Goal: Book appointment/travel/reservation: Register for event/course

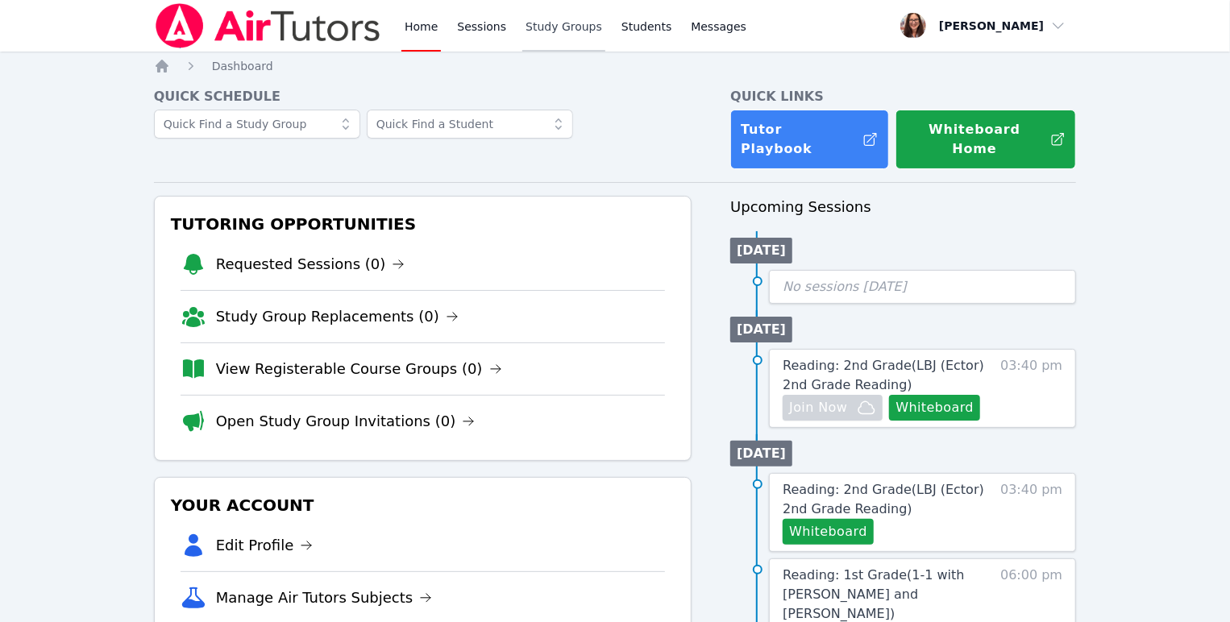
click at [605, 33] on link "Study Groups" at bounding box center [563, 26] width 83 height 52
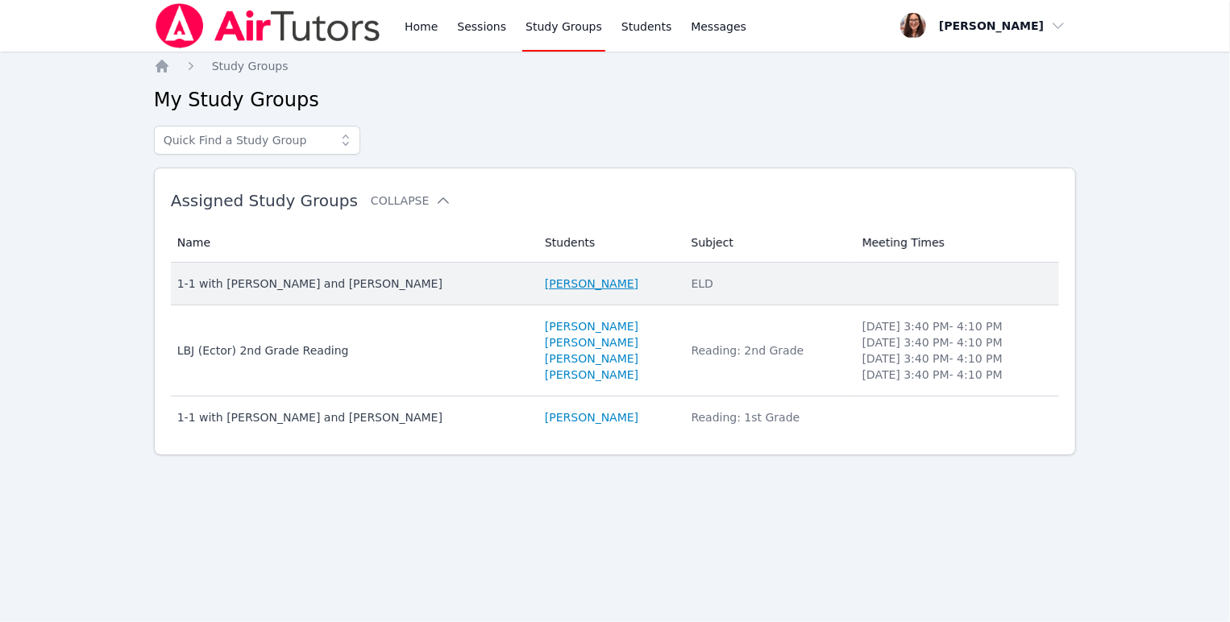
click at [572, 292] on link "[PERSON_NAME]" at bounding box center [592, 284] width 94 height 16
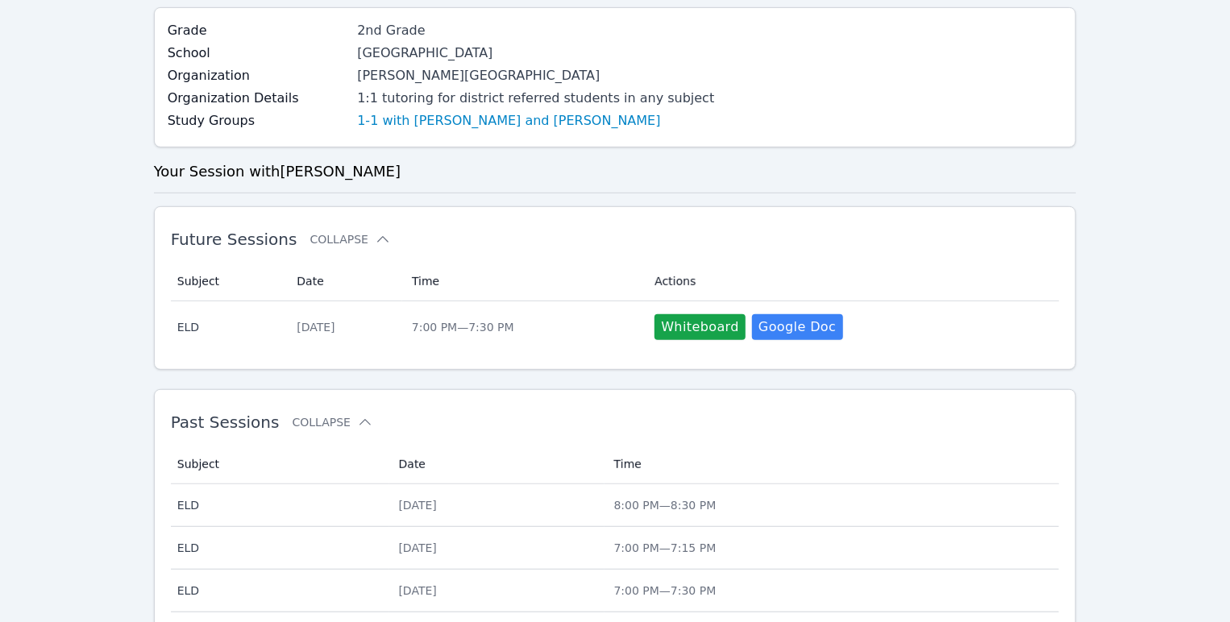
scroll to position [88, 0]
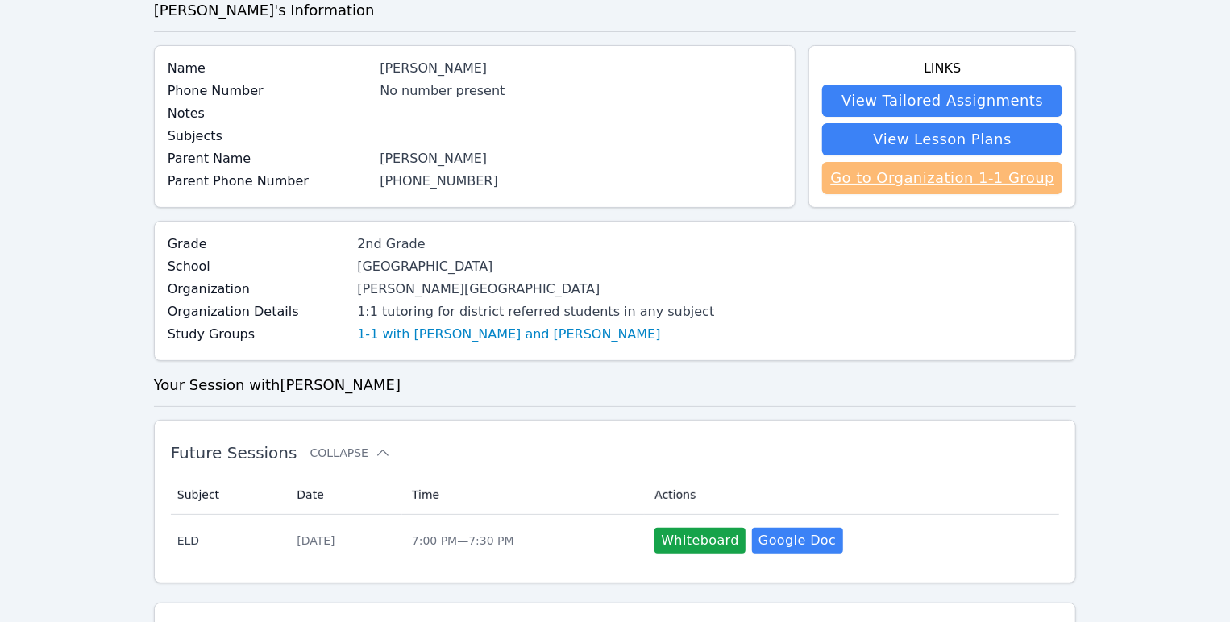
click at [851, 194] on link "Go to Organization 1-1 Group" at bounding box center [942, 178] width 240 height 32
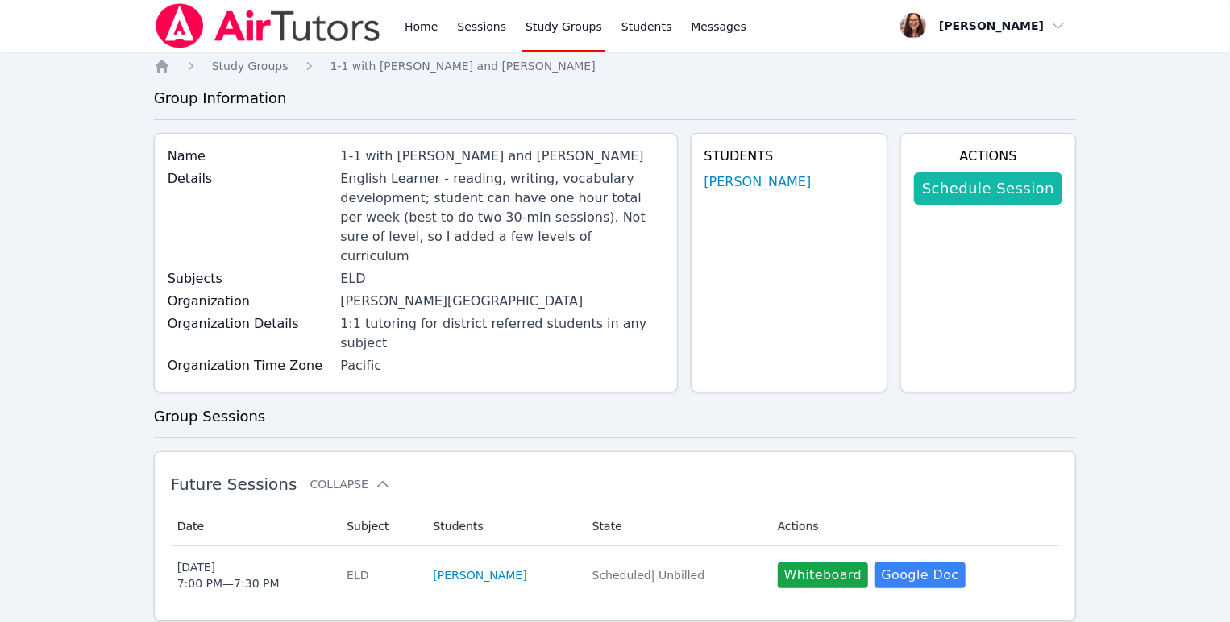
click at [928, 205] on link "Schedule Session" at bounding box center [988, 189] width 148 height 32
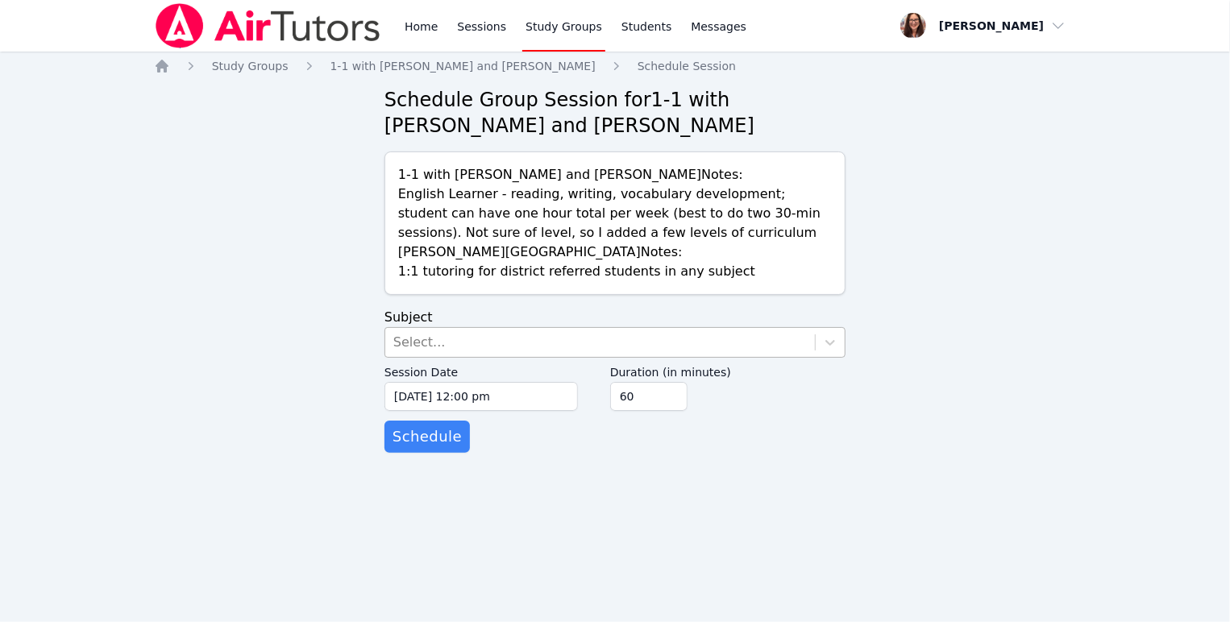
click at [520, 357] on div "Select..." at bounding box center [600, 342] width 430 height 29
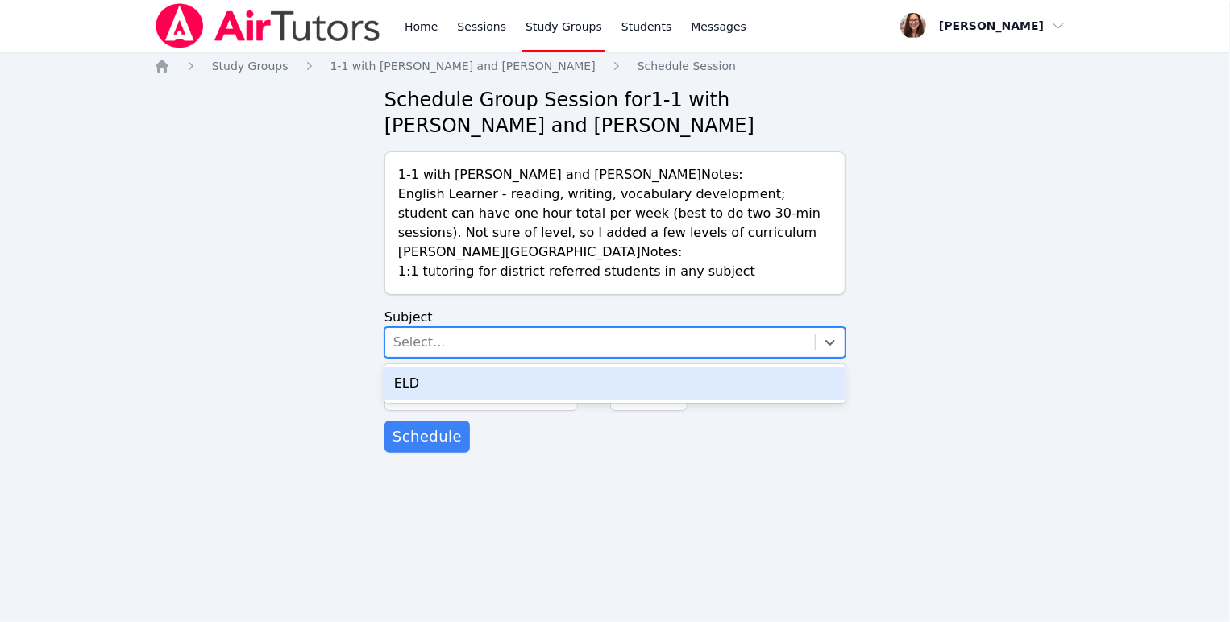
click at [533, 400] on div "ELD" at bounding box center [615, 384] width 461 height 32
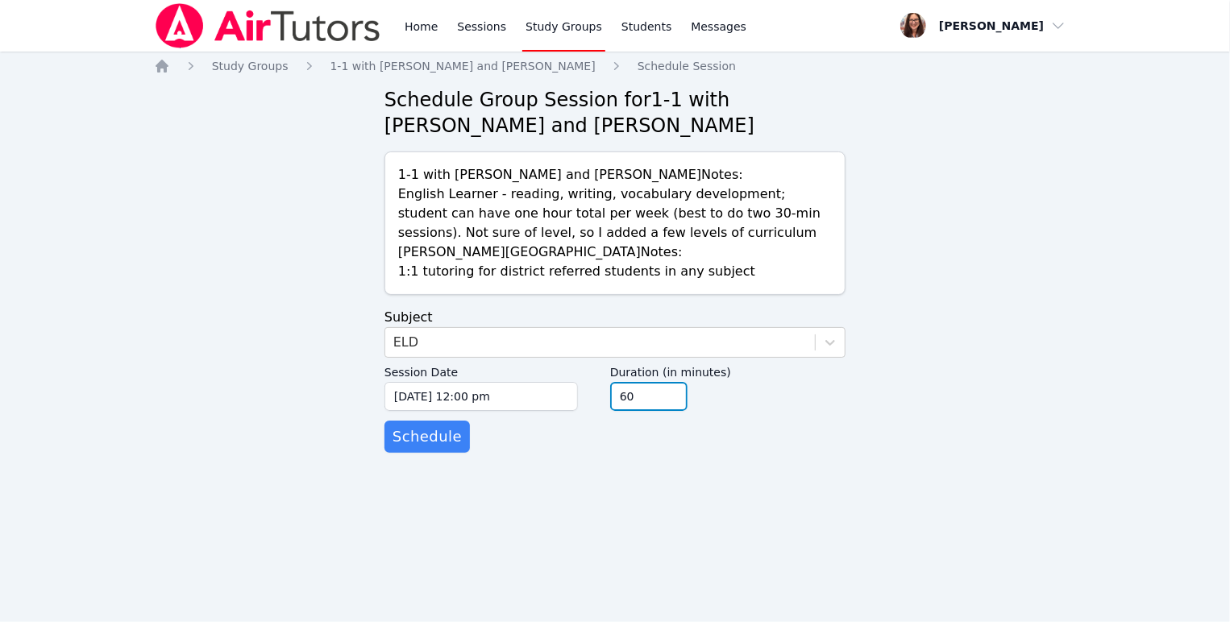
click at [688, 411] on input "60" at bounding box center [648, 396] width 77 height 29
click at [688, 411] on input "45" at bounding box center [648, 396] width 77 height 29
type input "30"
click at [688, 411] on input "30" at bounding box center [648, 396] width 77 height 29
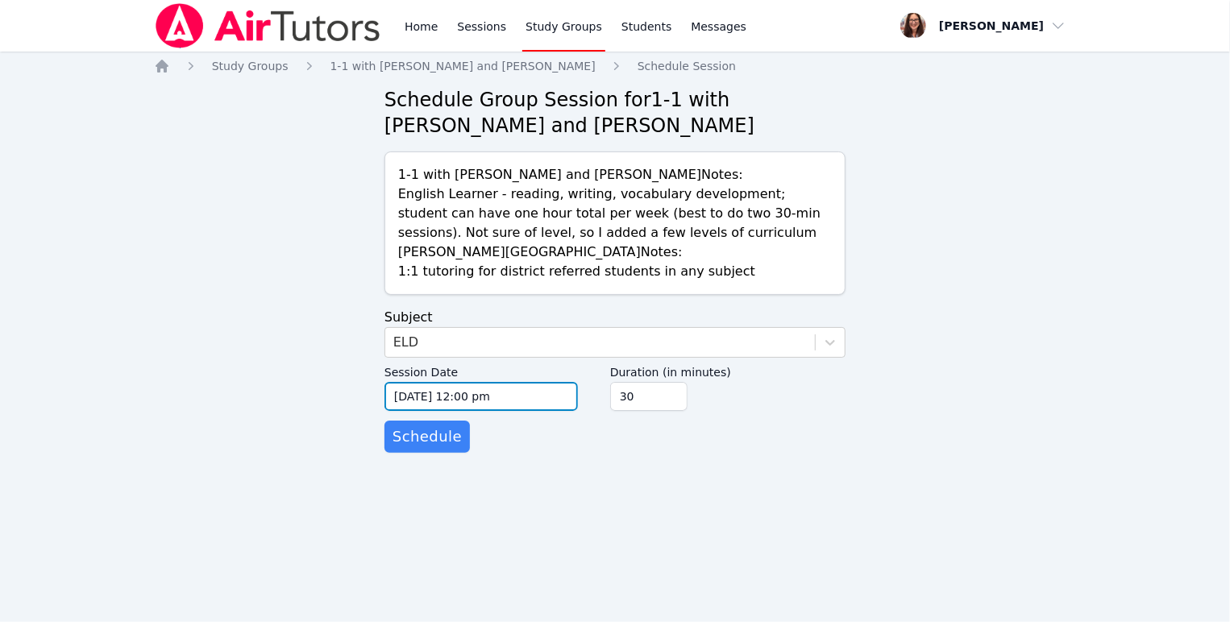
click at [523, 411] on input "[DATE] 12:00 pm" at bounding box center [481, 396] width 193 height 29
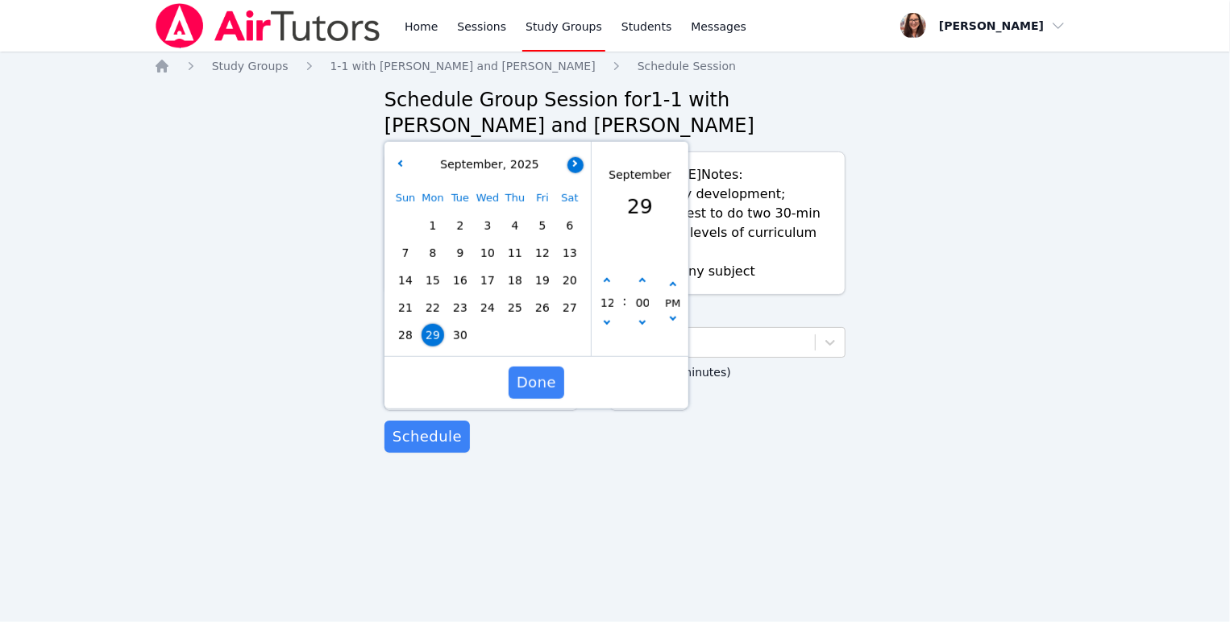
click at [576, 166] on icon "button" at bounding box center [574, 163] width 6 height 6
click at [543, 264] on span "10" at bounding box center [542, 253] width 23 height 23
click at [606, 289] on button "button" at bounding box center [607, 281] width 16 height 16
type input "[DATE] 01:00 pm"
type input "01"
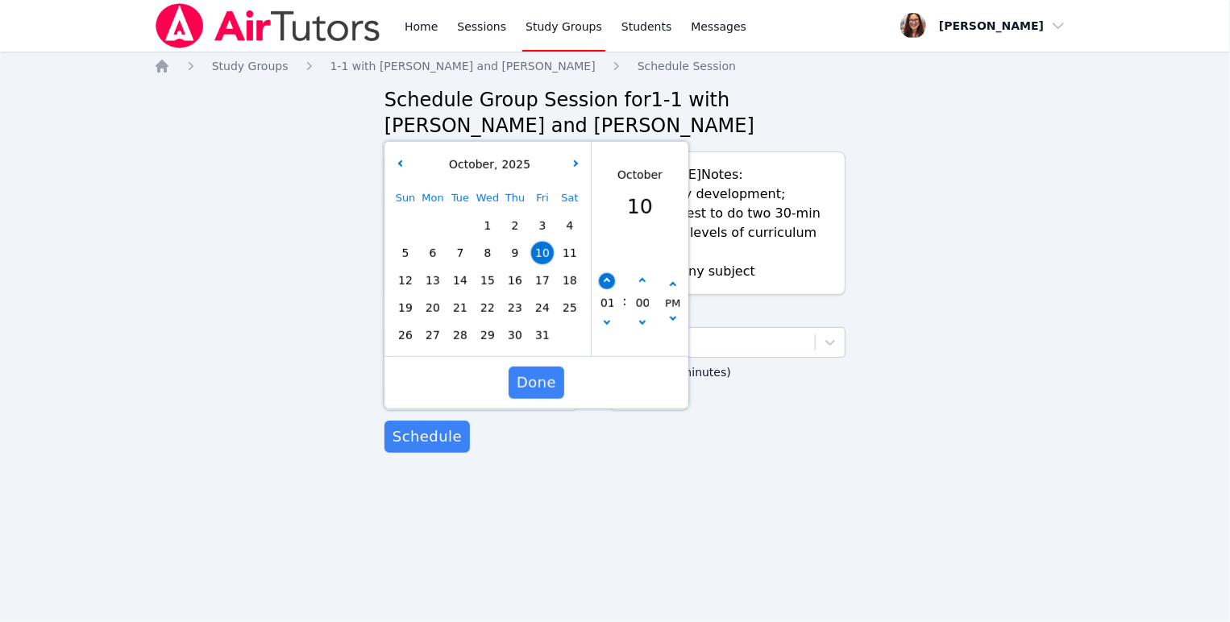
click at [606, 289] on button "button" at bounding box center [607, 281] width 16 height 16
type input "[DATE] 02:00 pm"
type input "02"
click at [606, 289] on button "button" at bounding box center [607, 281] width 16 height 16
type input "[DATE] 03:00 pm"
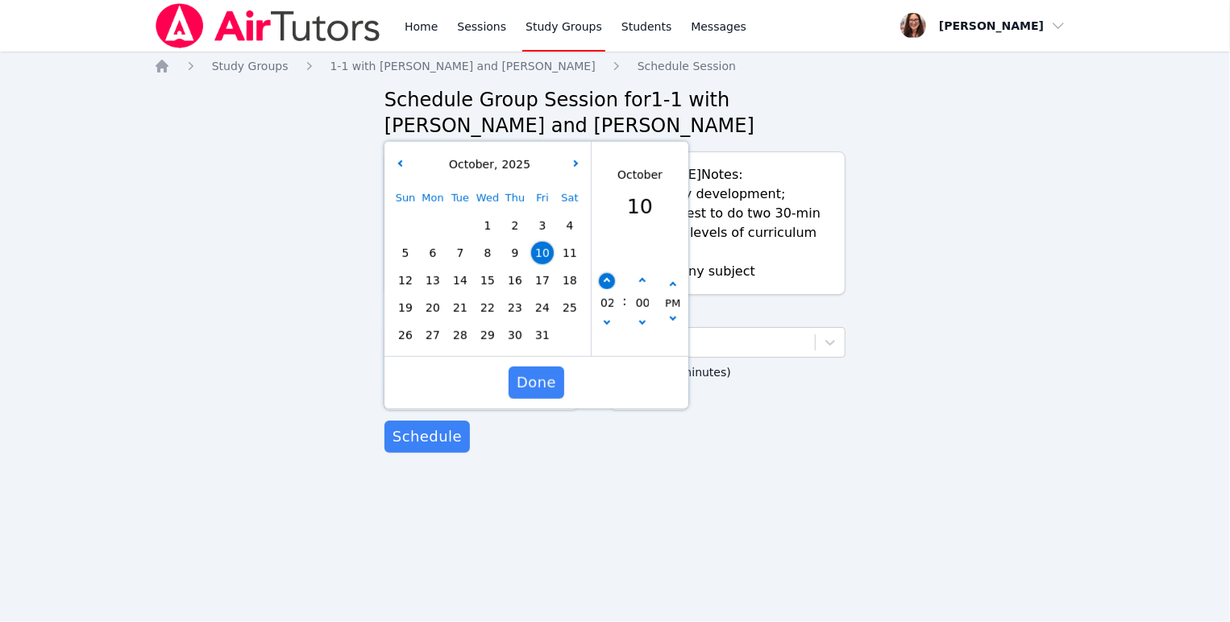
type input "03"
click at [606, 289] on button "button" at bounding box center [607, 281] width 16 height 16
type input "[DATE] 04:00 pm"
type input "04"
click at [606, 289] on button "button" at bounding box center [607, 281] width 16 height 16
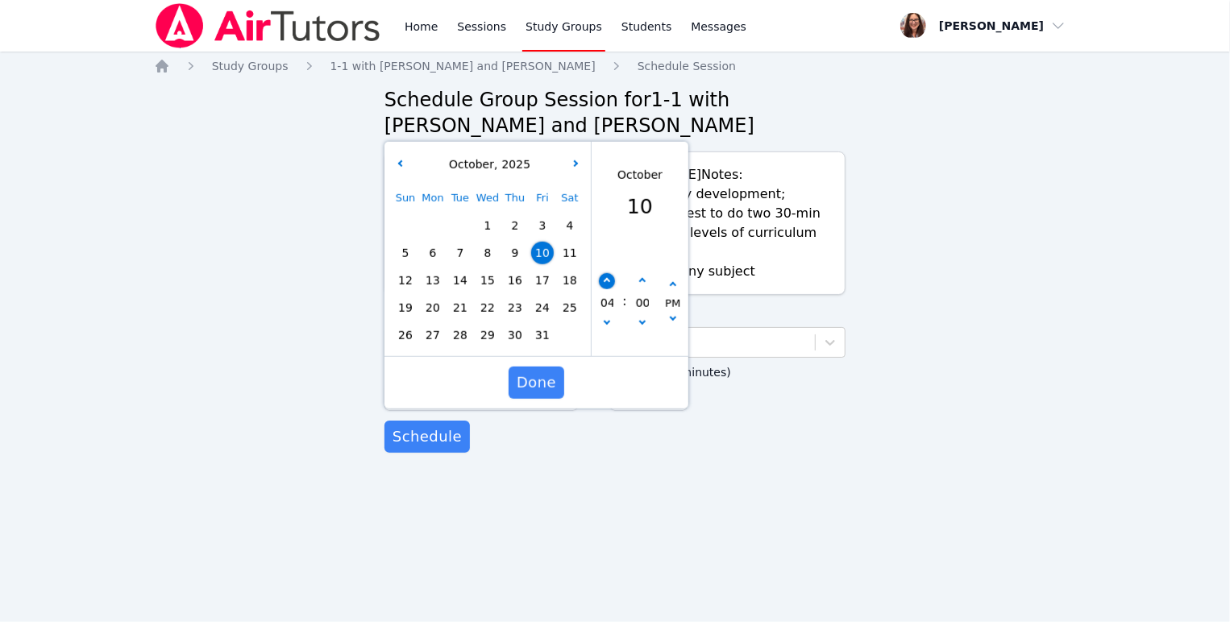
type input "[DATE] 05:00 pm"
type input "05"
click at [606, 289] on button "button" at bounding box center [607, 281] width 16 height 16
type input "[DATE] 06:00 pm"
type input "06"
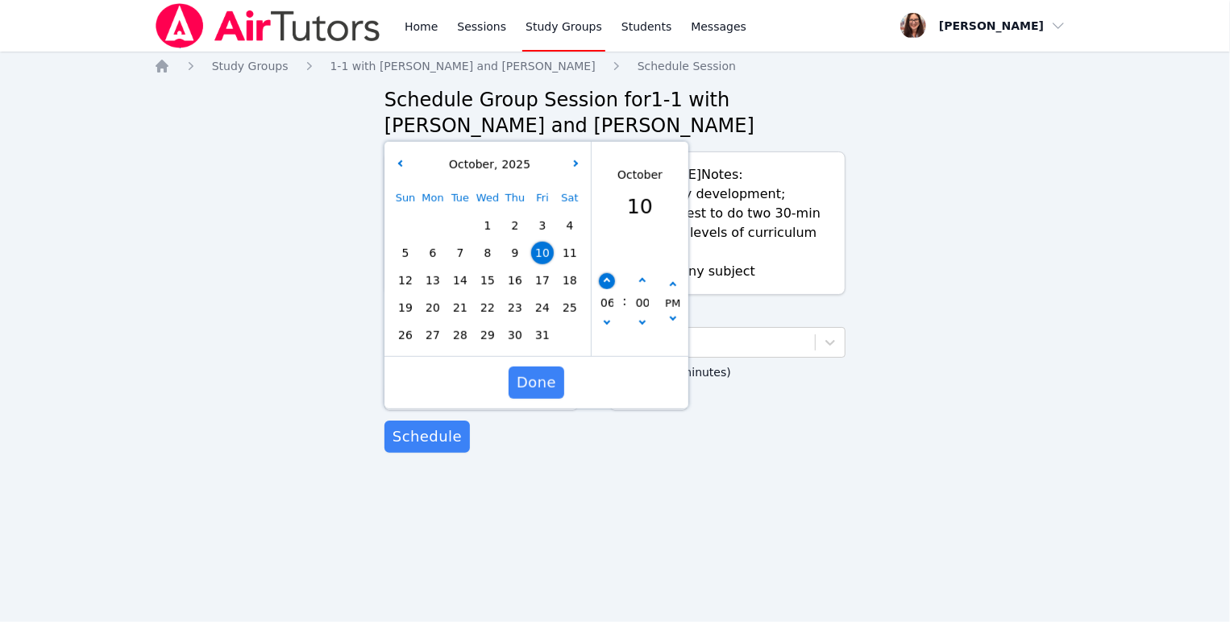
click at [606, 289] on button "button" at bounding box center [607, 281] width 16 height 16
type input "[DATE] 07:00 pm"
type input "07"
click at [537, 394] on span "Done" at bounding box center [537, 383] width 40 height 23
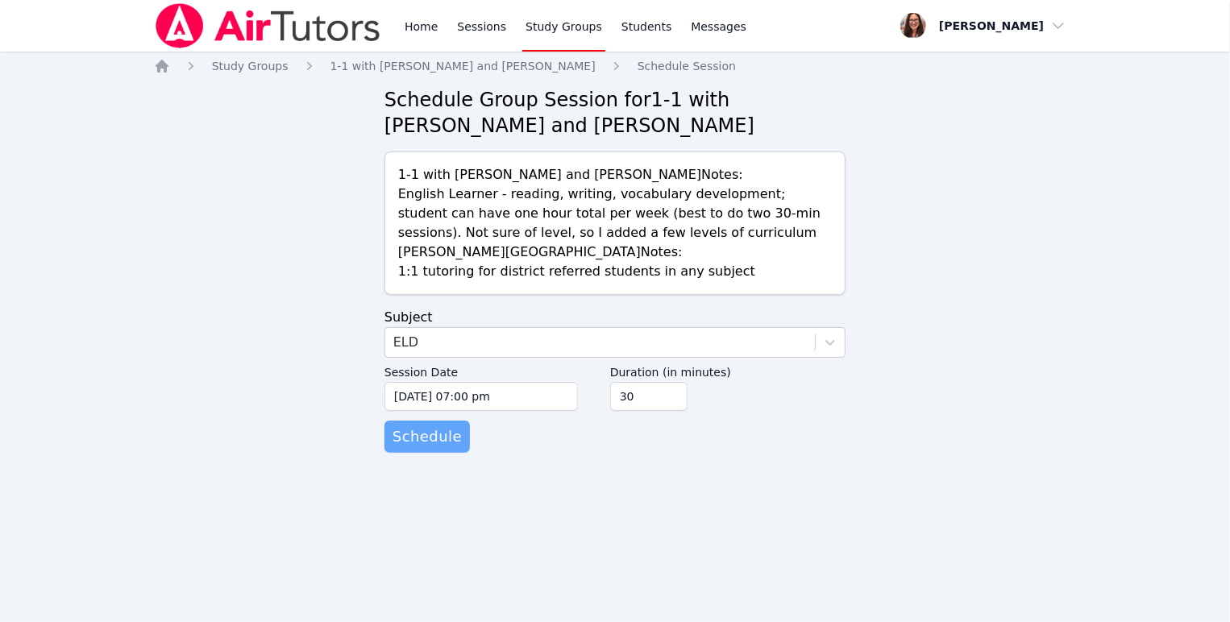
click at [462, 448] on span "Schedule" at bounding box center [427, 437] width 69 height 23
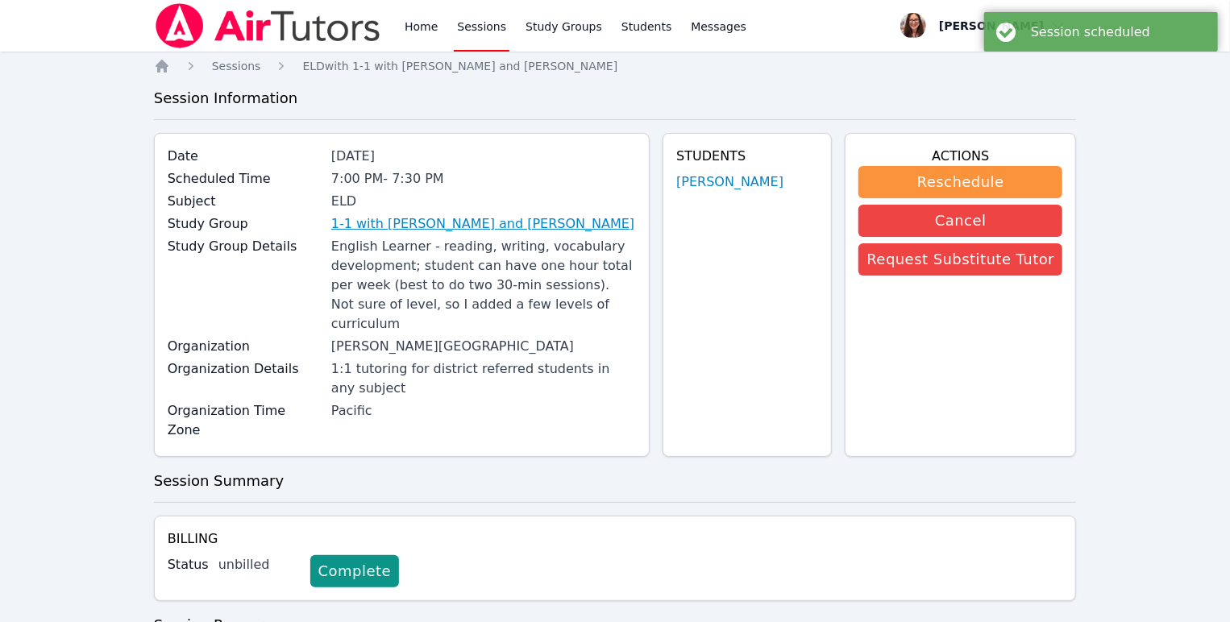
click at [509, 234] on link "1-1 with [PERSON_NAME] and [PERSON_NAME]" at bounding box center [482, 223] width 303 height 19
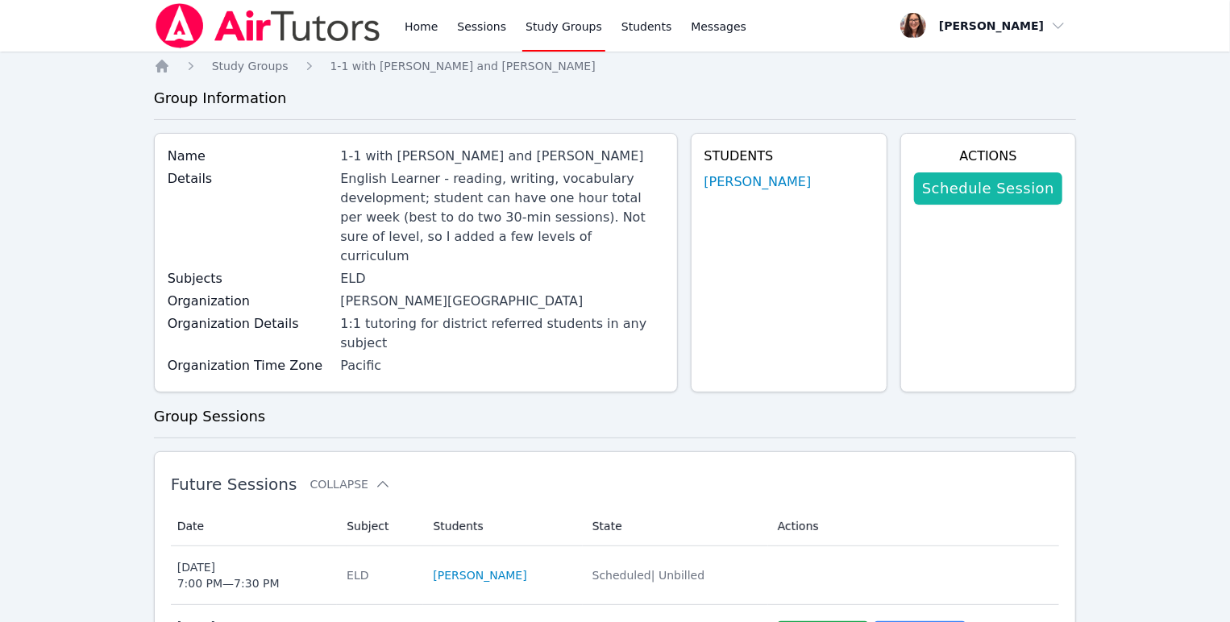
click at [1034, 205] on link "Schedule Session" at bounding box center [988, 189] width 148 height 32
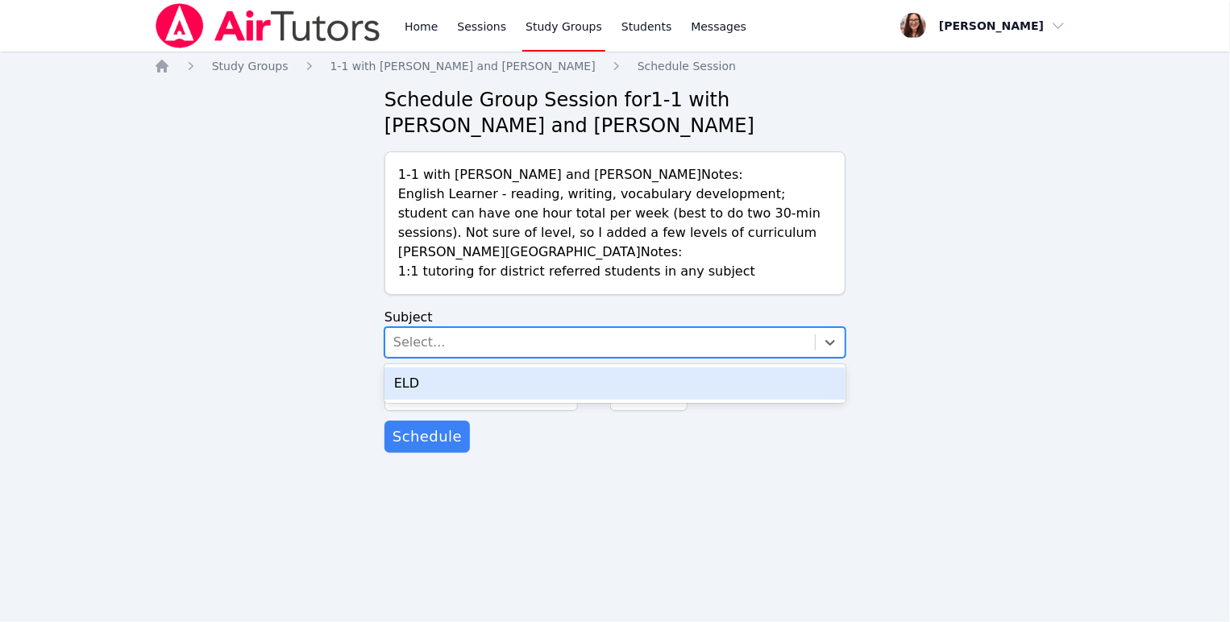
click at [536, 357] on div "Select..." at bounding box center [600, 342] width 430 height 29
click at [542, 400] on div "ELD" at bounding box center [615, 384] width 461 height 32
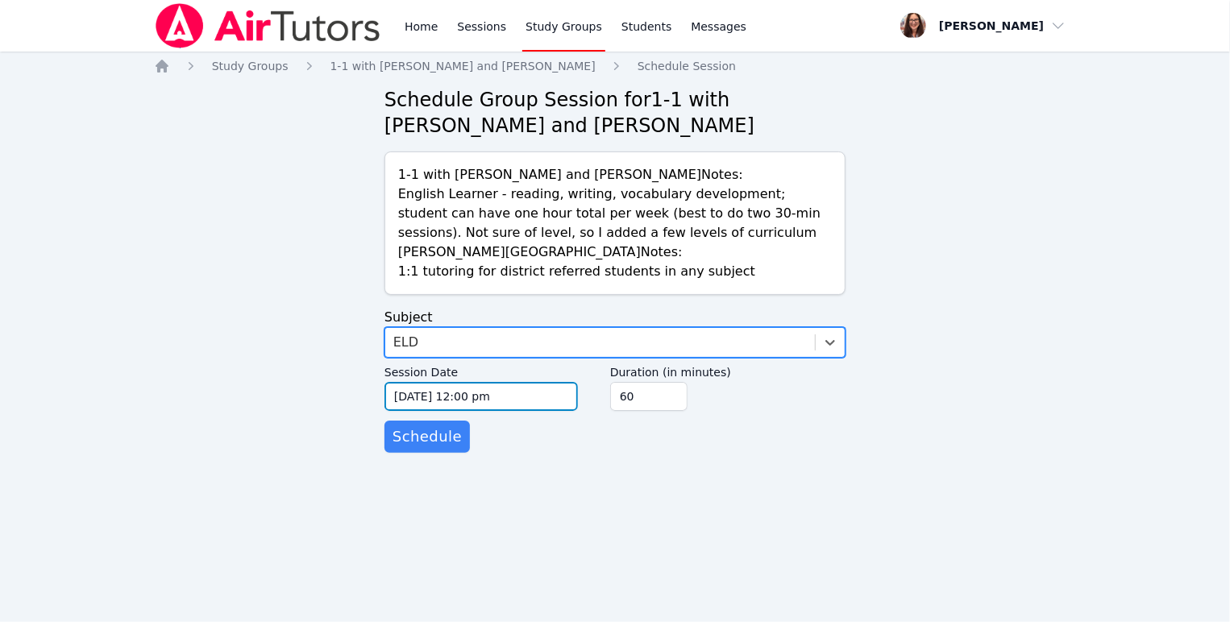
click at [543, 411] on input "[DATE] 12:00 pm" at bounding box center [481, 396] width 193 height 29
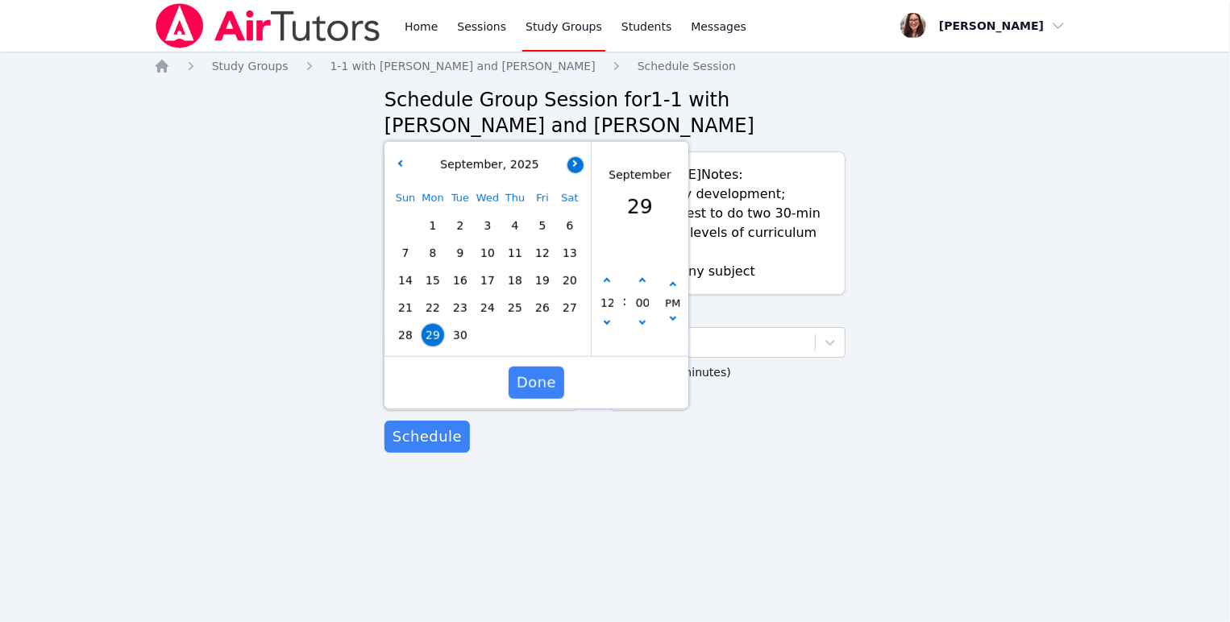
click at [576, 173] on button "button" at bounding box center [576, 164] width 16 height 16
click at [543, 292] on span "17" at bounding box center [542, 280] width 23 height 23
click at [608, 285] on icon "button" at bounding box center [607, 281] width 6 height 6
type input "[DATE] 01:00 pm"
type input "01"
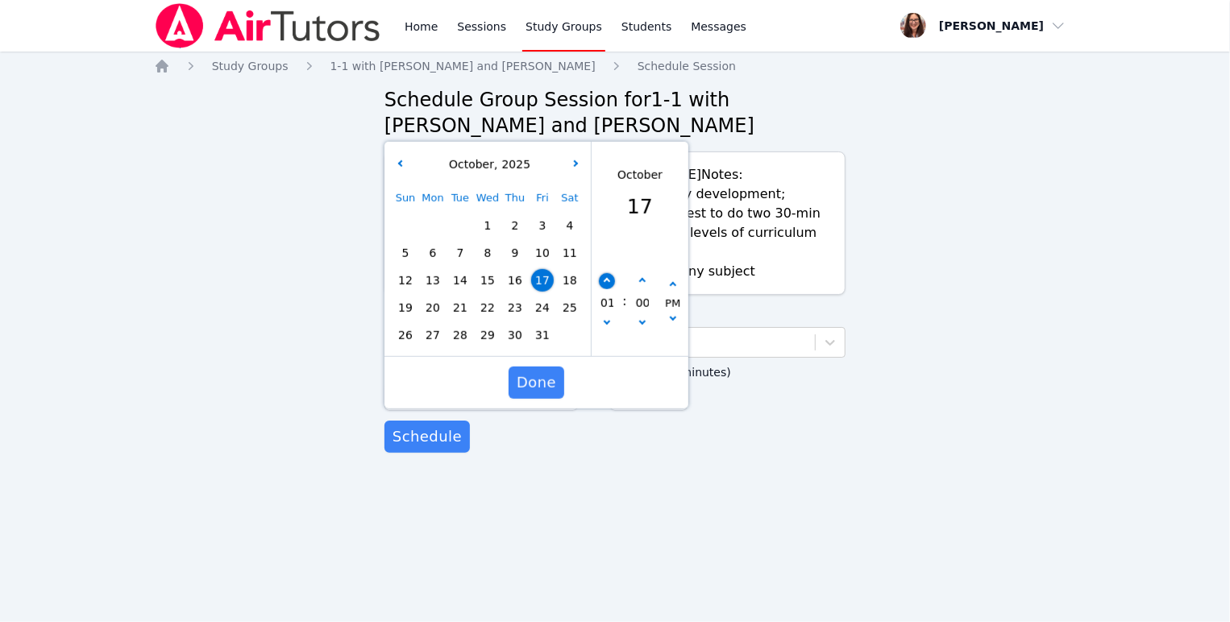
click at [608, 285] on icon "button" at bounding box center [607, 281] width 6 height 6
type input "[DATE] 02:00 pm"
type input "02"
click at [608, 285] on icon "button" at bounding box center [607, 281] width 6 height 6
type input "[DATE] 03:00 pm"
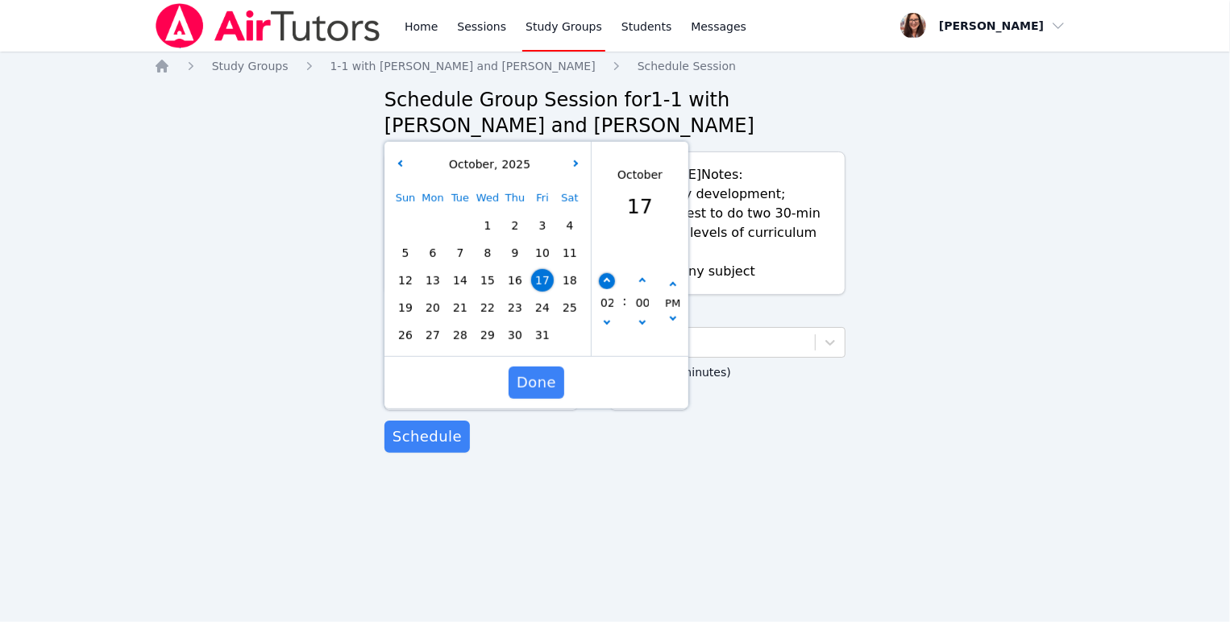
type input "03"
click at [608, 285] on icon "button" at bounding box center [607, 281] width 6 height 6
type input "[DATE] 04:00 pm"
type input "04"
click at [608, 285] on icon "button" at bounding box center [607, 281] width 6 height 6
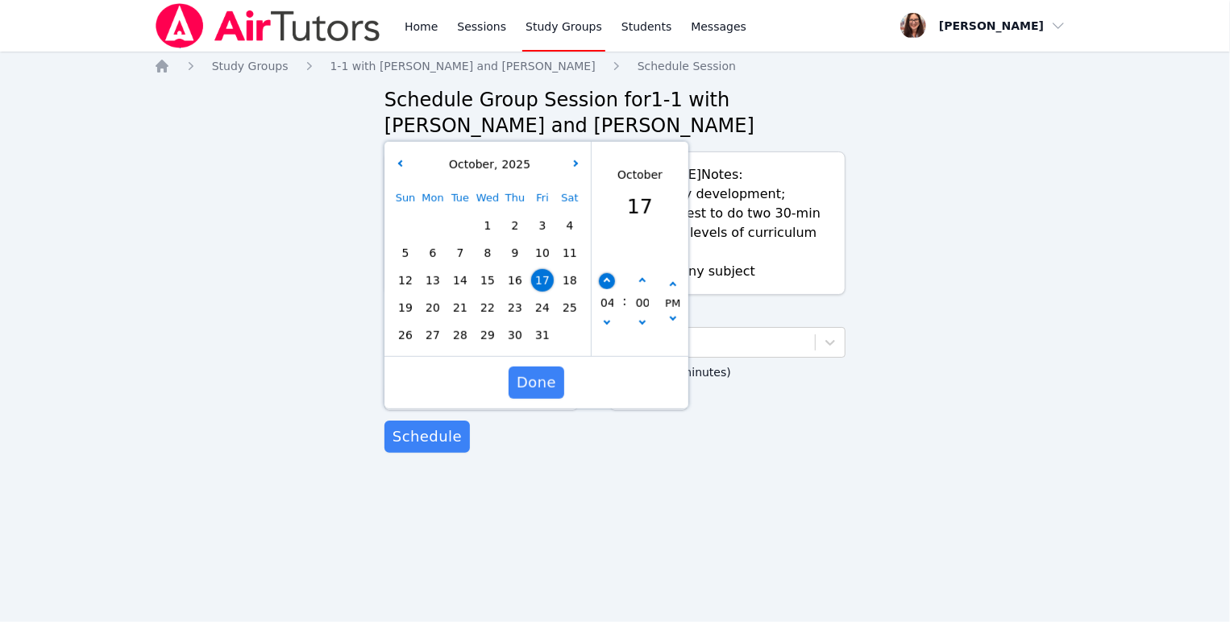
type input "[DATE] 05:00 pm"
type input "05"
click at [608, 285] on icon "button" at bounding box center [607, 281] width 6 height 6
type input "[DATE] 06:00 pm"
type input "06"
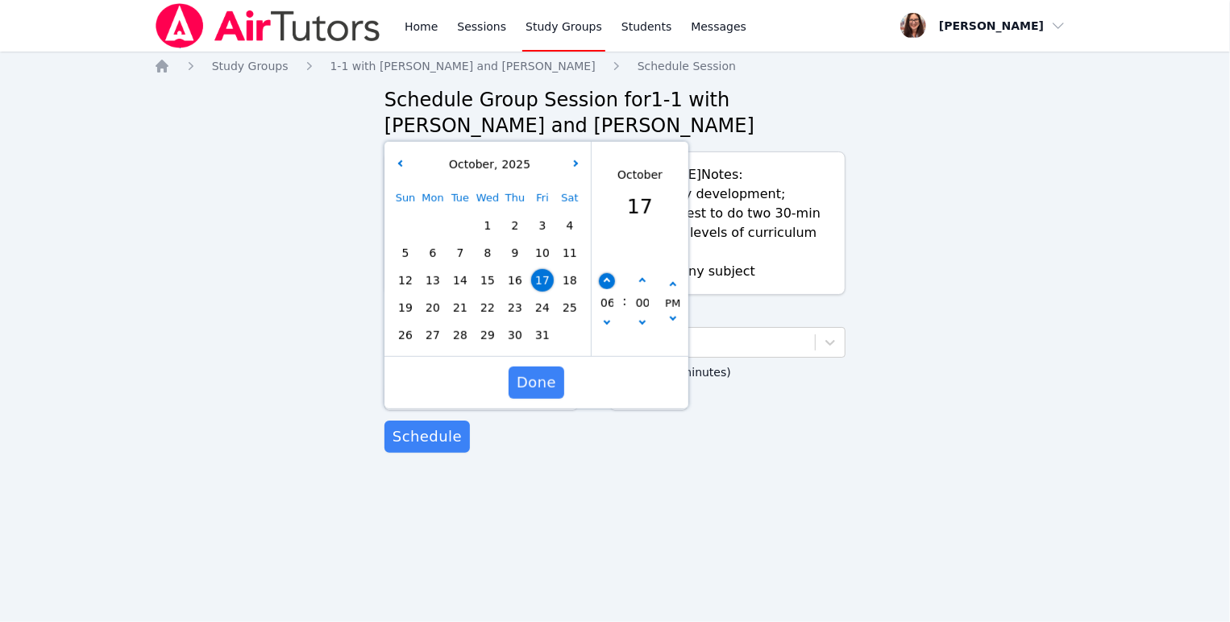
click at [608, 285] on icon "button" at bounding box center [607, 281] width 6 height 6
type input "[DATE] 07:00 pm"
type input "07"
click at [556, 394] on span "Done" at bounding box center [537, 383] width 40 height 23
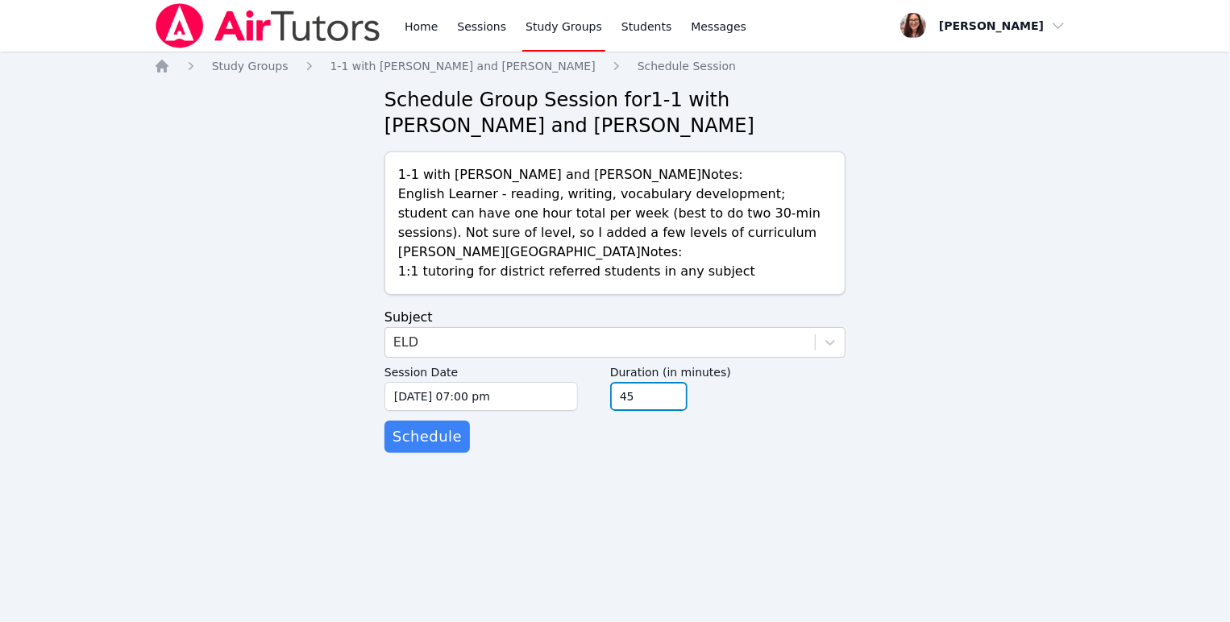
click at [688, 411] on input "45" at bounding box center [648, 396] width 77 height 29
type input "30"
click at [688, 411] on input "30" at bounding box center [648, 396] width 77 height 29
click at [455, 448] on span "Schedule" at bounding box center [427, 437] width 69 height 23
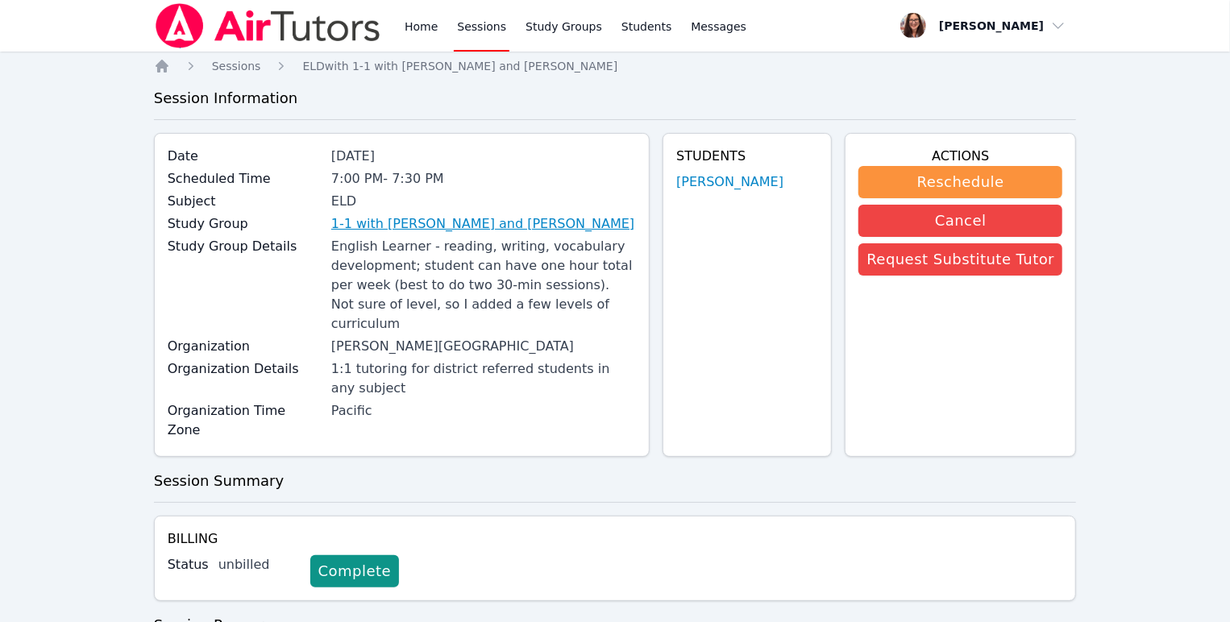
click at [551, 234] on link "1-1 with [PERSON_NAME] and [PERSON_NAME]" at bounding box center [482, 223] width 303 height 19
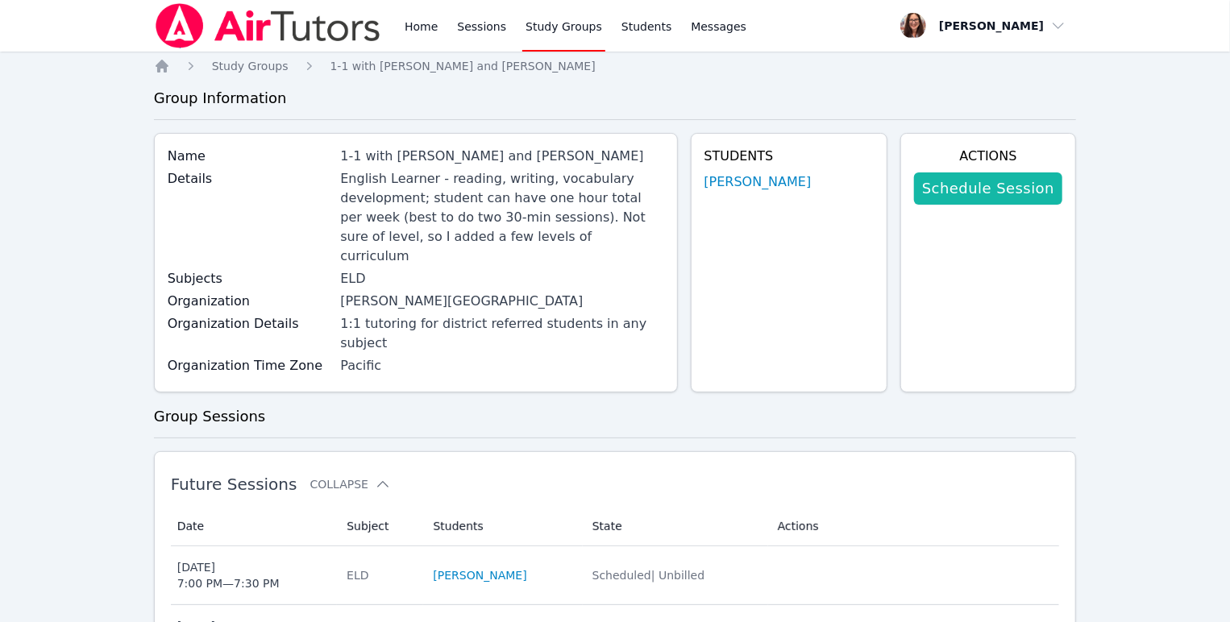
click at [916, 205] on link "Schedule Session" at bounding box center [988, 189] width 148 height 32
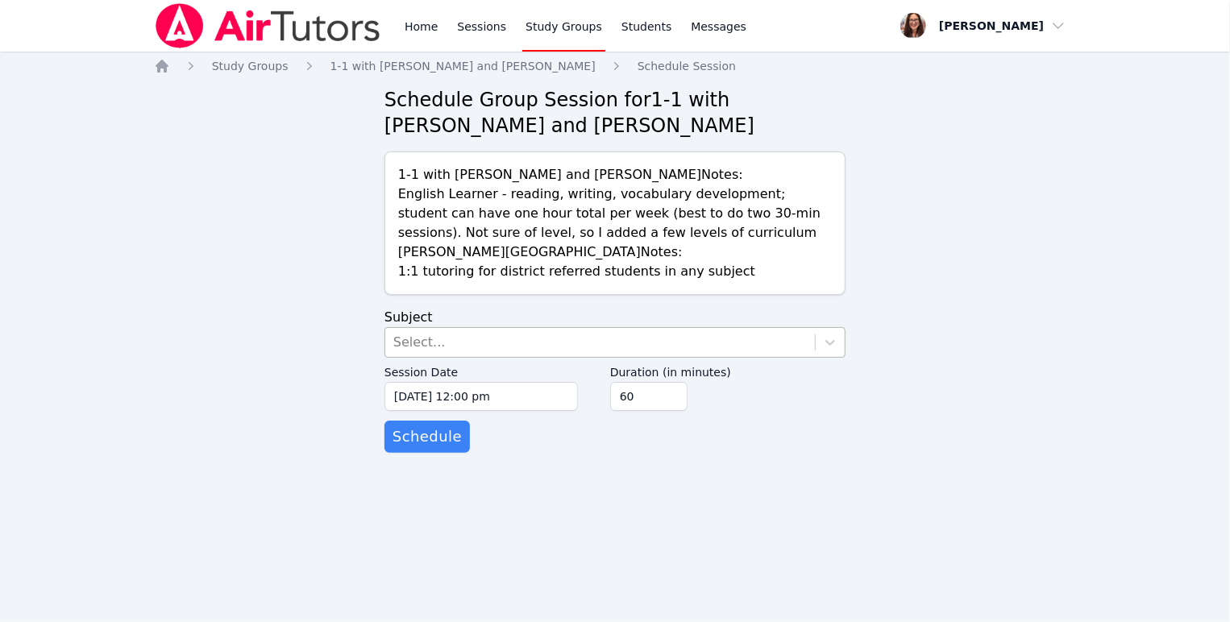
click at [589, 357] on div "Select..." at bounding box center [600, 342] width 430 height 29
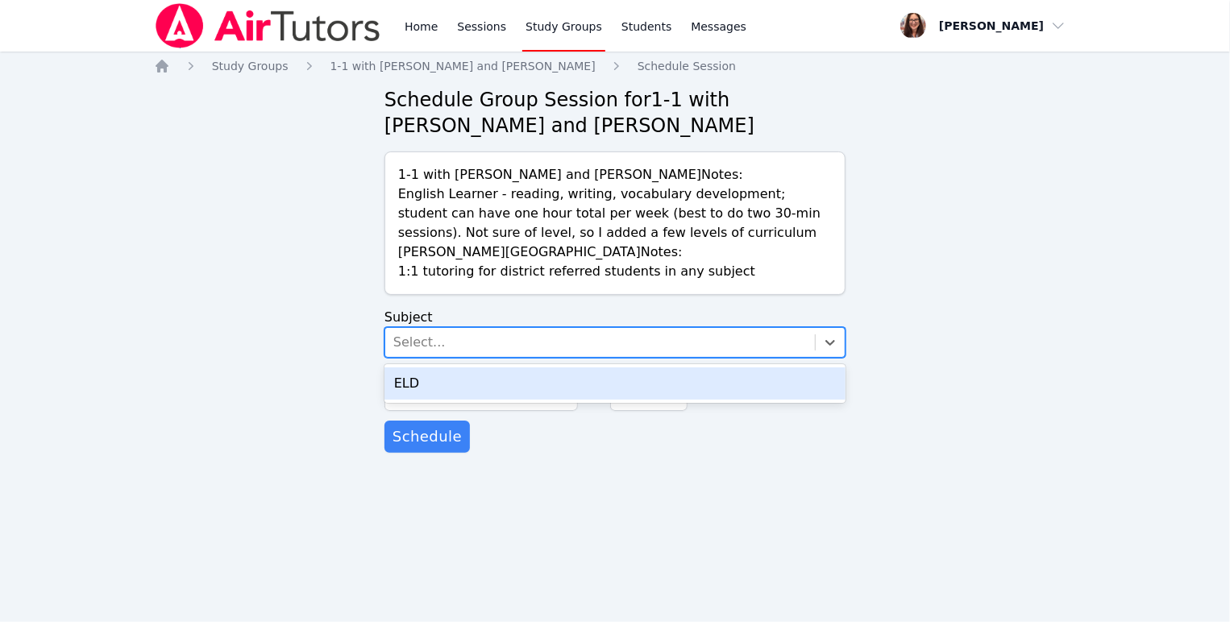
click at [594, 400] on div "ELD" at bounding box center [615, 384] width 461 height 32
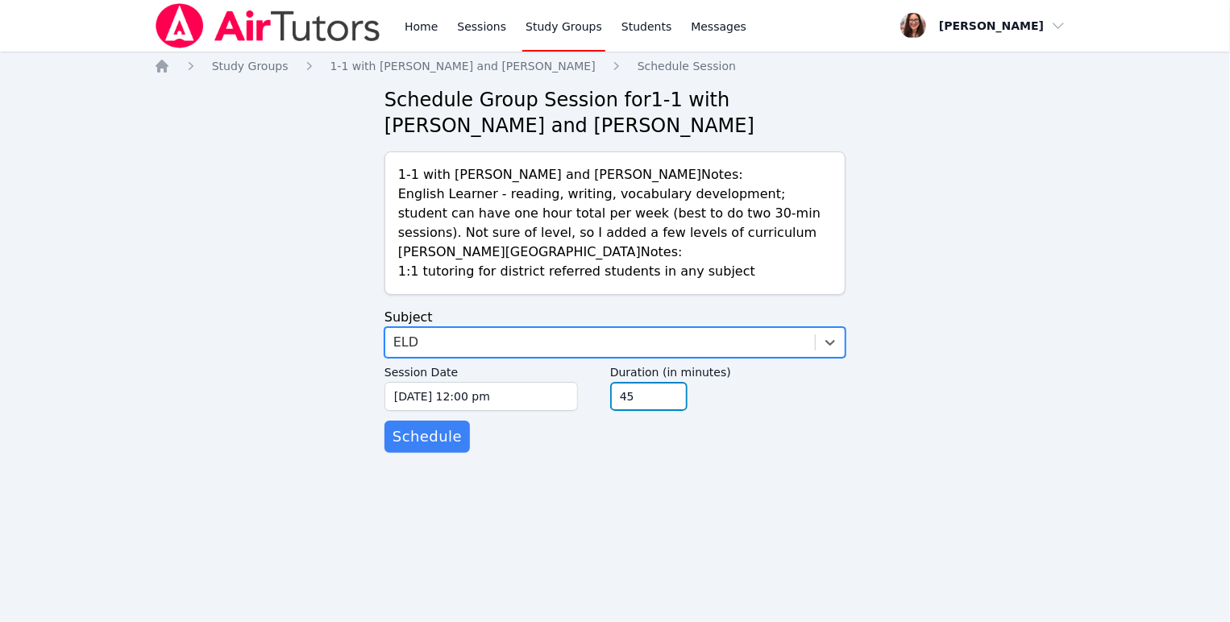
click at [688, 411] on input "45" at bounding box center [648, 396] width 77 height 29
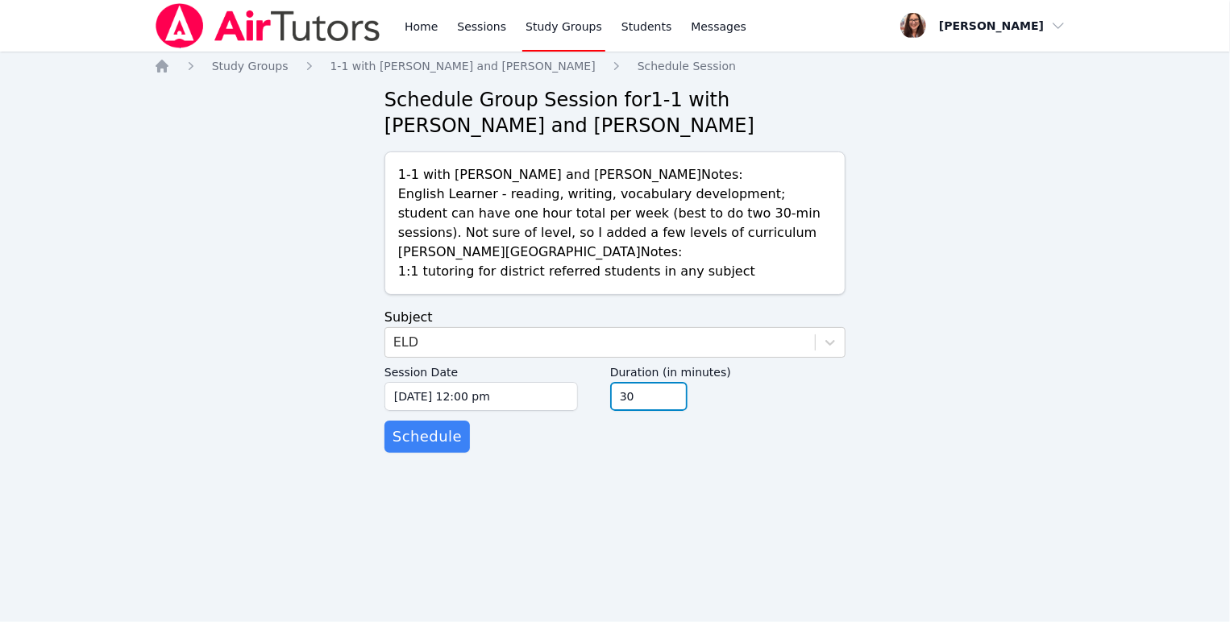
type input "30"
click at [688, 411] on input "30" at bounding box center [648, 396] width 77 height 29
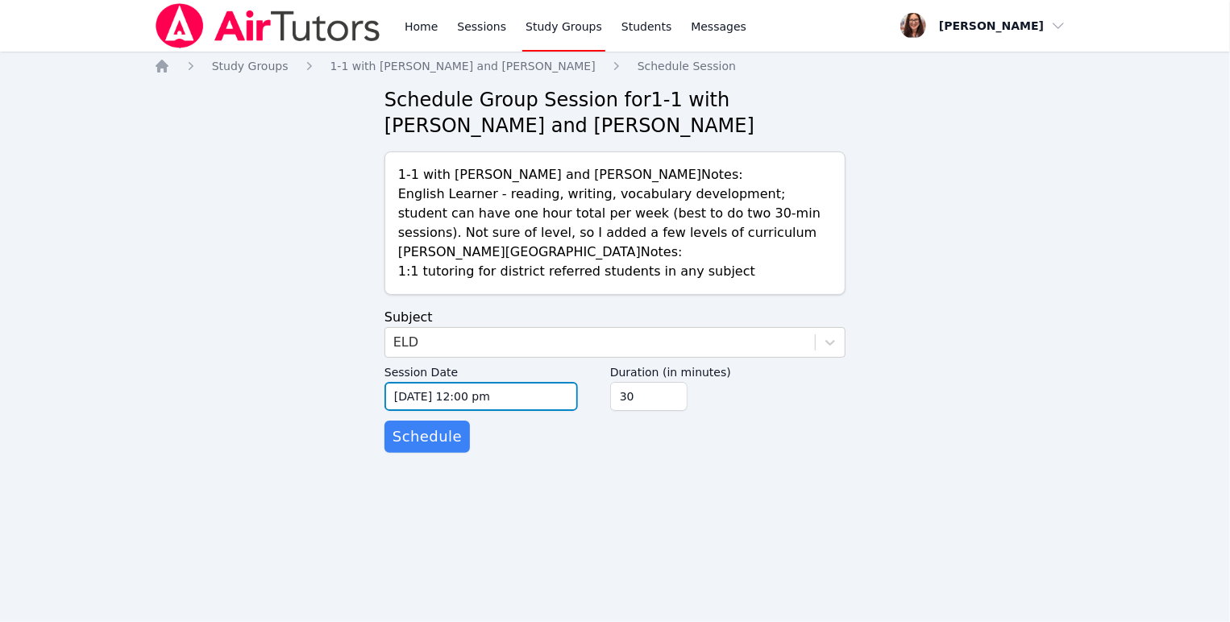
click at [545, 411] on input "[DATE] 12:00 pm" at bounding box center [481, 396] width 193 height 29
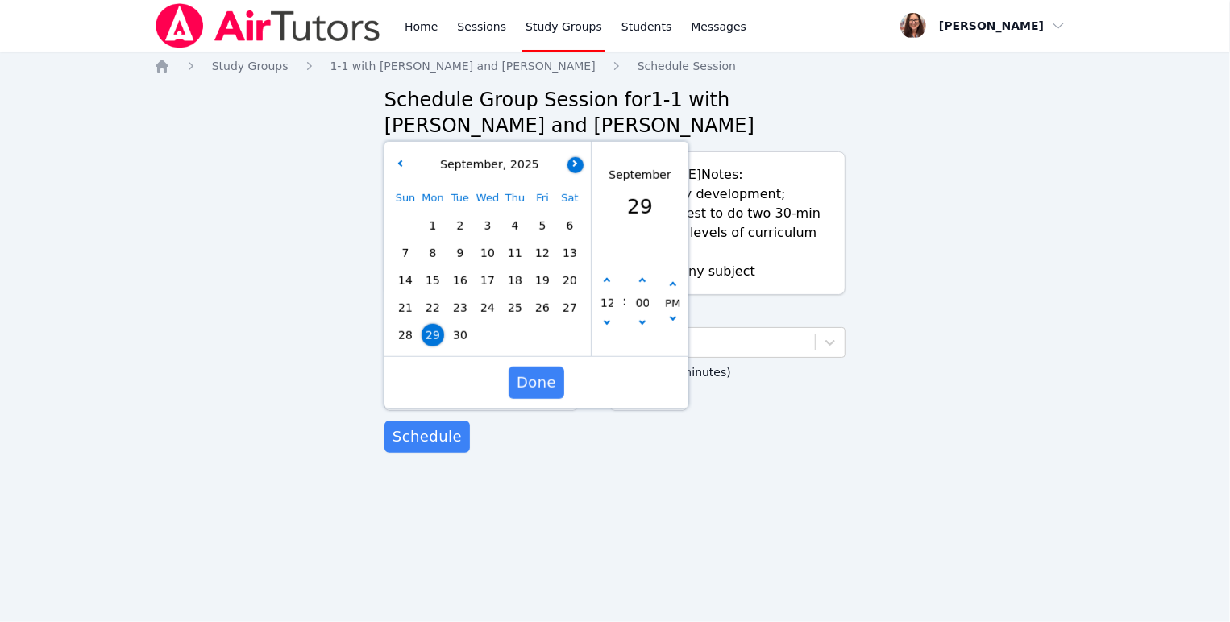
click at [575, 166] on icon "button" at bounding box center [574, 163] width 6 height 6
click at [546, 319] on span "24" at bounding box center [542, 308] width 23 height 23
click at [610, 317] on input "12" at bounding box center [607, 302] width 16 height 27
click at [608, 285] on icon "button" at bounding box center [607, 281] width 6 height 6
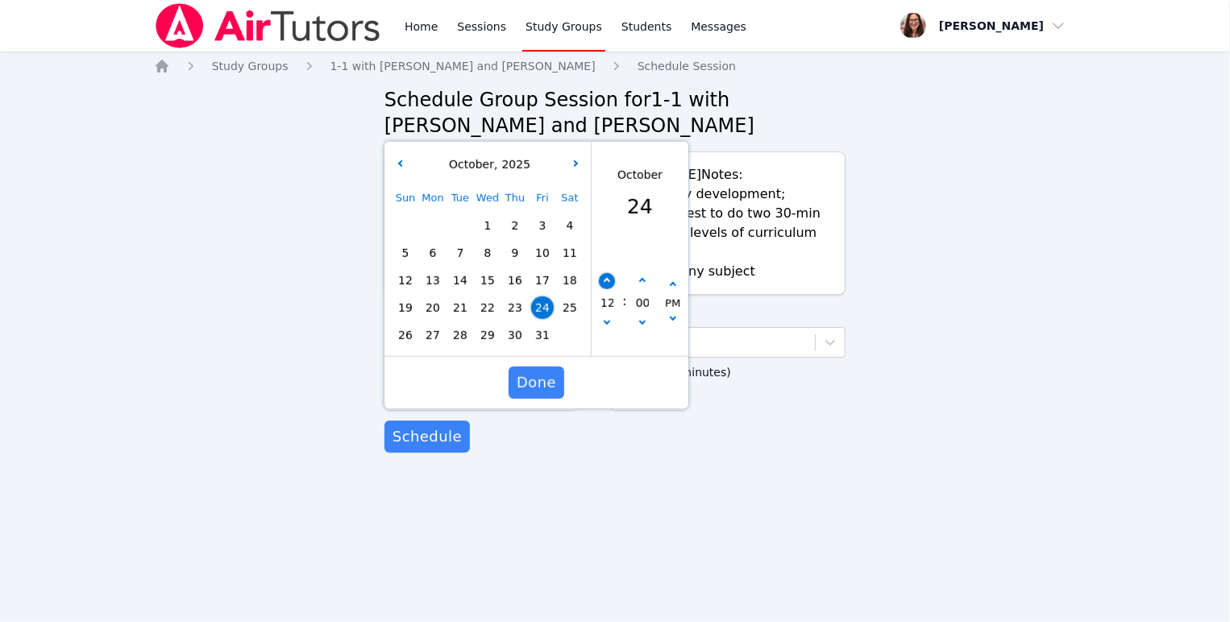
type input "[DATE] 01:00 pm"
type input "01"
click at [608, 285] on icon "button" at bounding box center [607, 281] width 6 height 6
type input "[DATE] 02:00 pm"
type input "02"
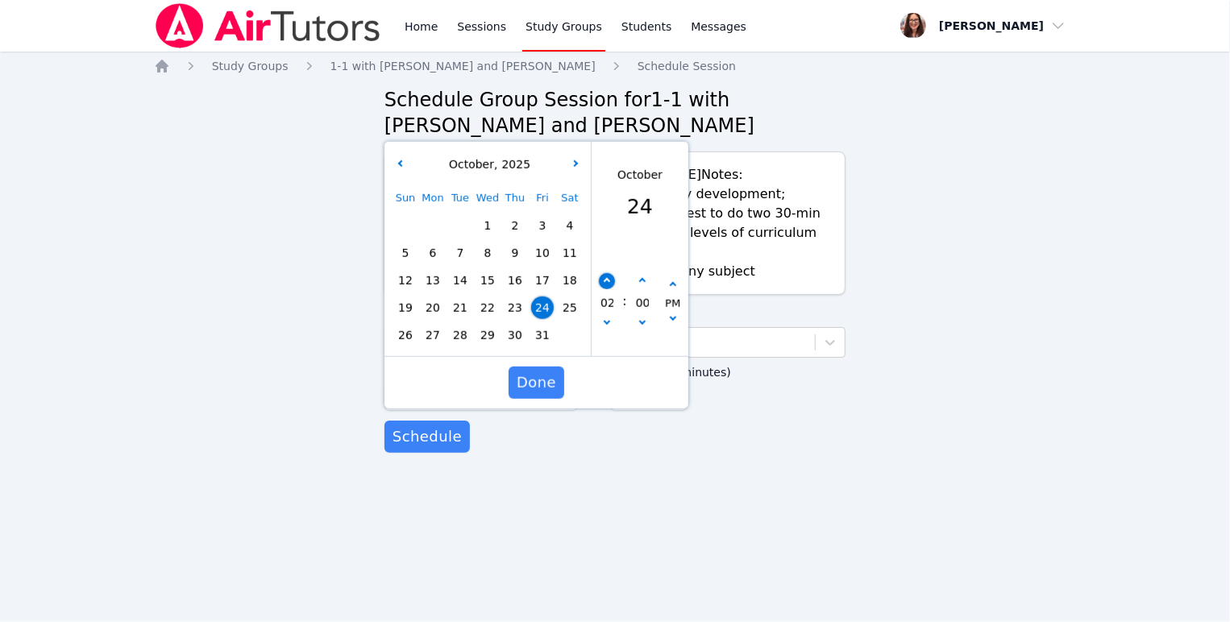
click at [608, 285] on icon "button" at bounding box center [607, 281] width 6 height 6
type input "[DATE] 03:00 pm"
type input "03"
click at [608, 285] on icon "button" at bounding box center [607, 281] width 6 height 6
type input "[DATE] 04:00 pm"
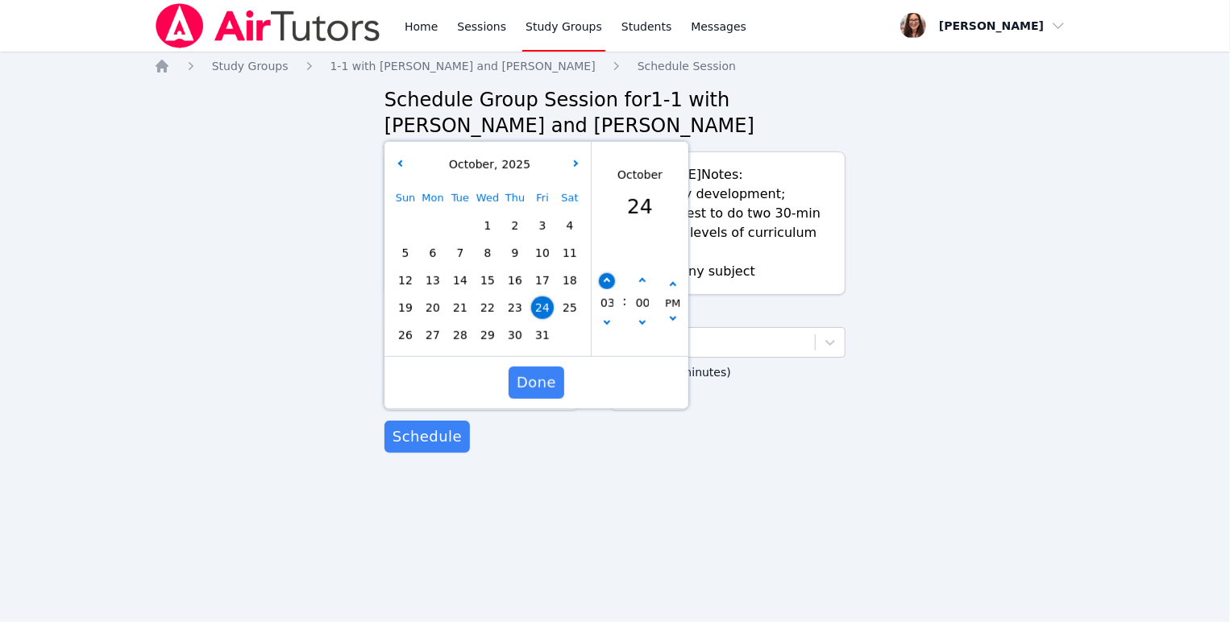
type input "04"
click at [608, 285] on icon "button" at bounding box center [607, 281] width 6 height 6
type input "[DATE] 05:00 pm"
type input "05"
click at [608, 285] on icon "button" at bounding box center [607, 281] width 6 height 6
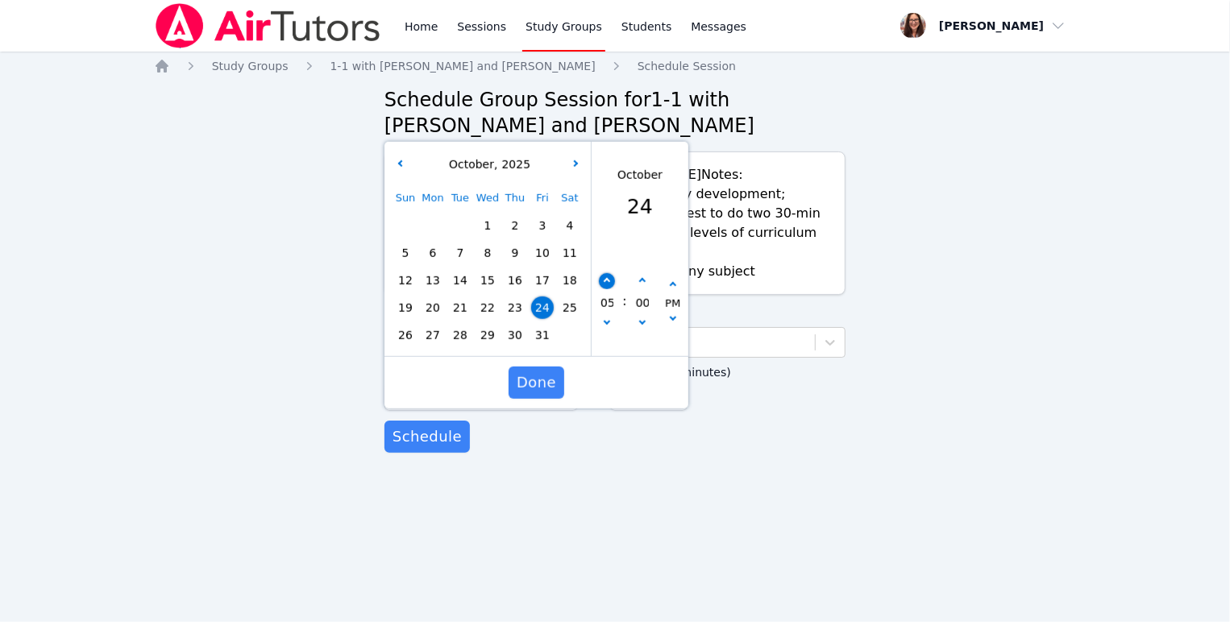
type input "[DATE] 06:00 pm"
type input "06"
click at [608, 285] on icon "button" at bounding box center [607, 281] width 6 height 6
type input "[DATE] 07:00 pm"
type input "07"
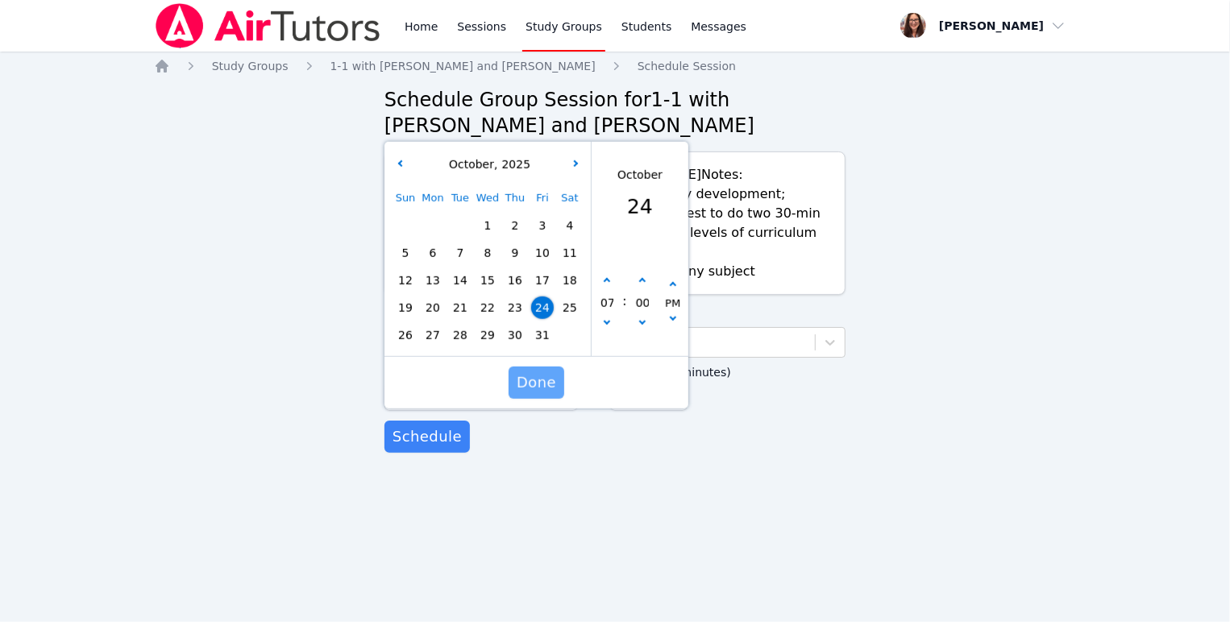
click at [554, 394] on span "Done" at bounding box center [537, 383] width 40 height 23
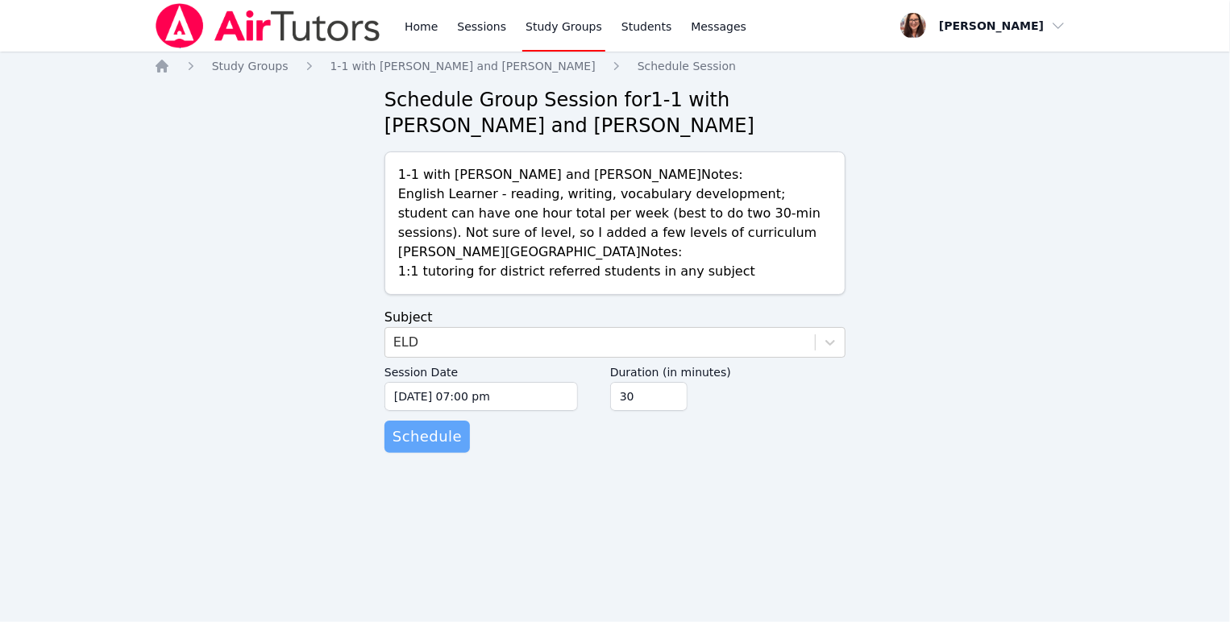
click at [450, 448] on span "Schedule" at bounding box center [427, 437] width 69 height 23
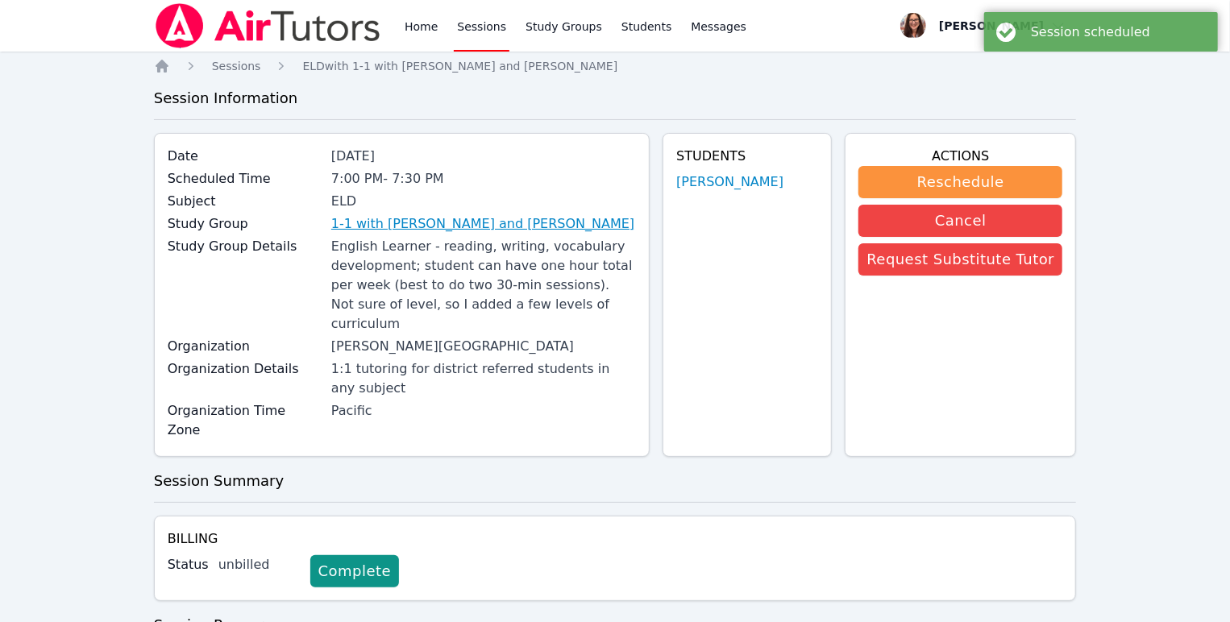
click at [553, 234] on link "1-1 with [PERSON_NAME] and [PERSON_NAME]" at bounding box center [482, 223] width 303 height 19
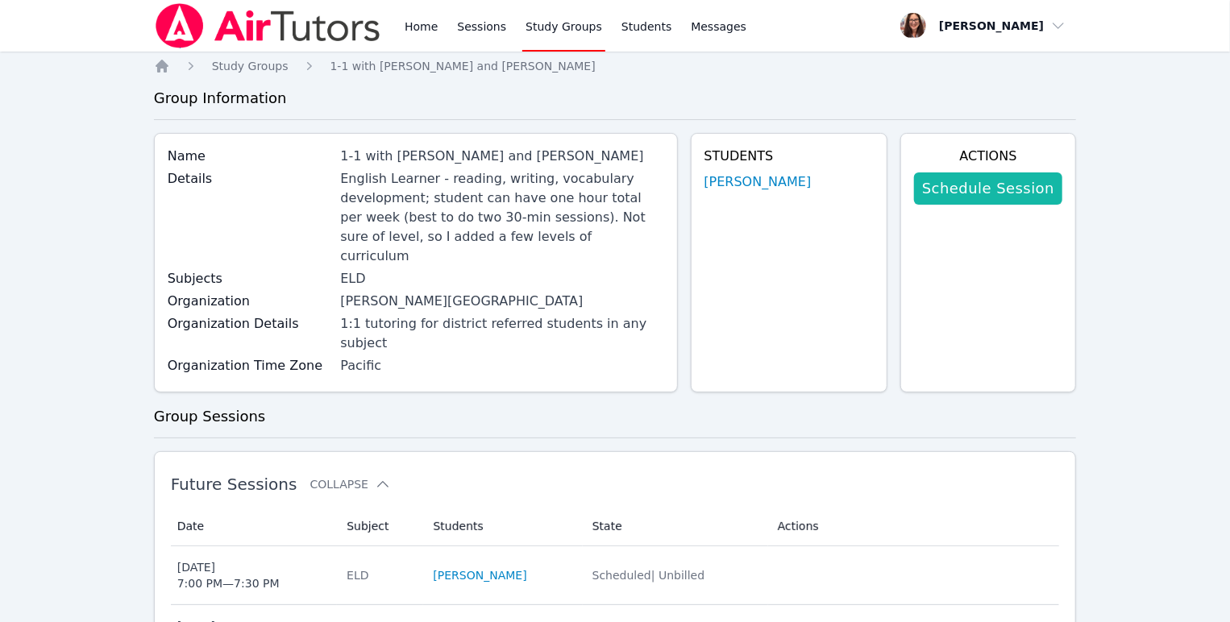
click at [954, 205] on link "Schedule Session" at bounding box center [988, 189] width 148 height 32
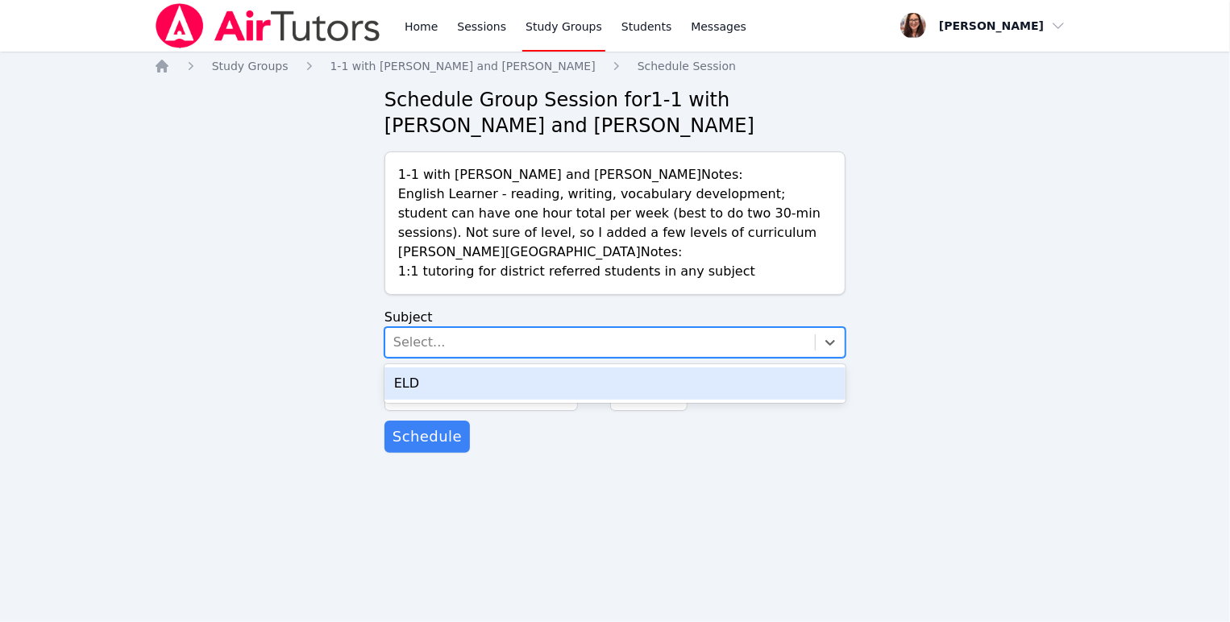
click at [564, 357] on div "Select..." at bounding box center [600, 342] width 430 height 29
click at [569, 400] on div "ELD" at bounding box center [615, 384] width 461 height 32
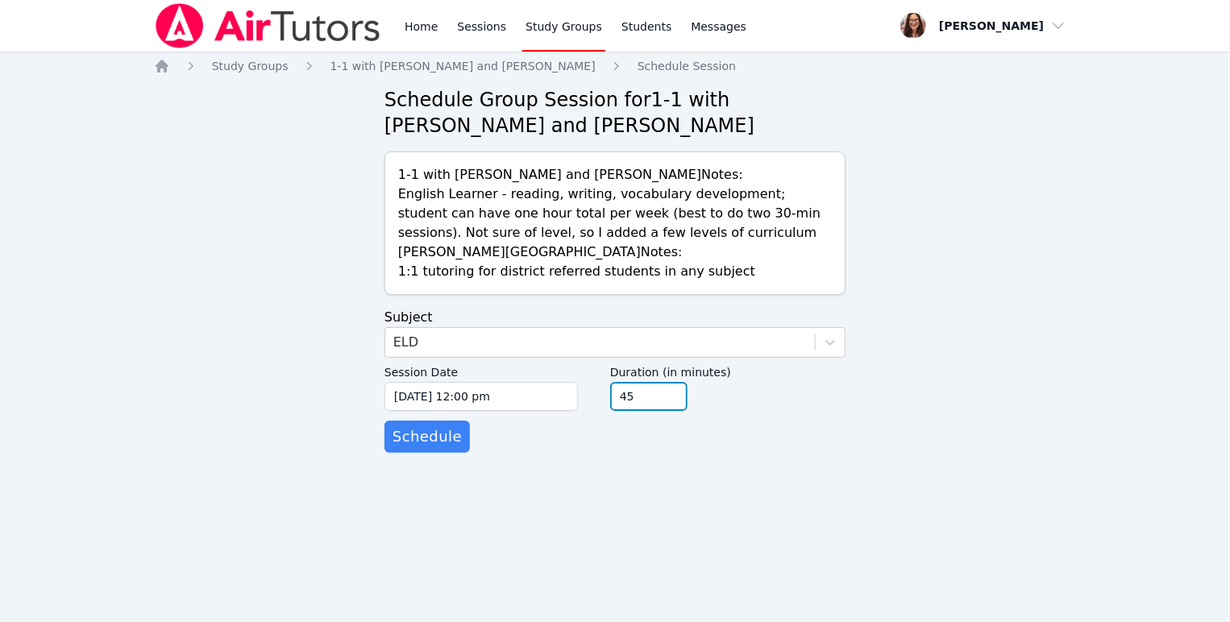
click at [688, 411] on input "45" at bounding box center [648, 396] width 77 height 29
type input "30"
click at [688, 411] on input "30" at bounding box center [648, 396] width 77 height 29
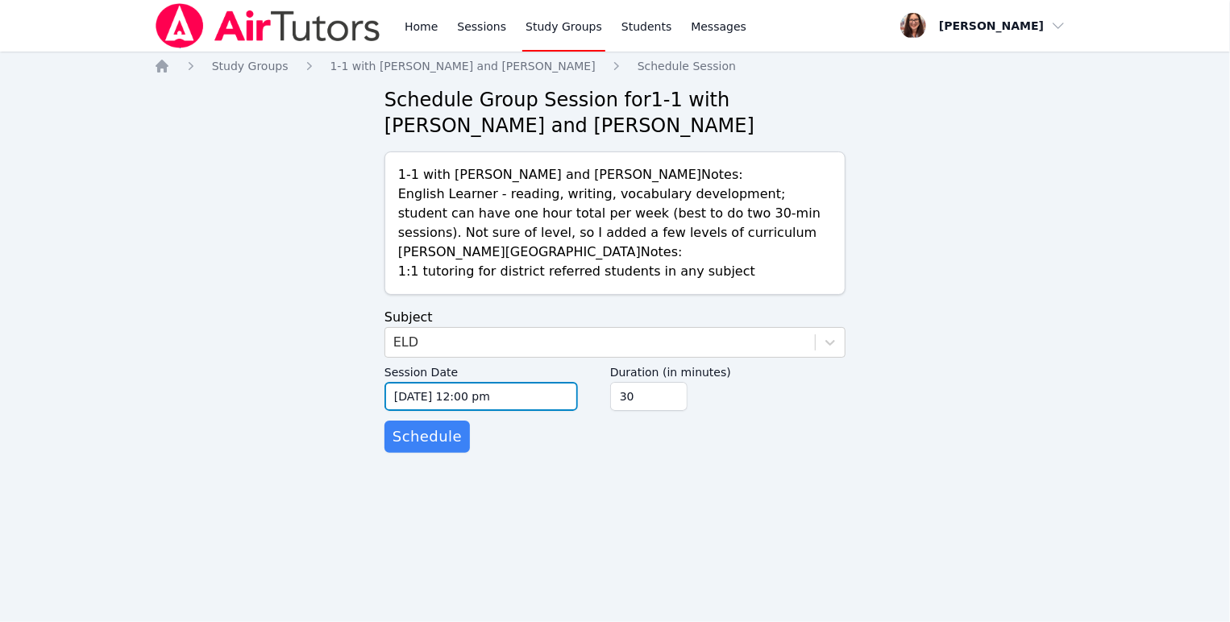
click at [488, 411] on input "[DATE] 12:00 pm" at bounding box center [481, 396] width 193 height 29
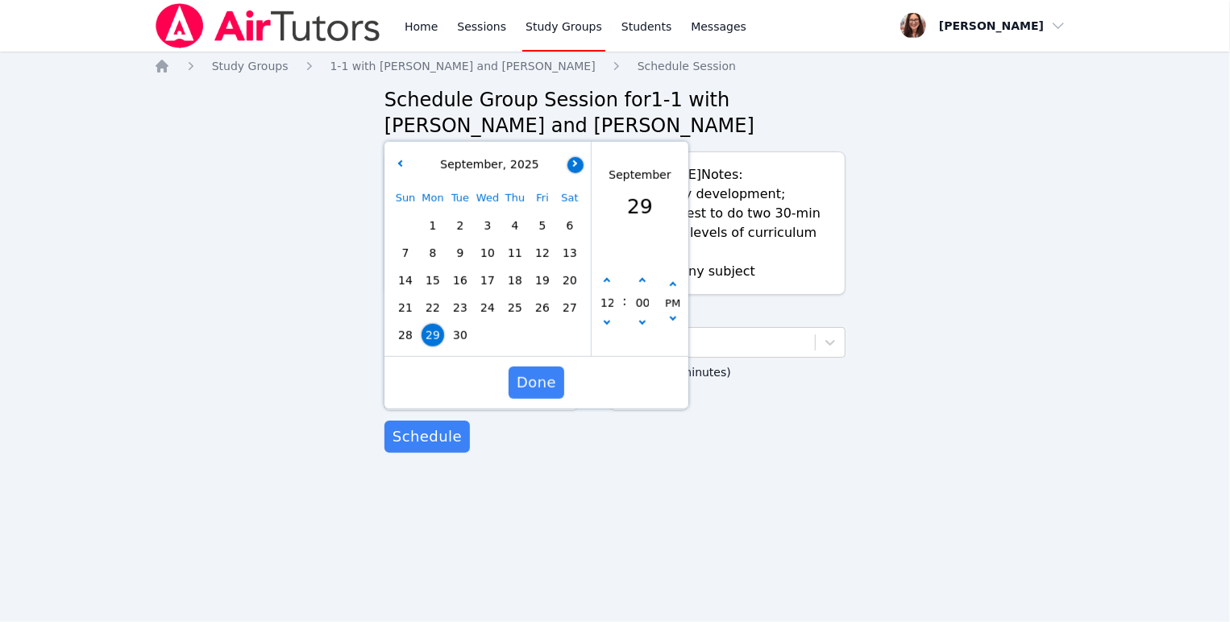
click at [580, 173] on button "button" at bounding box center [576, 164] width 16 height 16
click at [441, 27] on link "Home" at bounding box center [422, 26] width 40 height 52
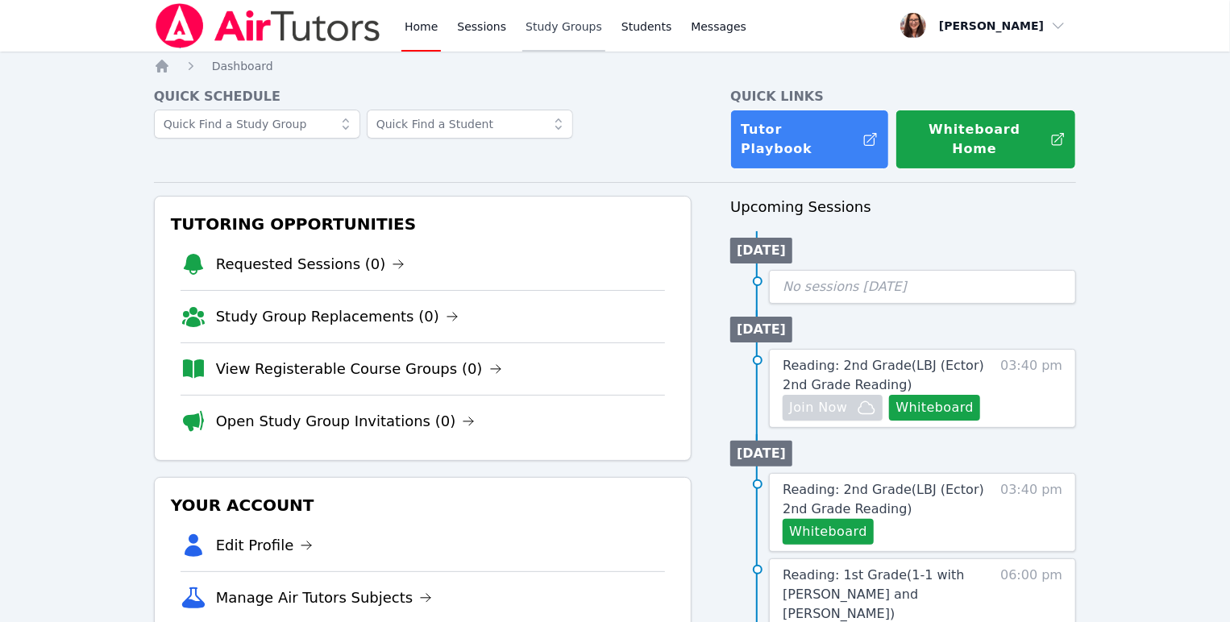
click at [605, 47] on link "Study Groups" at bounding box center [563, 26] width 83 height 52
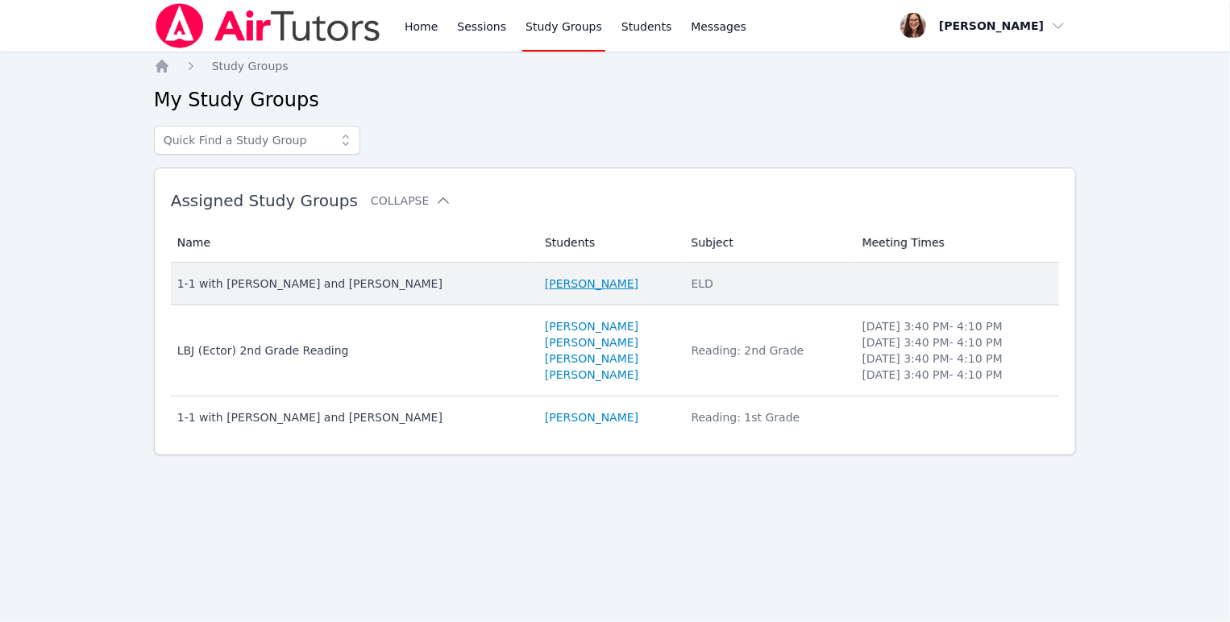
click at [587, 292] on link "[PERSON_NAME]" at bounding box center [592, 284] width 94 height 16
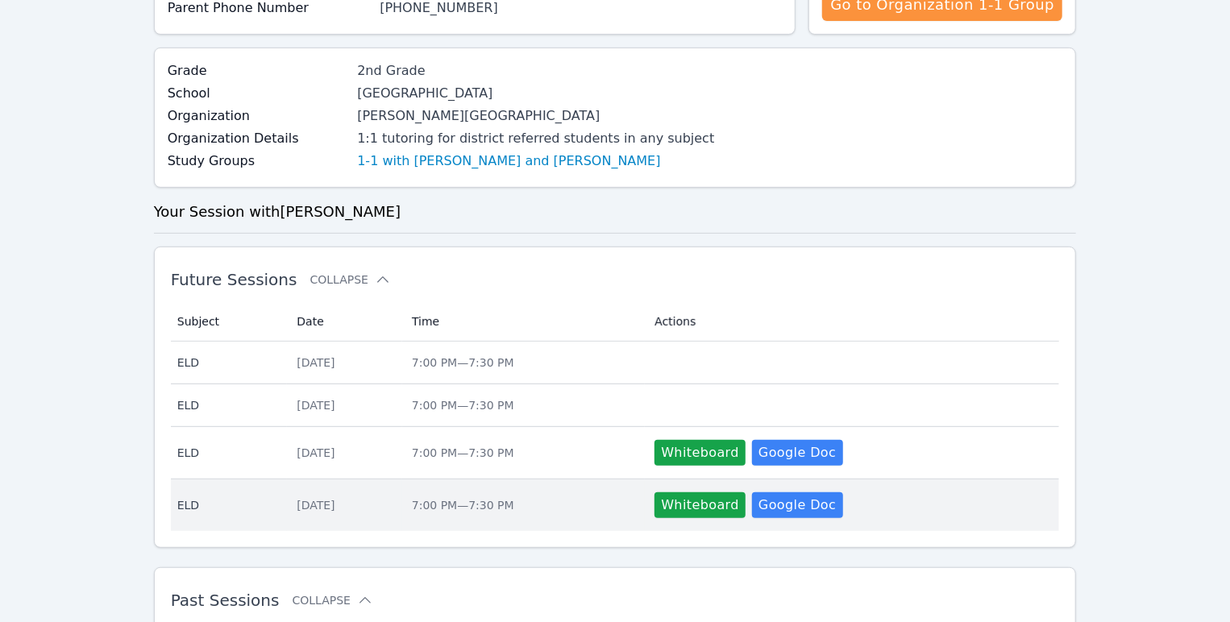
scroll to position [227, 0]
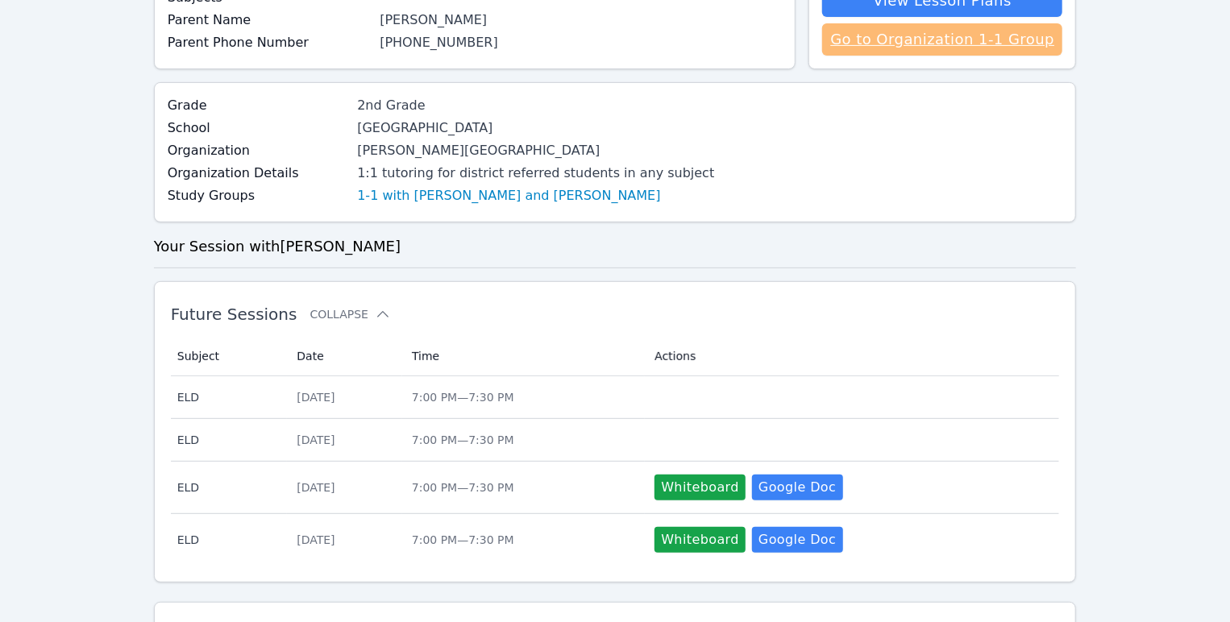
click at [834, 56] on link "Go to Organization 1-1 Group" at bounding box center [942, 39] width 240 height 32
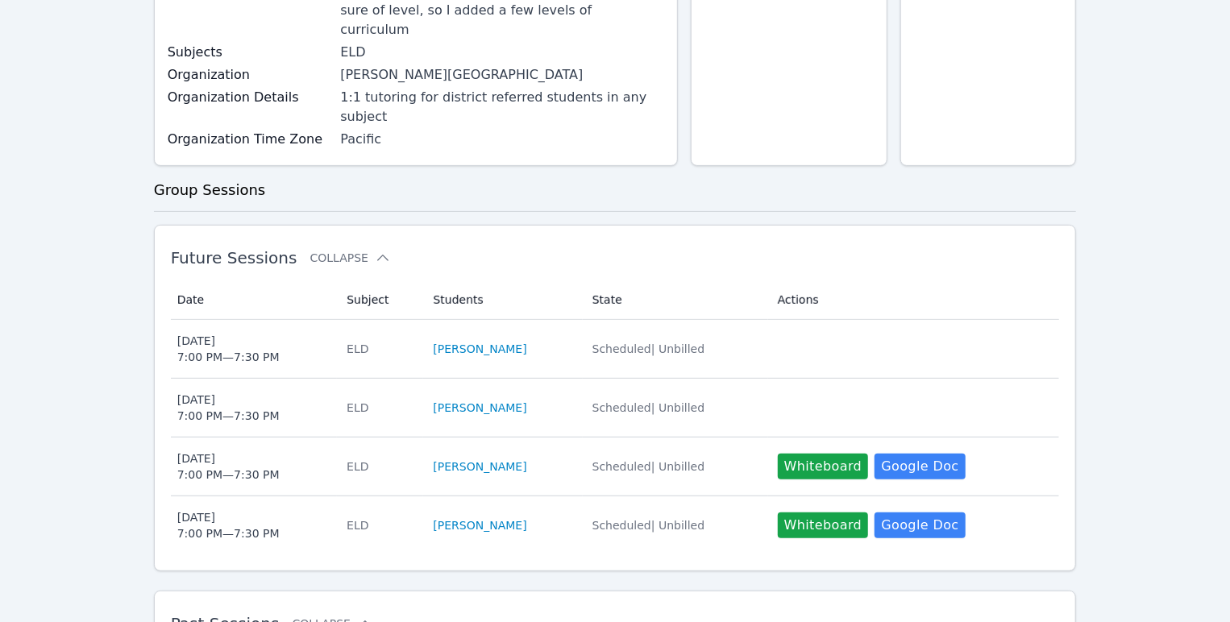
scroll to position [28, 0]
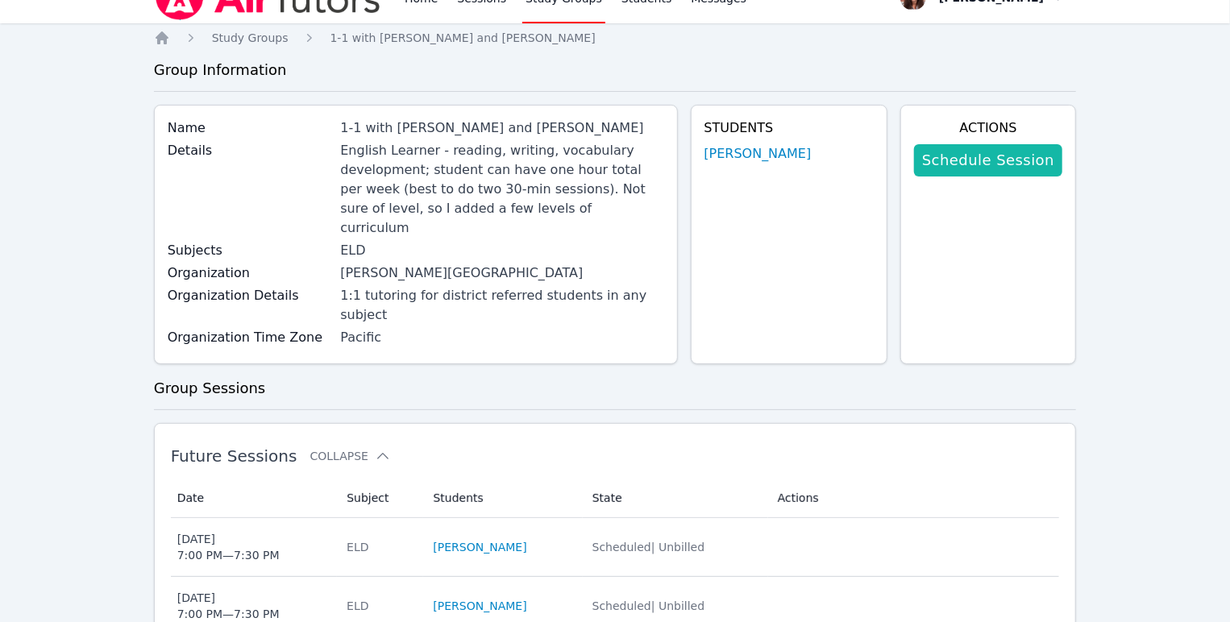
click at [967, 177] on link "Schedule Session" at bounding box center [988, 160] width 148 height 32
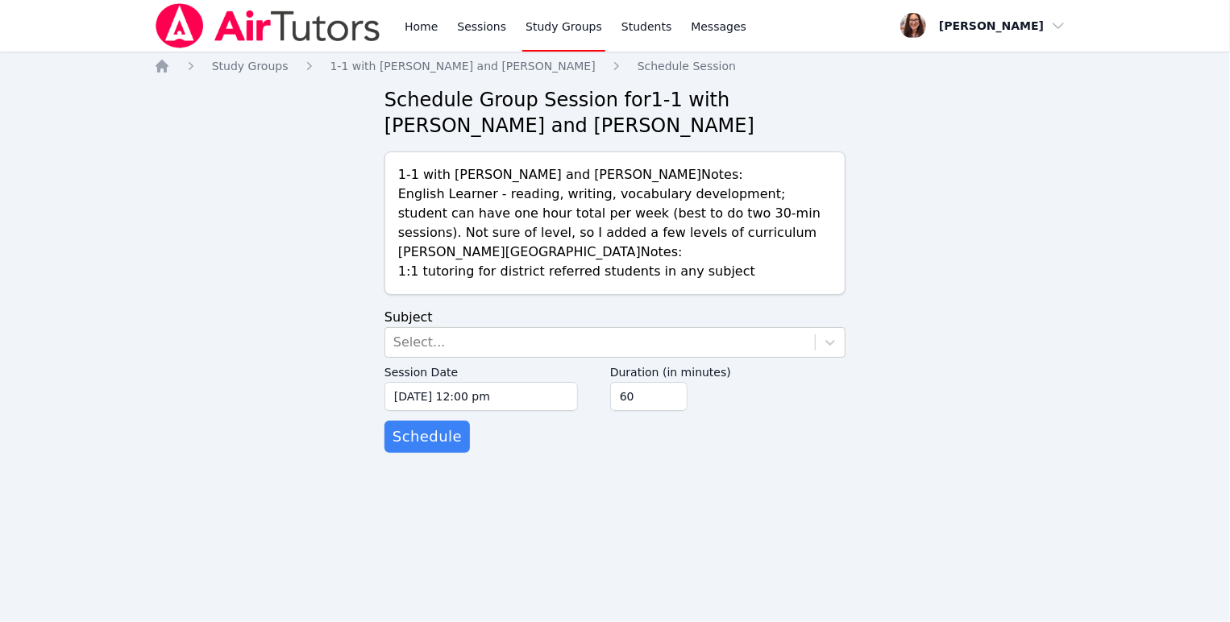
scroll to position [4, 0]
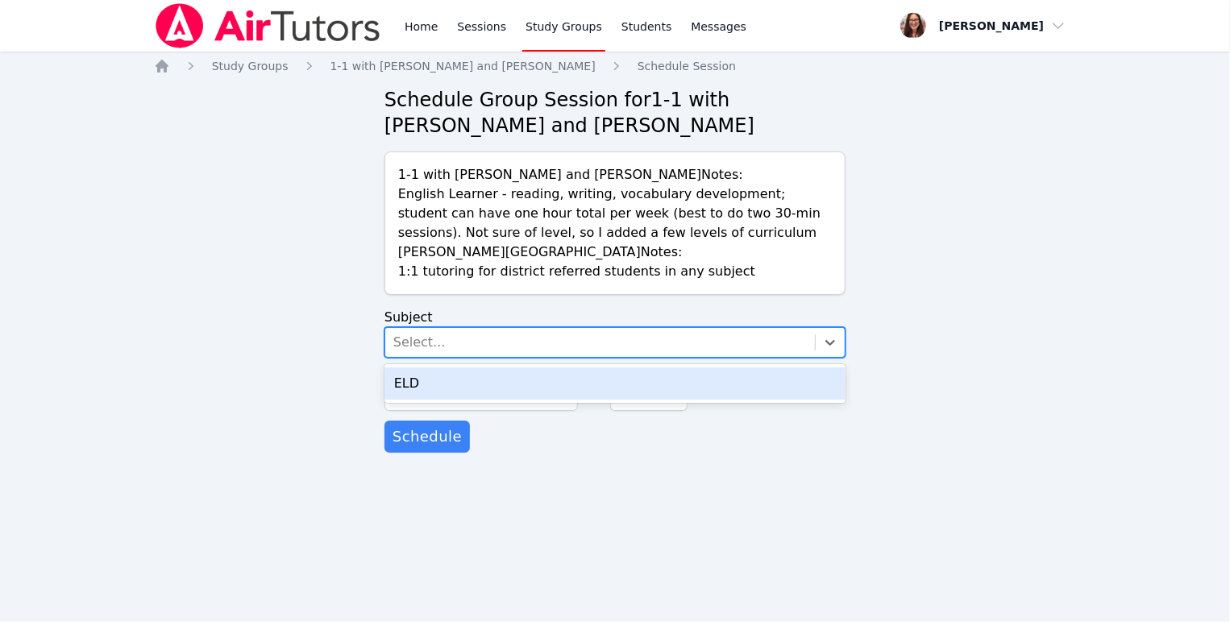
click at [544, 357] on div "Select..." at bounding box center [600, 342] width 430 height 29
click at [551, 400] on div "ELD" at bounding box center [615, 384] width 461 height 32
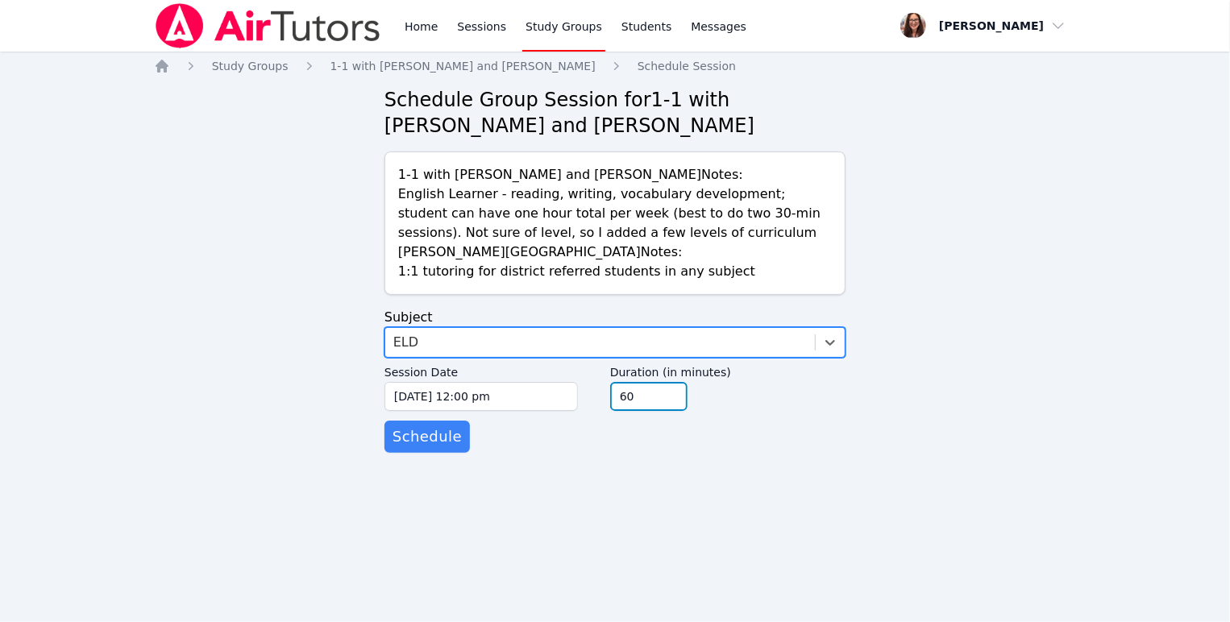
click at [688, 411] on input "60" at bounding box center [648, 396] width 77 height 29
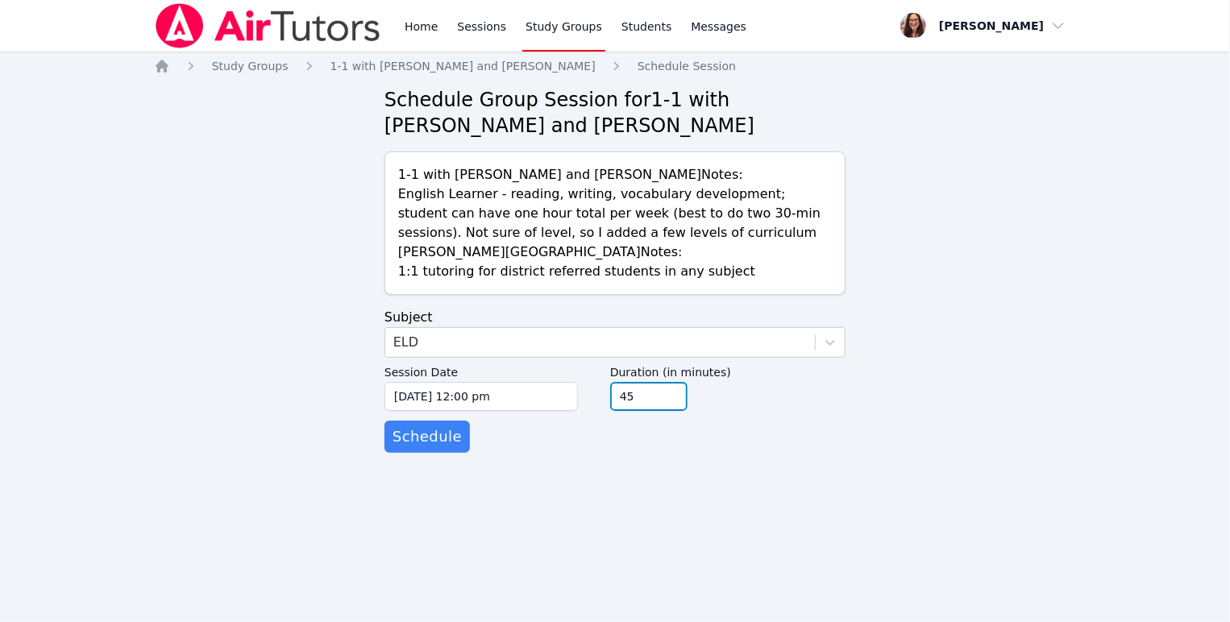
click at [688, 411] on input "45" at bounding box center [648, 396] width 77 height 29
type input "30"
click at [688, 411] on input "30" at bounding box center [648, 396] width 77 height 29
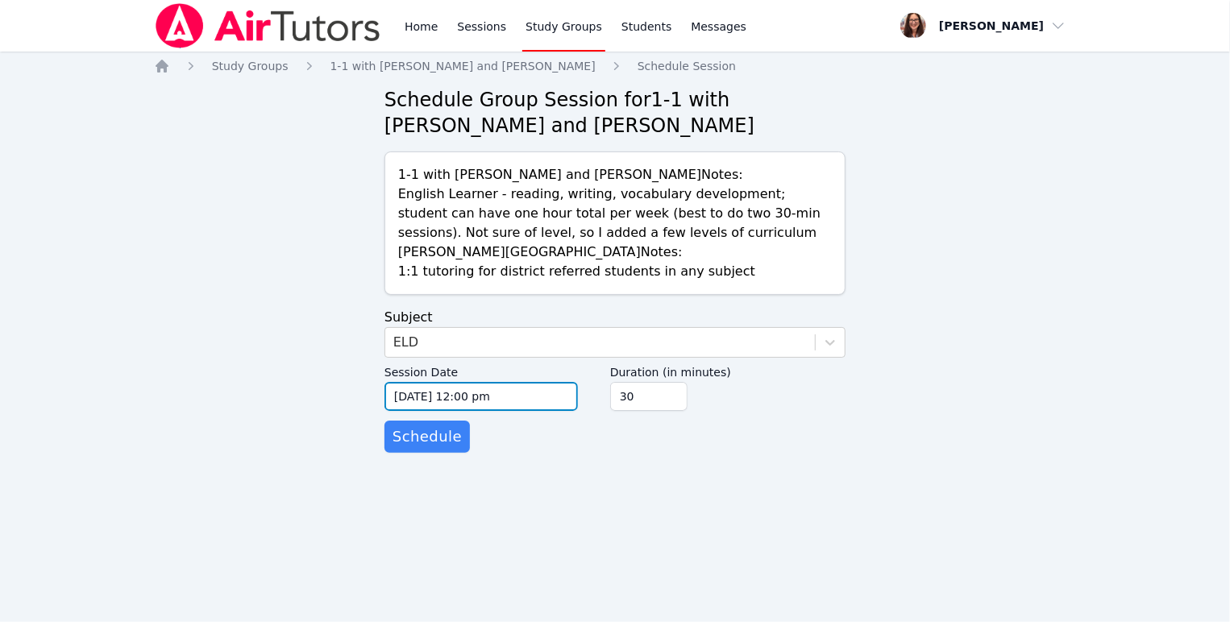
click at [528, 411] on input "[DATE] 12:00 pm" at bounding box center [481, 396] width 193 height 29
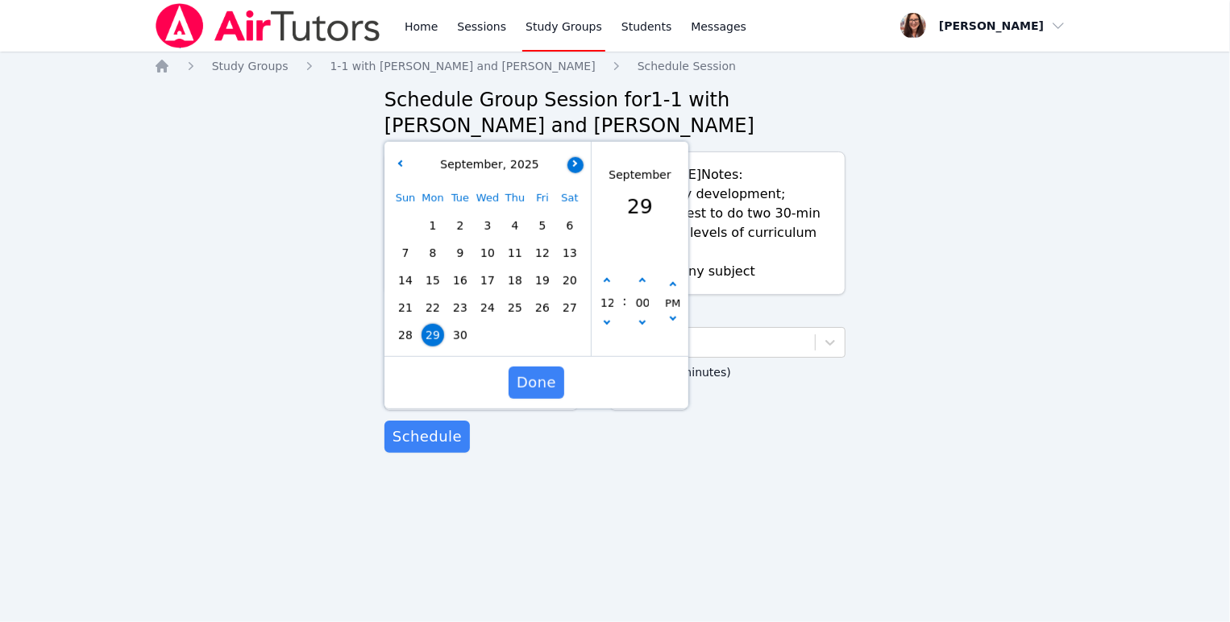
click at [576, 173] on button "button" at bounding box center [576, 164] width 16 height 16
click at [431, 264] on span "6" at bounding box center [433, 253] width 23 height 23
click at [606, 285] on icon "button" at bounding box center [607, 281] width 6 height 6
type input "[DATE] 01:00 pm"
type input "01"
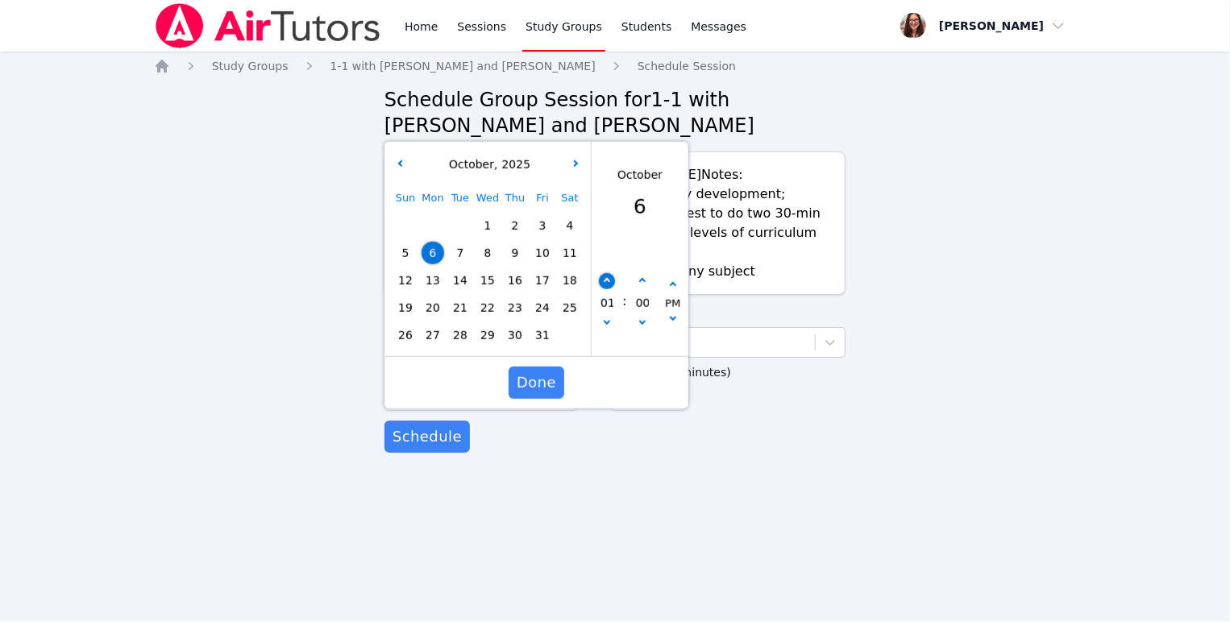
click at [606, 285] on icon "button" at bounding box center [607, 281] width 6 height 6
type input "[DATE] 02:00 pm"
type input "02"
click at [606, 285] on icon "button" at bounding box center [607, 281] width 6 height 6
type input "[DATE] 03:00 pm"
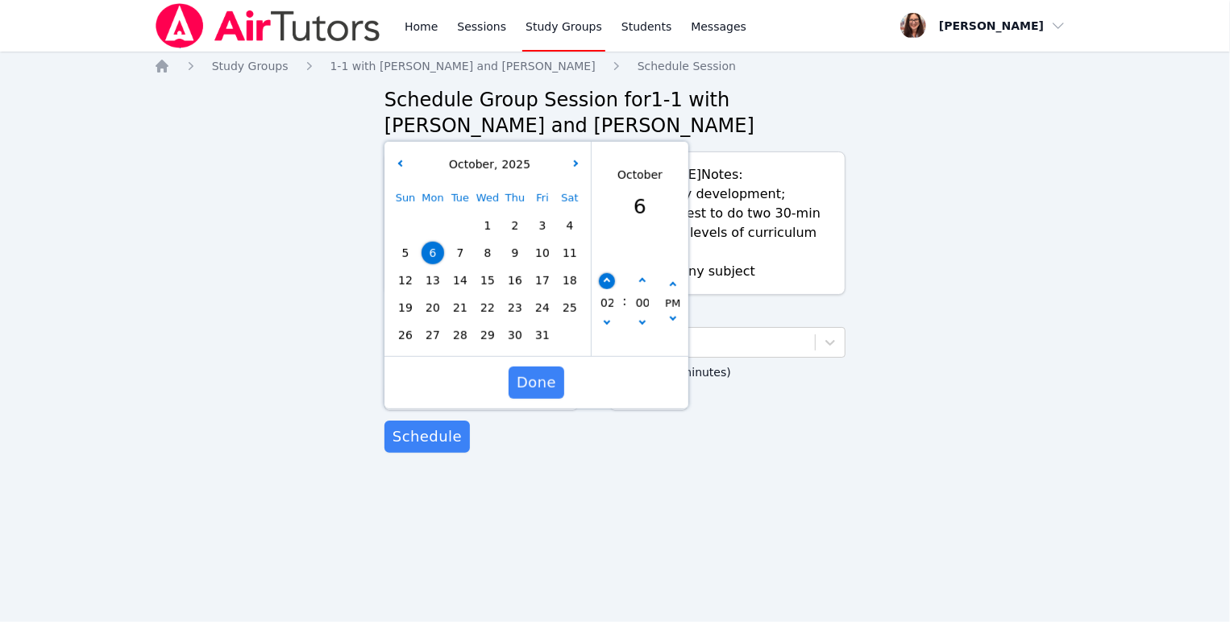
type input "03"
click at [606, 285] on icon "button" at bounding box center [607, 281] width 6 height 6
type input "[DATE] 04:00 pm"
type input "04"
click at [606, 285] on icon "button" at bounding box center [607, 281] width 6 height 6
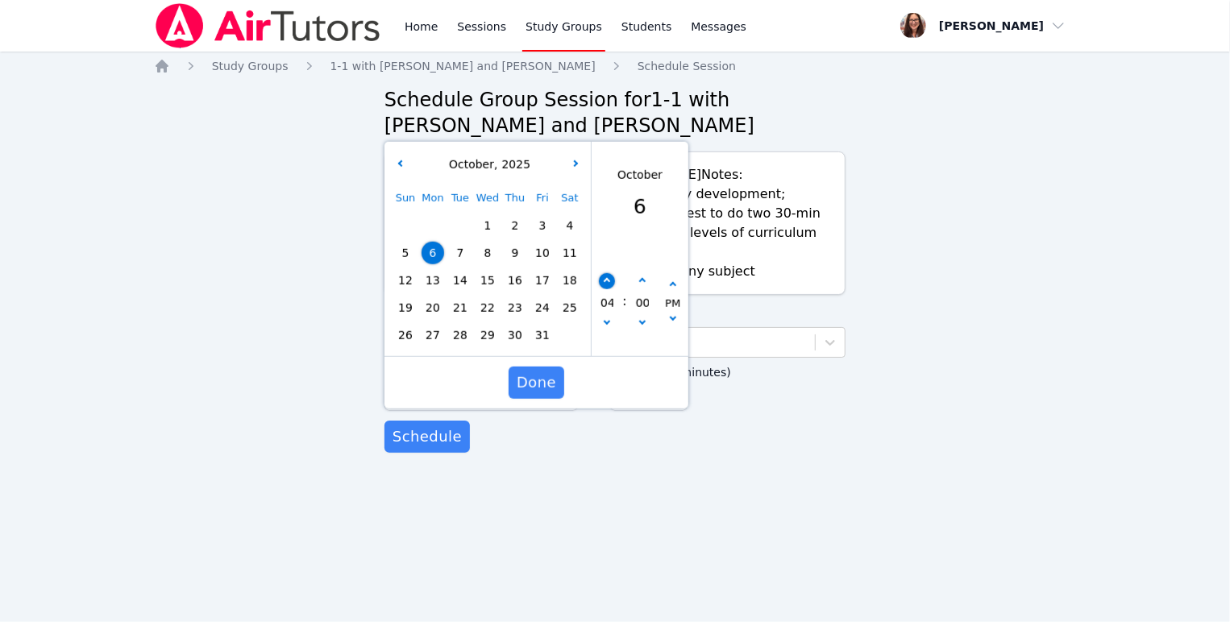
type input "[DATE] 05:00 pm"
type input "05"
click at [606, 285] on icon "button" at bounding box center [607, 281] width 6 height 6
type input "[DATE] 06:00 pm"
type input "06"
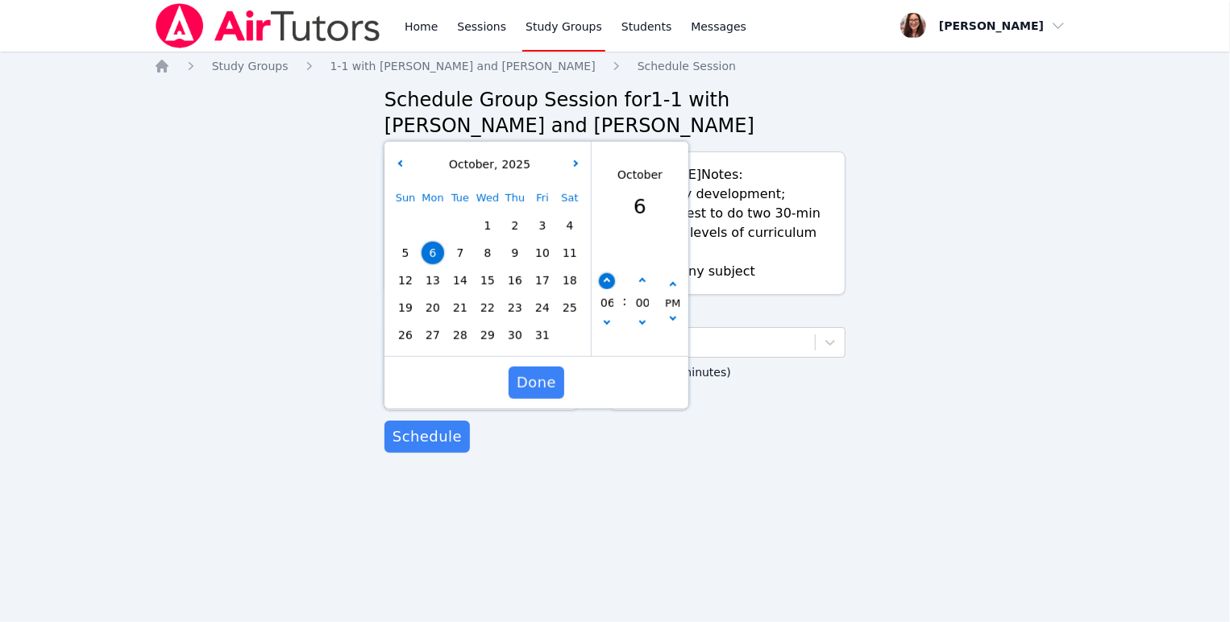
click at [606, 285] on icon "button" at bounding box center [607, 281] width 6 height 6
type input "[DATE] 07:00 pm"
type input "07"
click at [606, 285] on icon "button" at bounding box center [607, 281] width 6 height 6
type input "[DATE] 08:00 pm"
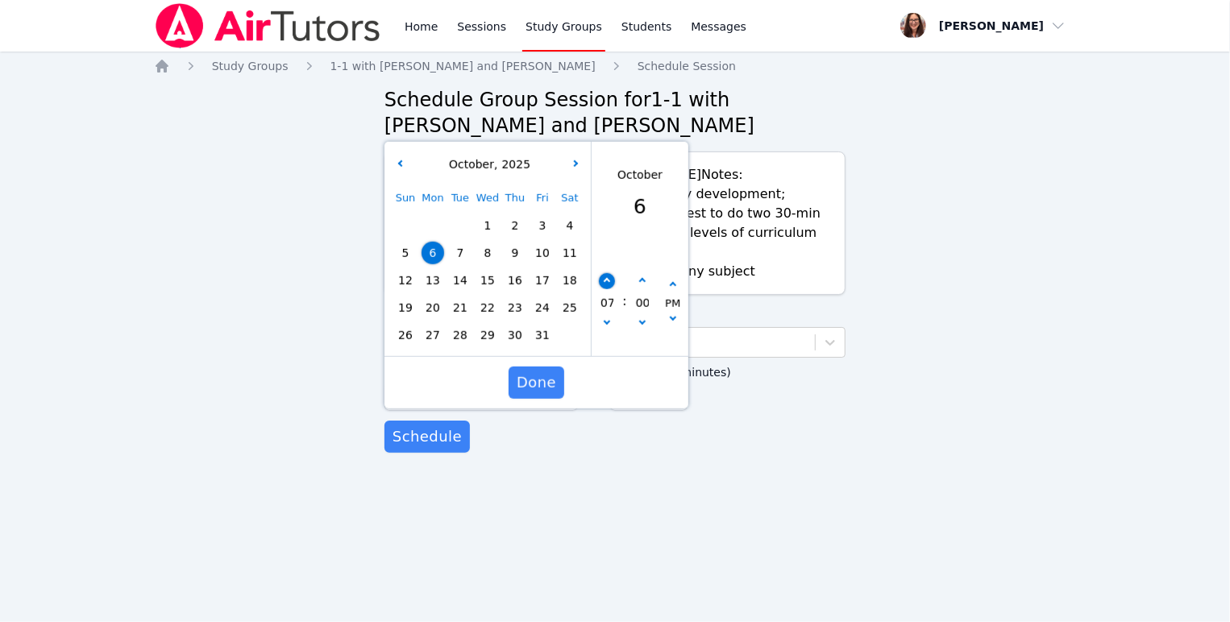
type input "08"
click at [543, 394] on span "Done" at bounding box center [537, 383] width 40 height 23
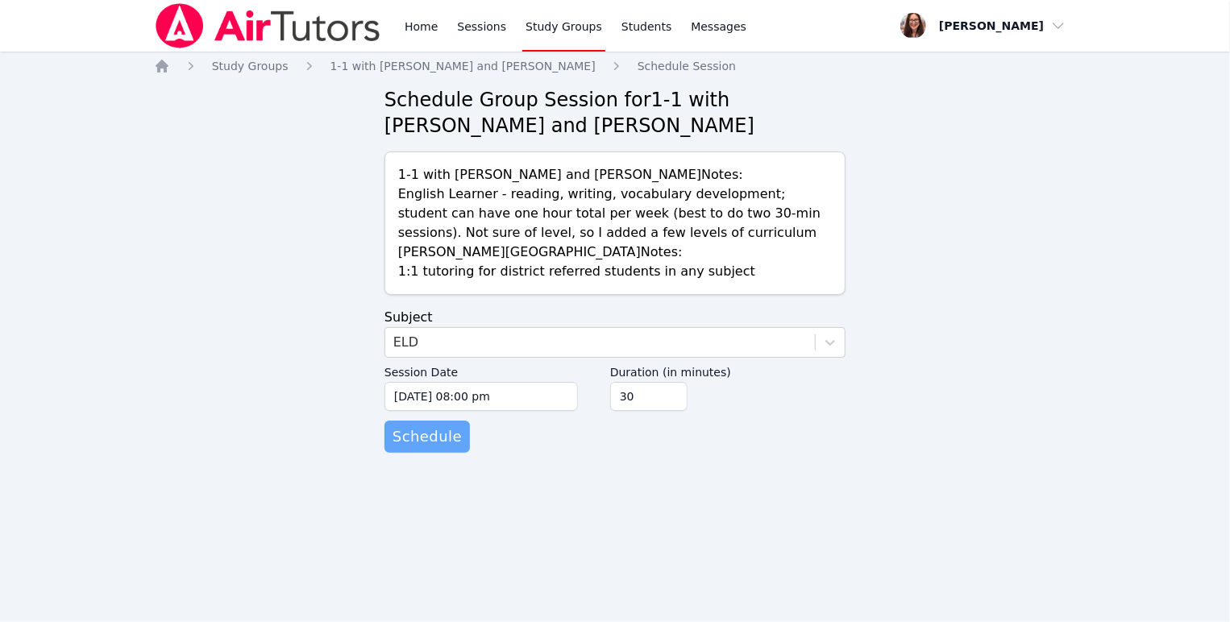
click at [444, 448] on span "Schedule" at bounding box center [427, 437] width 69 height 23
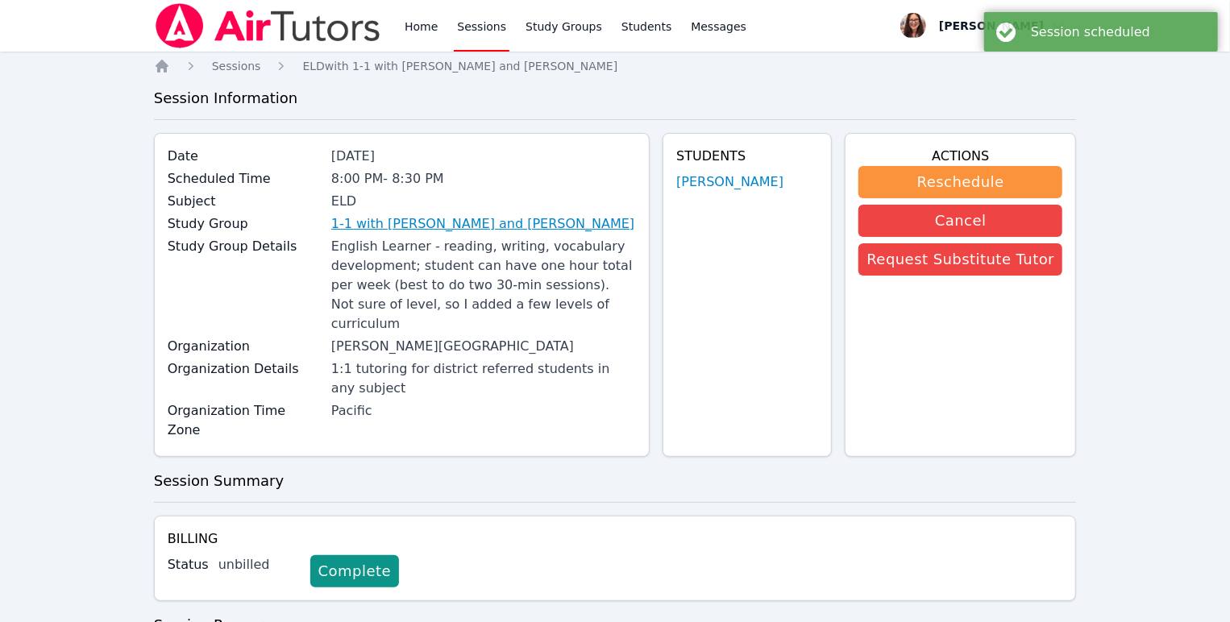
click at [550, 234] on link "1-1 with [PERSON_NAME] and [PERSON_NAME]" at bounding box center [482, 223] width 303 height 19
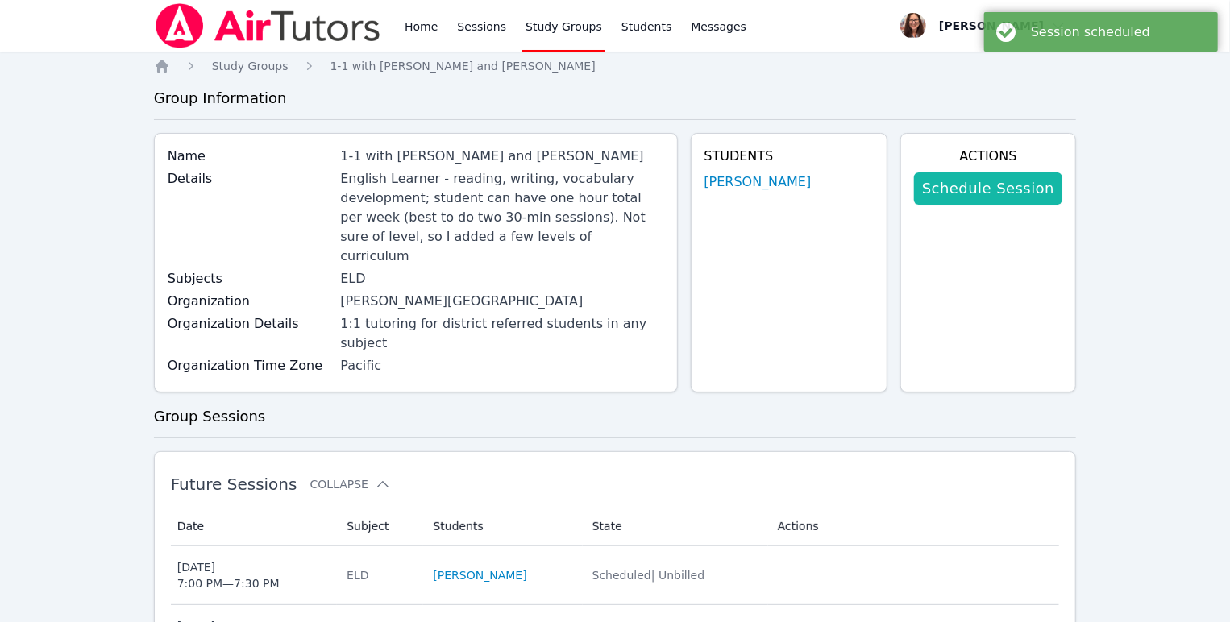
click at [914, 205] on link "Schedule Session" at bounding box center [988, 189] width 148 height 32
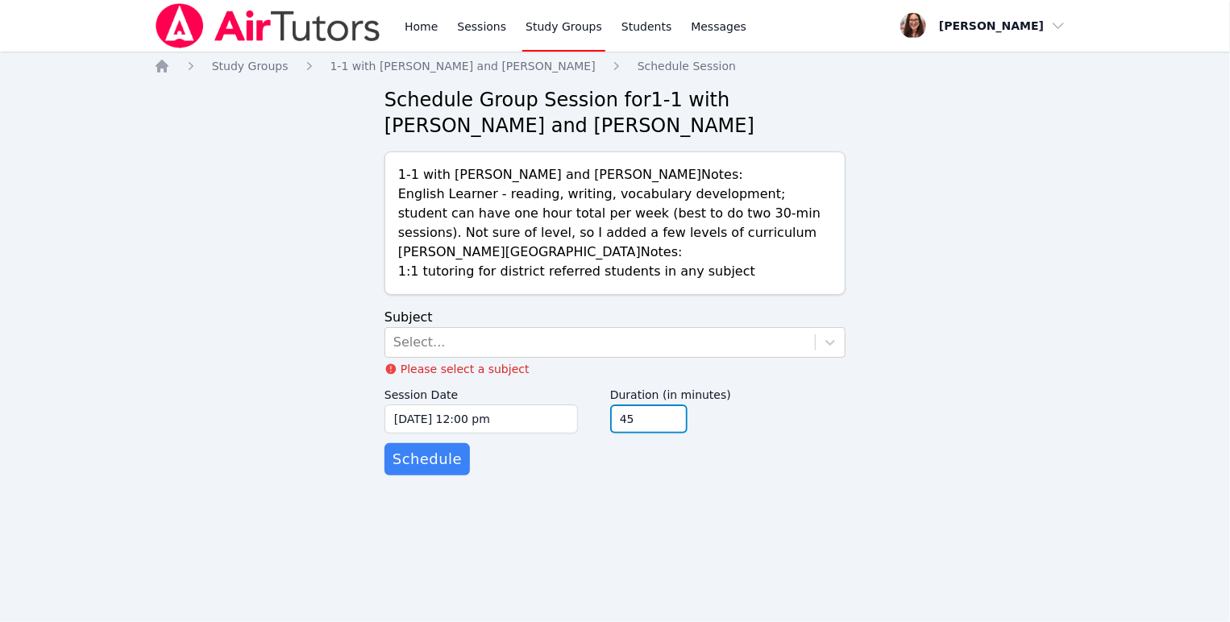
click at [688, 434] on input "45" at bounding box center [648, 419] width 77 height 29
click at [747, 405] on label "Duration (in minutes)" at bounding box center [727, 393] width 235 height 24
click at [688, 434] on input "45" at bounding box center [648, 419] width 77 height 29
type input "30"
click at [688, 434] on input "30" at bounding box center [648, 419] width 77 height 29
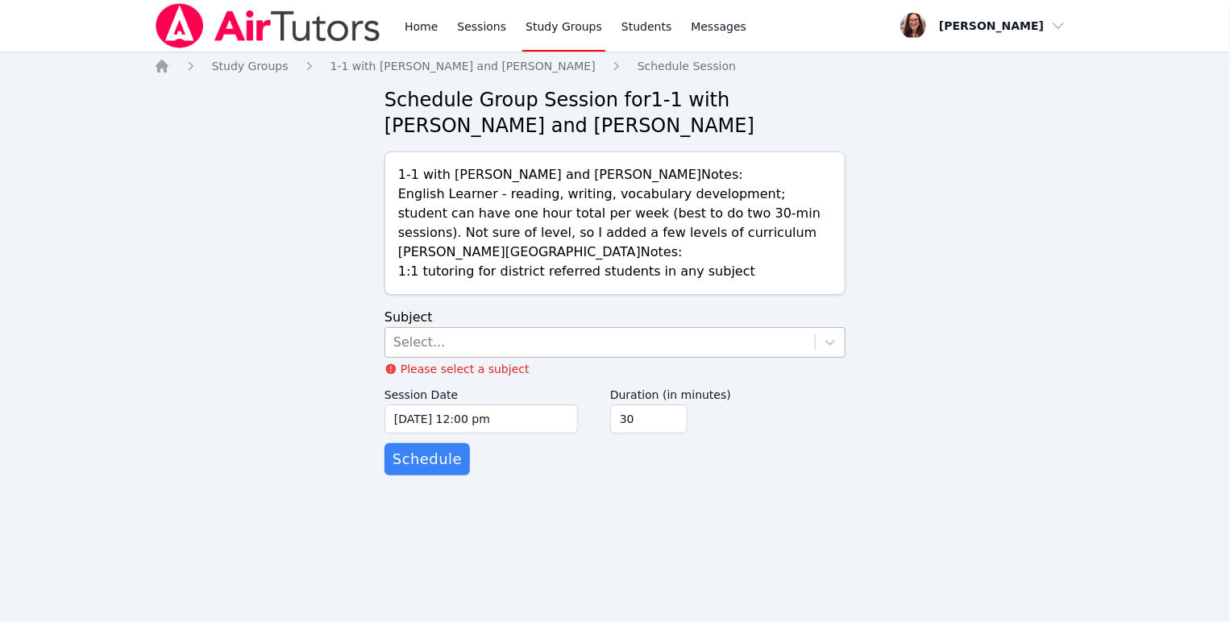
click at [518, 357] on div "Select..." at bounding box center [600, 342] width 430 height 29
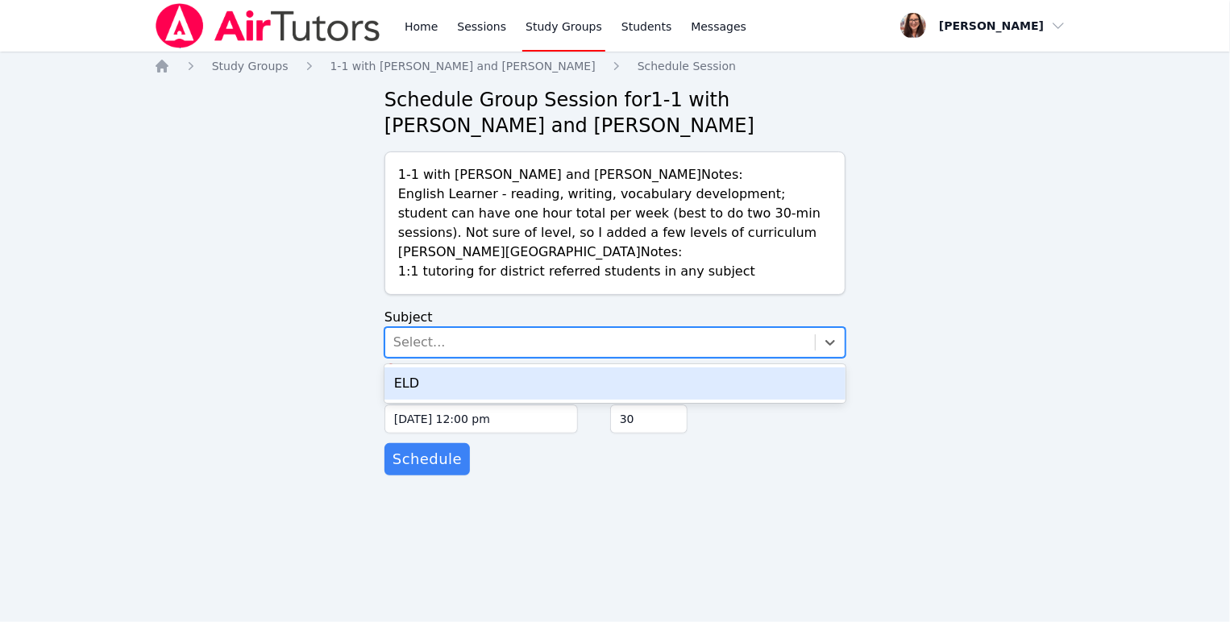
click at [525, 400] on div "ELD" at bounding box center [615, 384] width 461 height 32
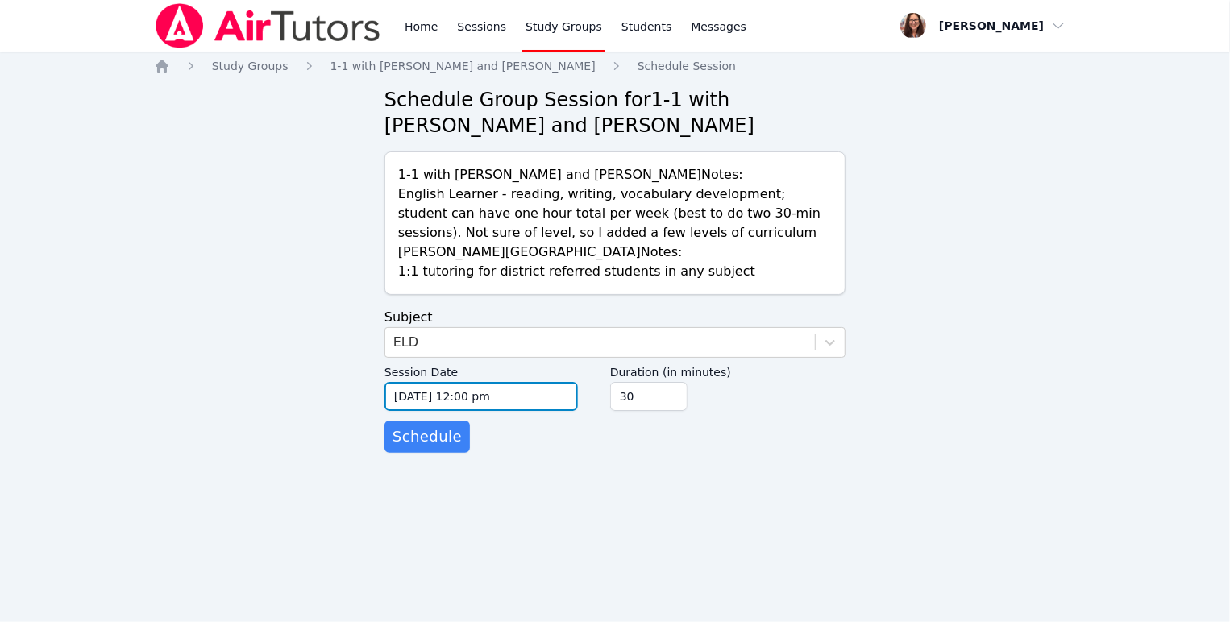
click at [511, 411] on input "[DATE] 12:00 pm" at bounding box center [481, 396] width 193 height 29
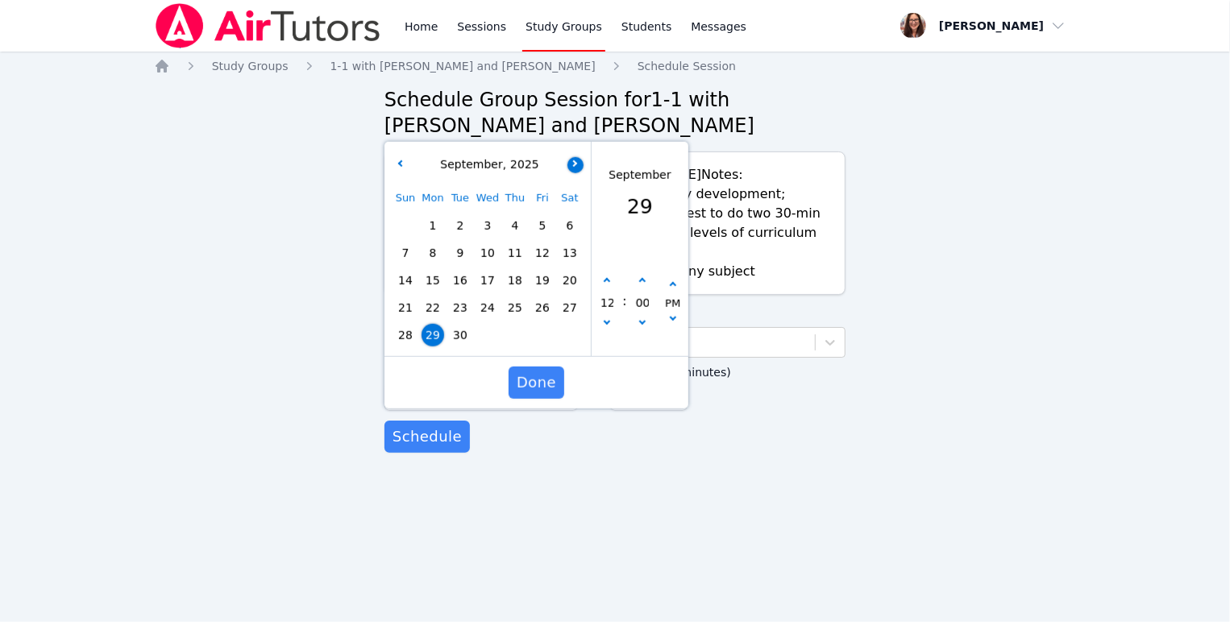
click at [576, 173] on button "button" at bounding box center [576, 164] width 16 height 16
click at [435, 292] on span "13" at bounding box center [433, 280] width 23 height 23
click at [543, 394] on span "Done" at bounding box center [537, 383] width 40 height 23
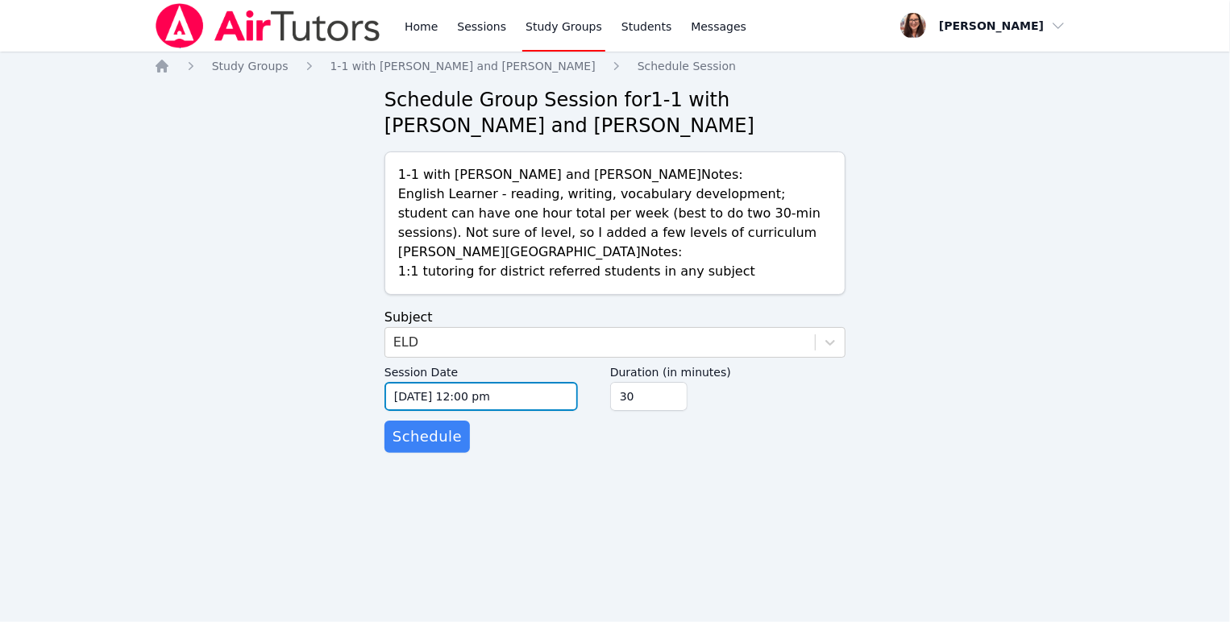
click at [514, 411] on input "[DATE] 12:00 pm" at bounding box center [481, 396] width 193 height 29
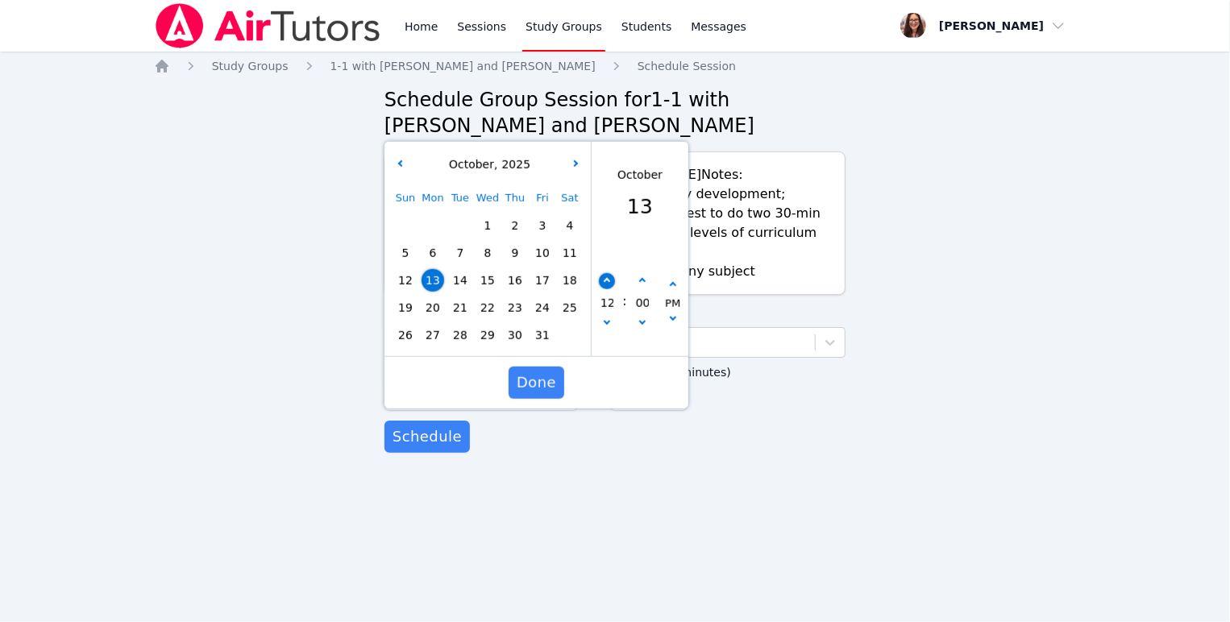
click at [608, 285] on icon "button" at bounding box center [607, 281] width 6 height 6
type input "[DATE] 01:00 pm"
type input "01"
click at [608, 285] on icon "button" at bounding box center [607, 281] width 6 height 6
type input "[DATE] 02:00 pm"
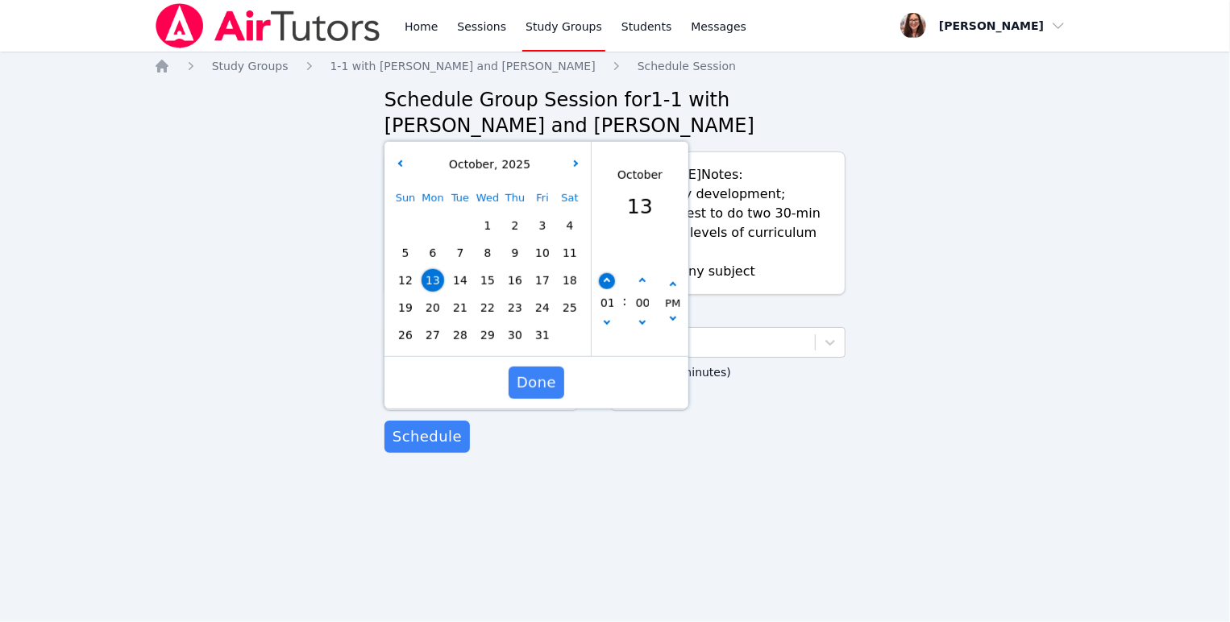
type input "02"
click at [608, 285] on icon "button" at bounding box center [607, 281] width 6 height 6
type input "[DATE] 03:00 pm"
type input "03"
click at [608, 285] on icon "button" at bounding box center [607, 281] width 6 height 6
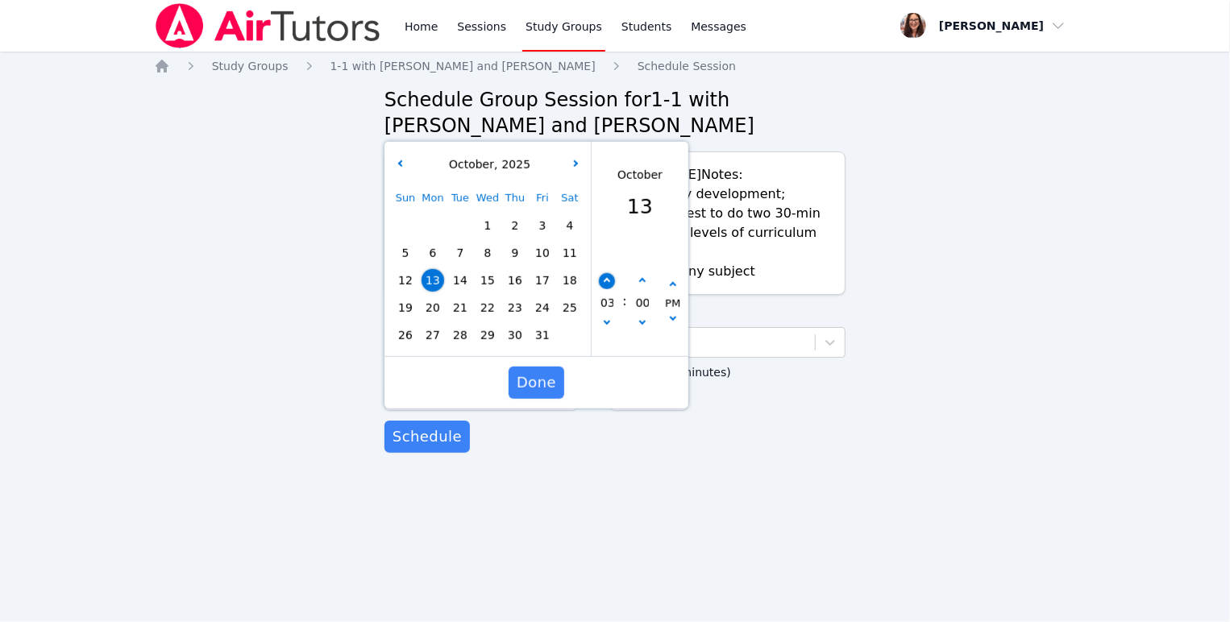
type input "[DATE] 04:00 pm"
type input "04"
click at [608, 285] on icon "button" at bounding box center [607, 281] width 6 height 6
type input "[DATE] 05:00 pm"
type input "05"
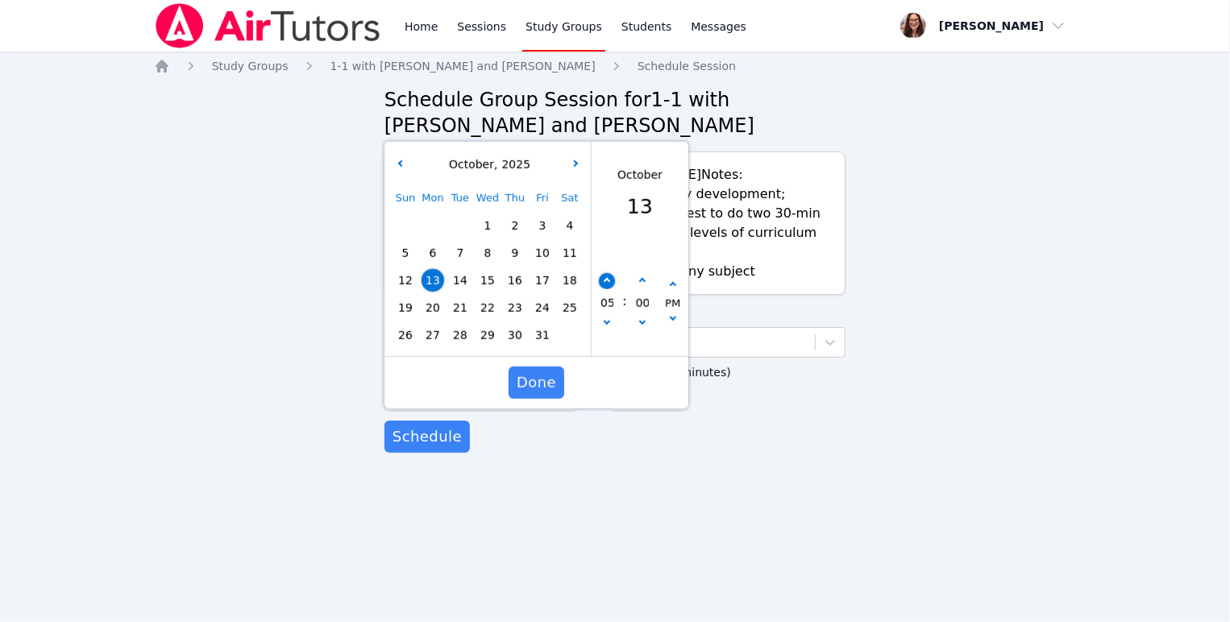
click at [608, 285] on icon "button" at bounding box center [607, 281] width 6 height 6
type input "[DATE] 06:00 pm"
type input "06"
click at [608, 285] on icon "button" at bounding box center [607, 281] width 6 height 6
type input "[DATE] 07:00 pm"
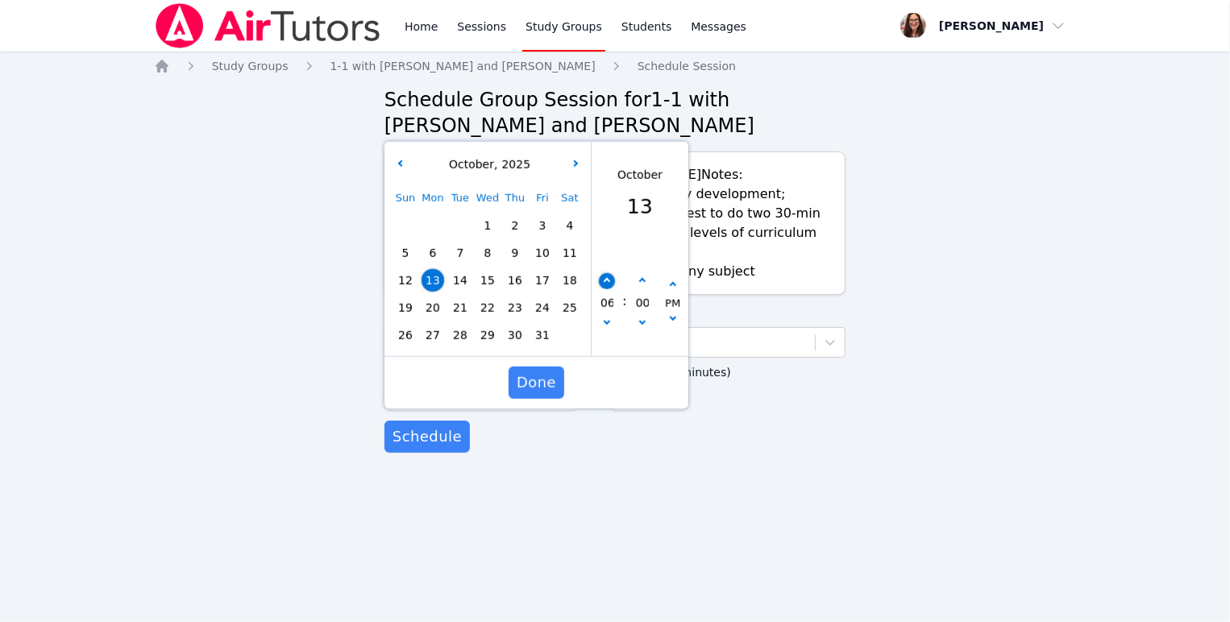
type input "07"
click at [608, 285] on icon "button" at bounding box center [607, 281] width 6 height 6
type input "[DATE] 08:00 pm"
type input "08"
click at [544, 394] on span "Done" at bounding box center [537, 383] width 40 height 23
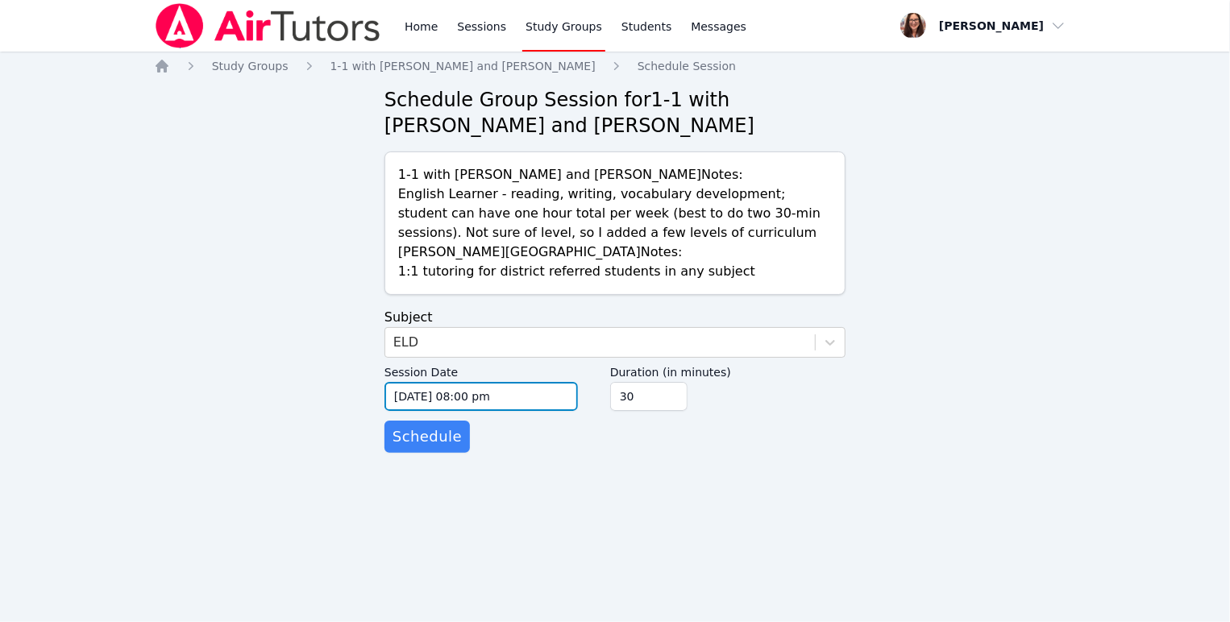
click at [513, 411] on input "[DATE] 08:00 pm" at bounding box center [481, 396] width 193 height 29
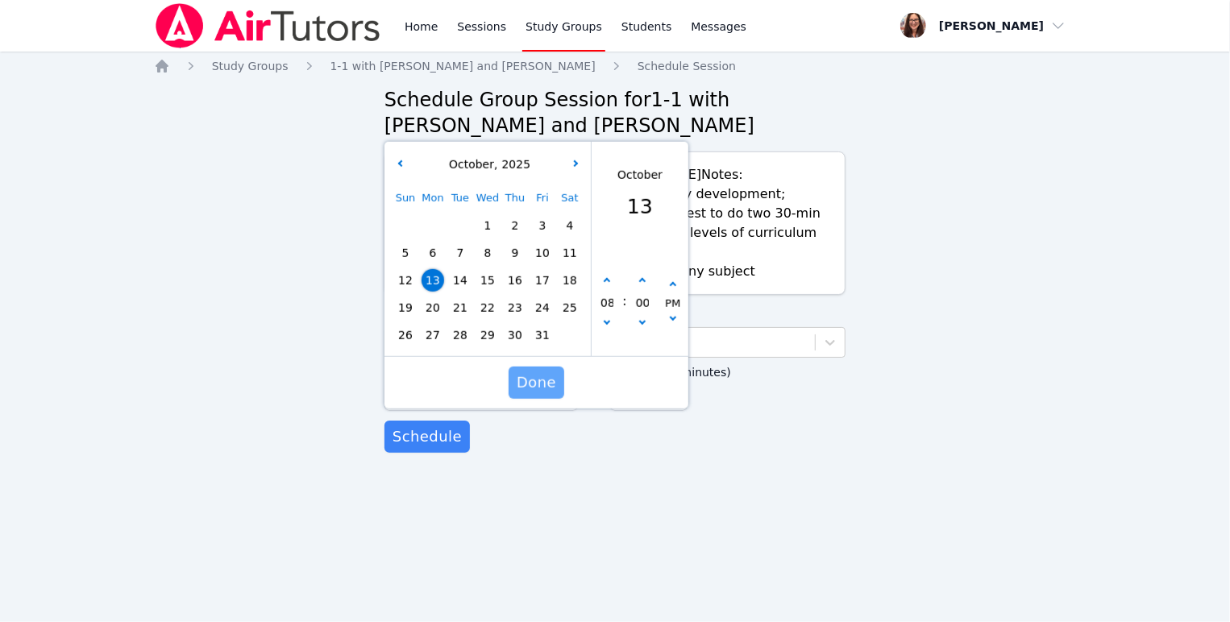
click at [534, 394] on span "Done" at bounding box center [537, 383] width 40 height 23
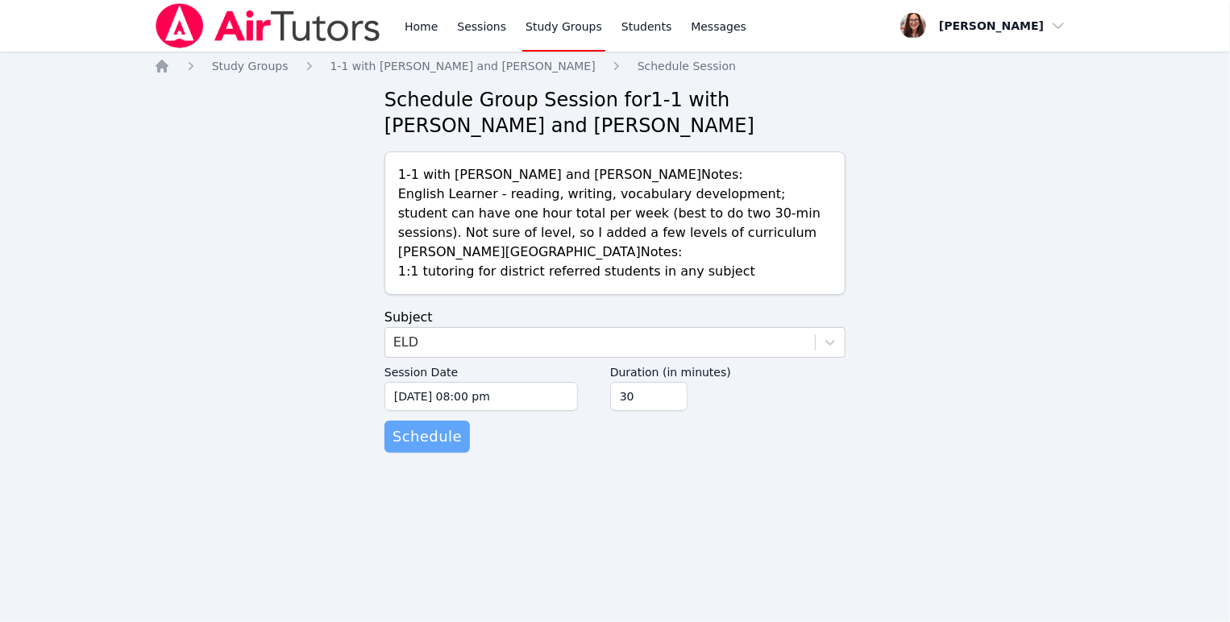
click at [426, 448] on span "Schedule" at bounding box center [427, 437] width 69 height 23
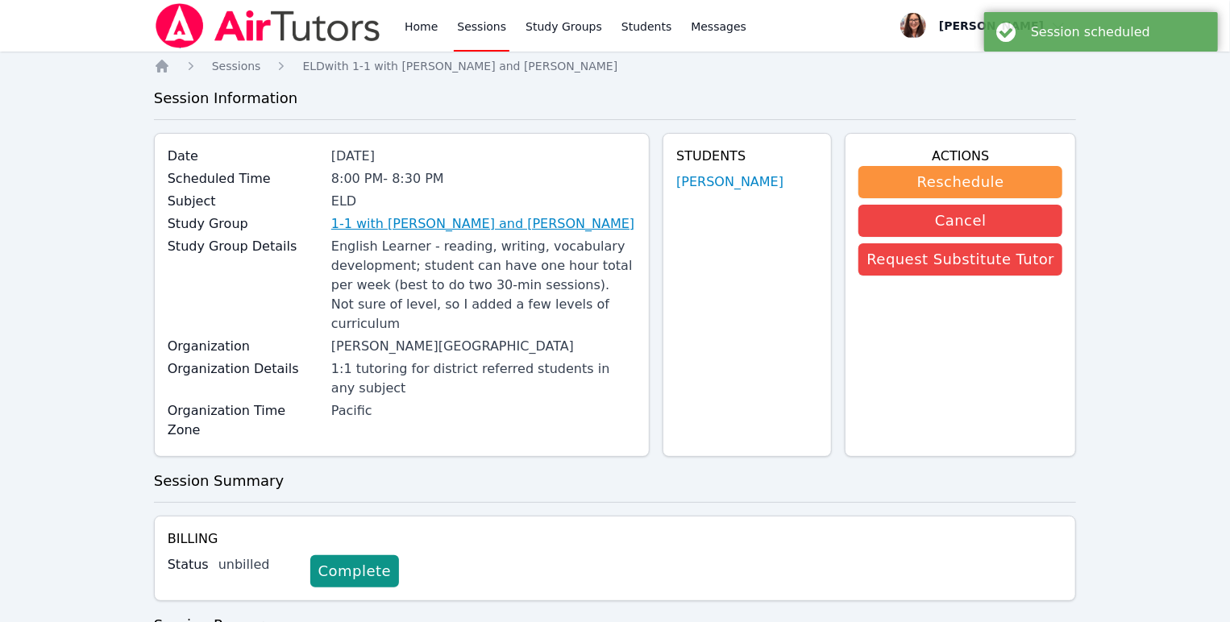
click at [499, 234] on link "1-1 with [PERSON_NAME] and [PERSON_NAME]" at bounding box center [482, 223] width 303 height 19
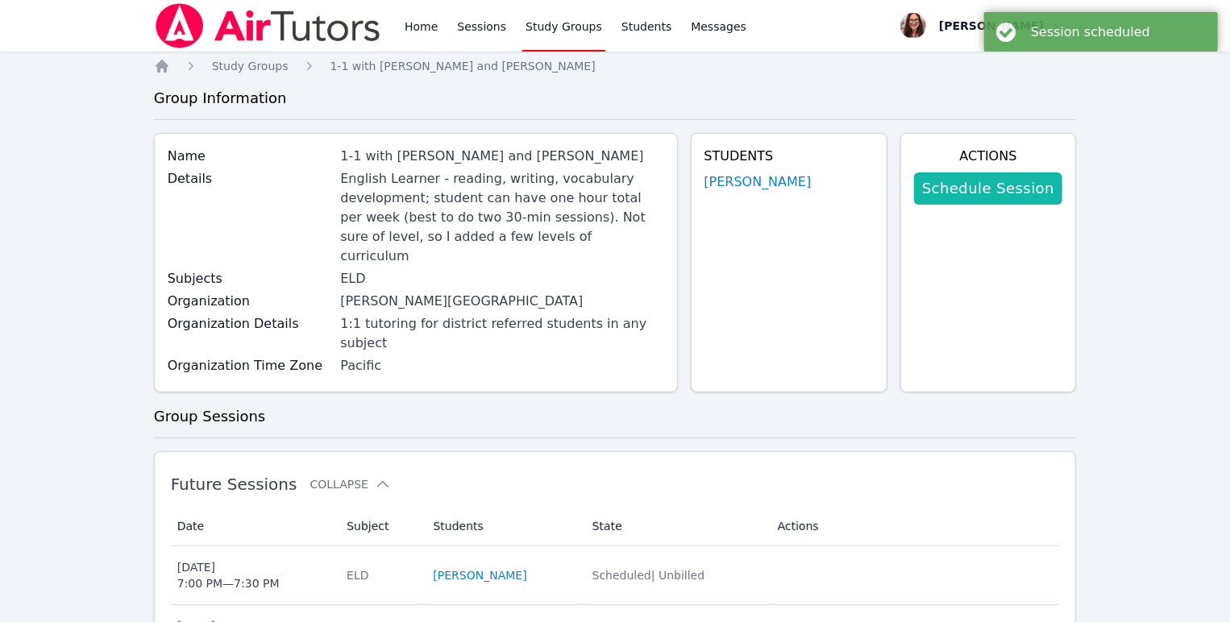
click at [964, 205] on link "Schedule Session" at bounding box center [988, 189] width 148 height 32
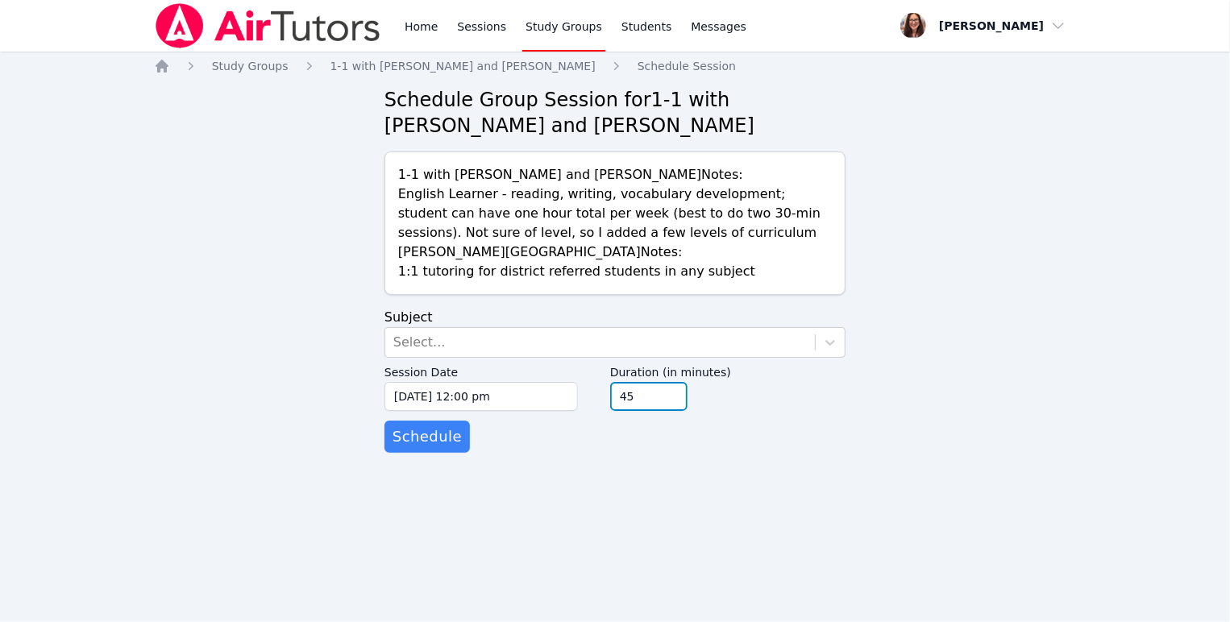
click at [688, 411] on input "45" at bounding box center [648, 396] width 77 height 29
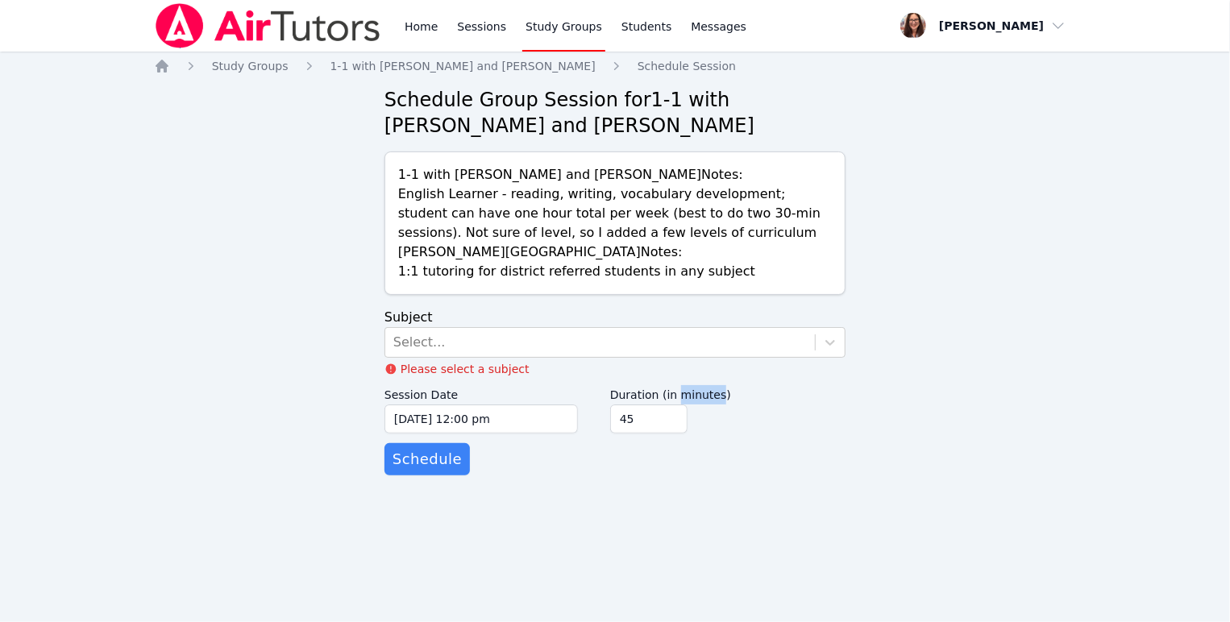
click at [746, 405] on label "Duration (in minutes)" at bounding box center [727, 393] width 235 height 24
click at [688, 434] on input "45" at bounding box center [648, 419] width 77 height 29
type input "30"
click at [688, 434] on input "30" at bounding box center [648, 419] width 77 height 29
click at [680, 357] on div "Select..." at bounding box center [600, 342] width 430 height 29
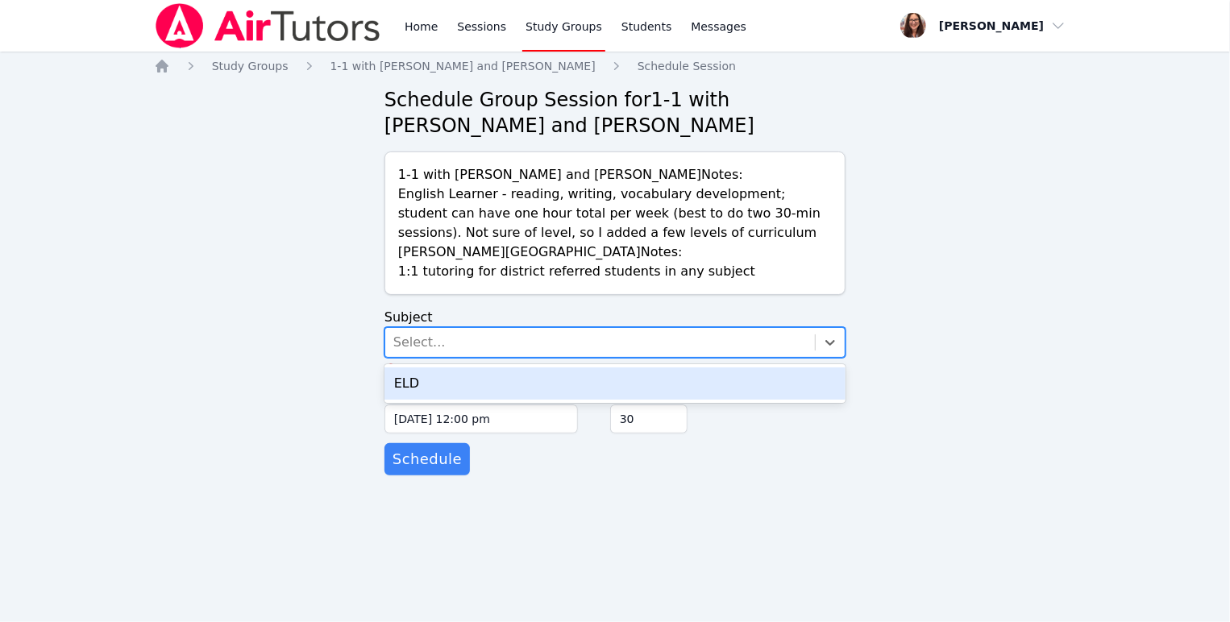
click at [680, 400] on div "ELD" at bounding box center [615, 384] width 461 height 32
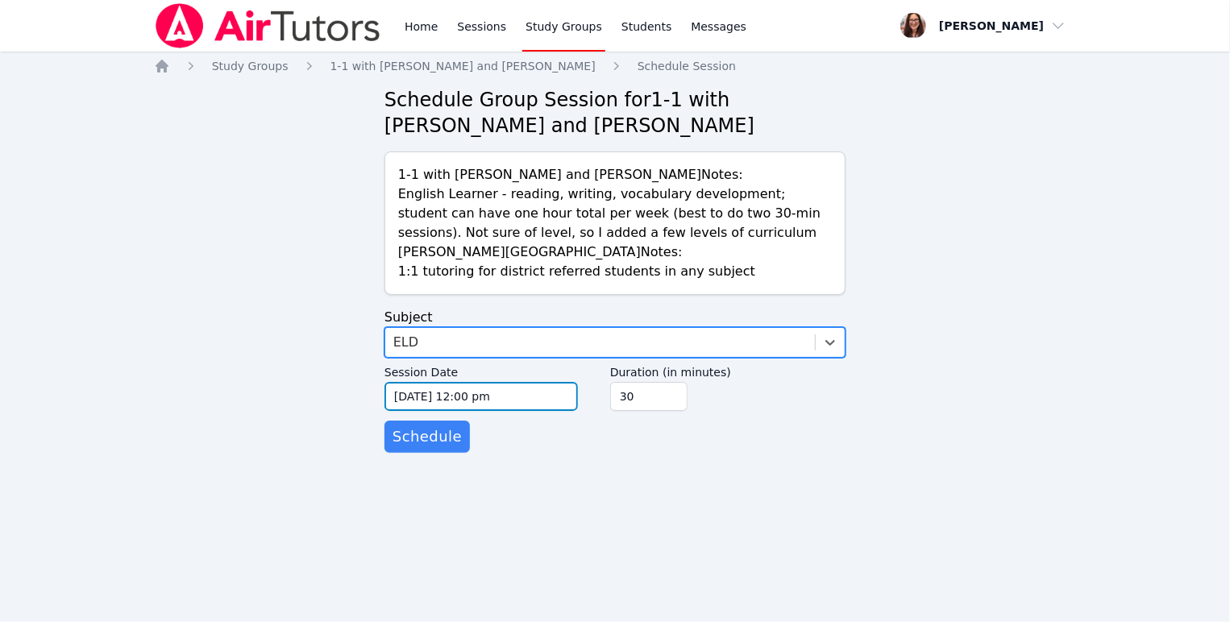
click at [481, 411] on input "[DATE] 12:00 pm" at bounding box center [481, 396] width 193 height 29
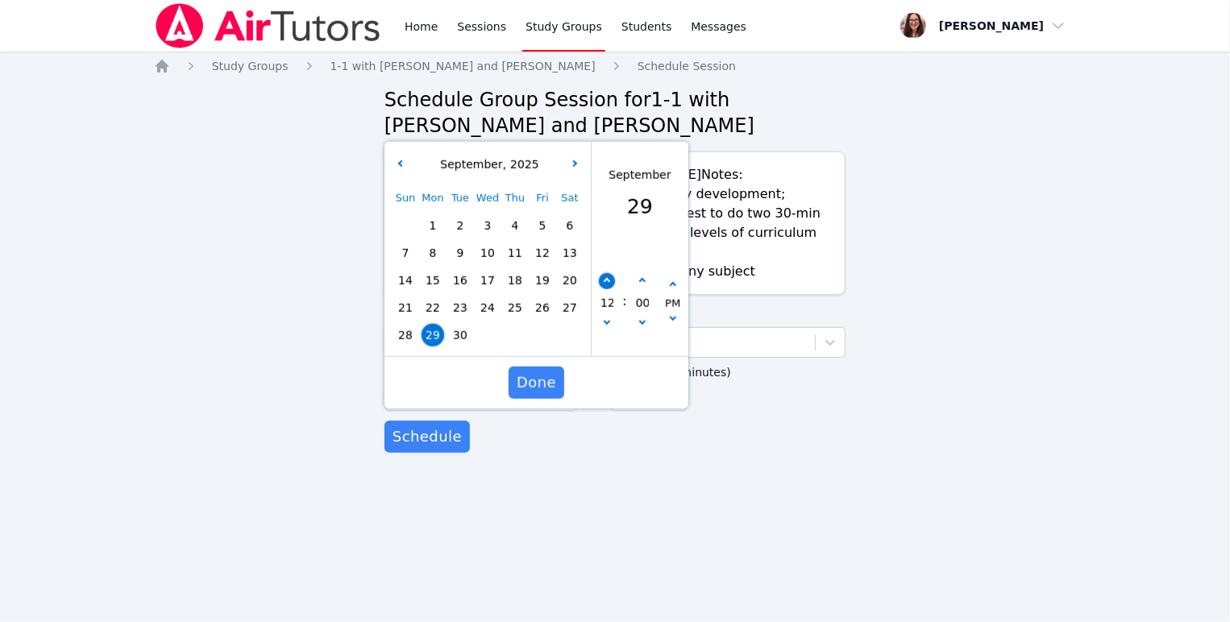
click at [610, 289] on button "button" at bounding box center [607, 281] width 16 height 16
type input "[DATE] 01:00 pm"
type input "01"
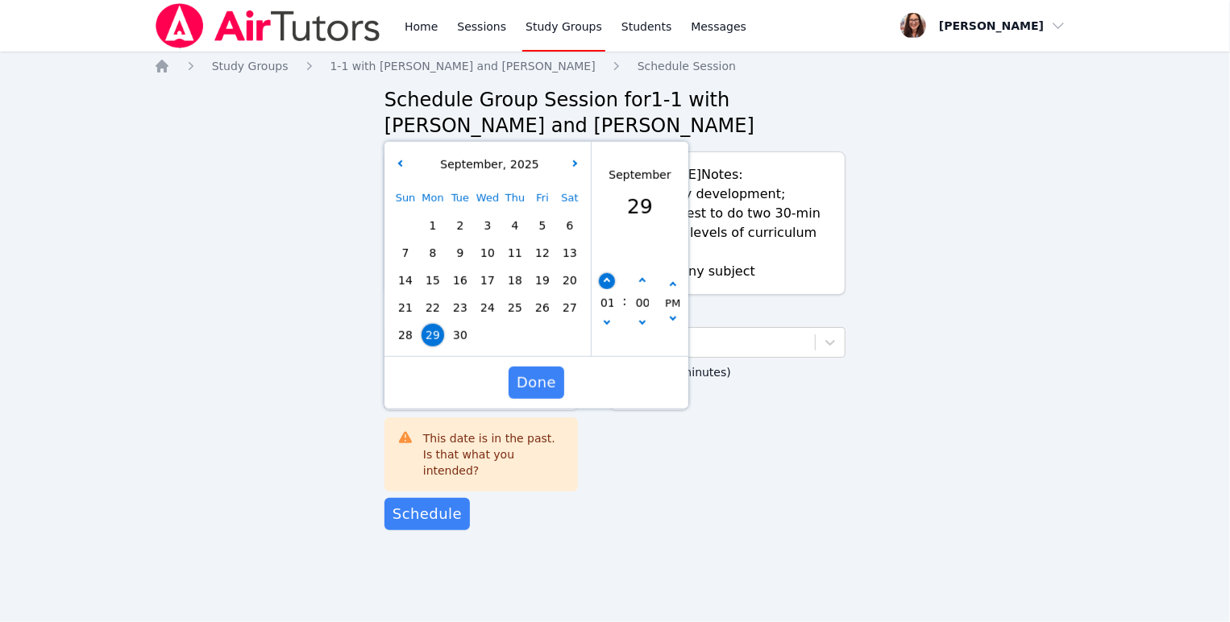
click at [610, 289] on button "button" at bounding box center [607, 281] width 16 height 16
type input "[DATE] 02:00 pm"
type input "02"
click at [610, 289] on button "button" at bounding box center [607, 281] width 16 height 16
type input "[DATE] 03:00 pm"
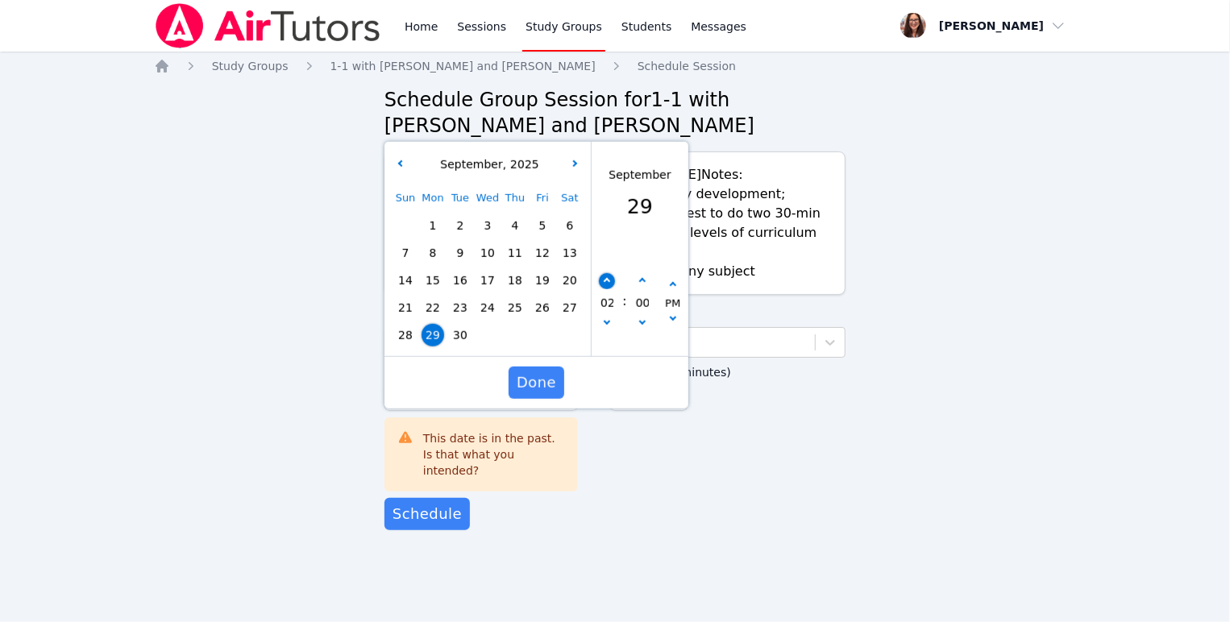
type input "03"
click at [610, 289] on button "button" at bounding box center [607, 281] width 16 height 16
type input "[DATE] 04:00 pm"
type input "04"
click at [610, 289] on button "button" at bounding box center [607, 281] width 16 height 16
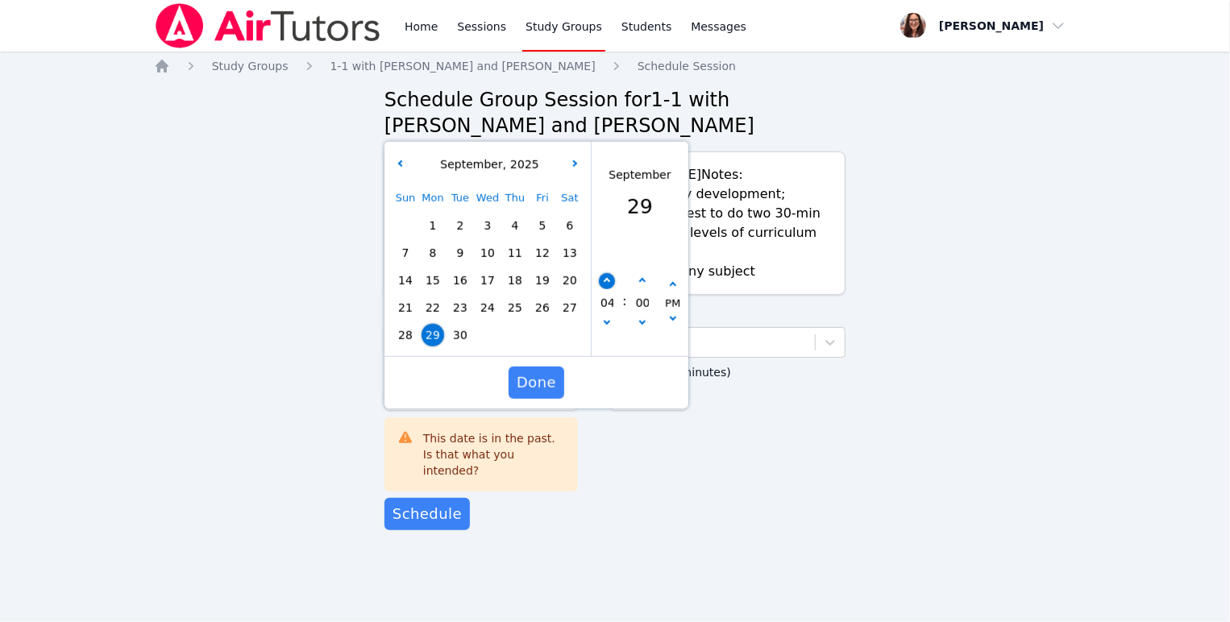
type input "[DATE] 05:00 pm"
type input "05"
click at [610, 289] on button "button" at bounding box center [607, 281] width 16 height 16
type input "[DATE] 06:00 pm"
type input "06"
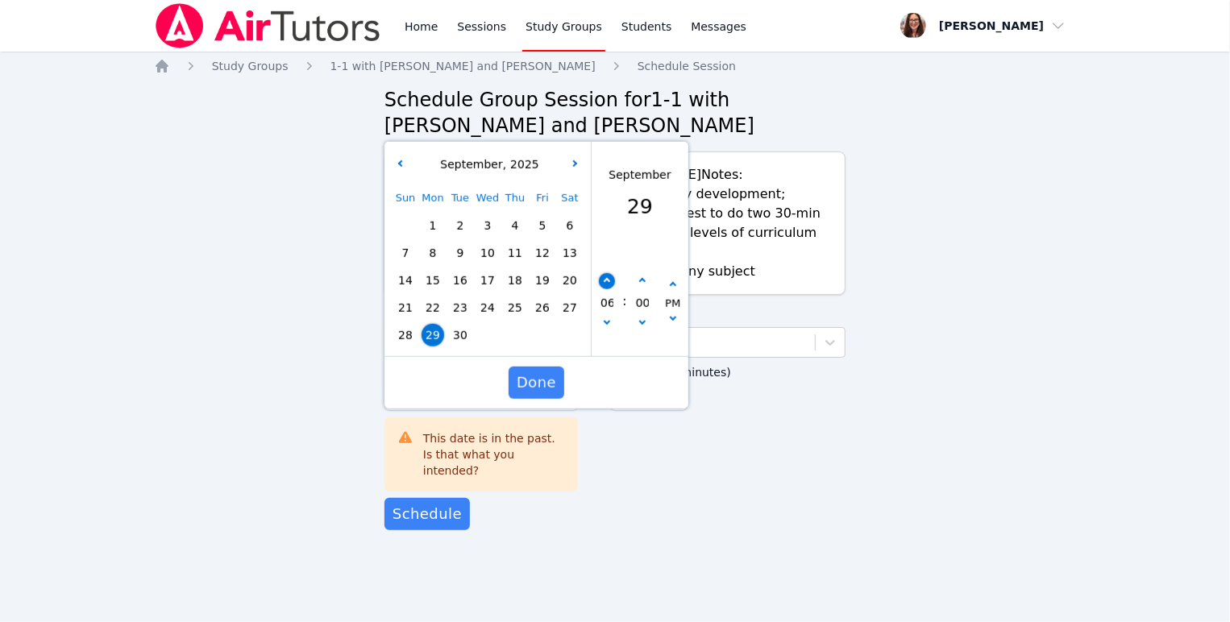
click at [610, 289] on button "button" at bounding box center [607, 281] width 16 height 16
type input "[DATE] 07:00 pm"
type input "07"
click at [610, 289] on button "button" at bounding box center [607, 281] width 16 height 16
type input "[DATE] 08:00 pm"
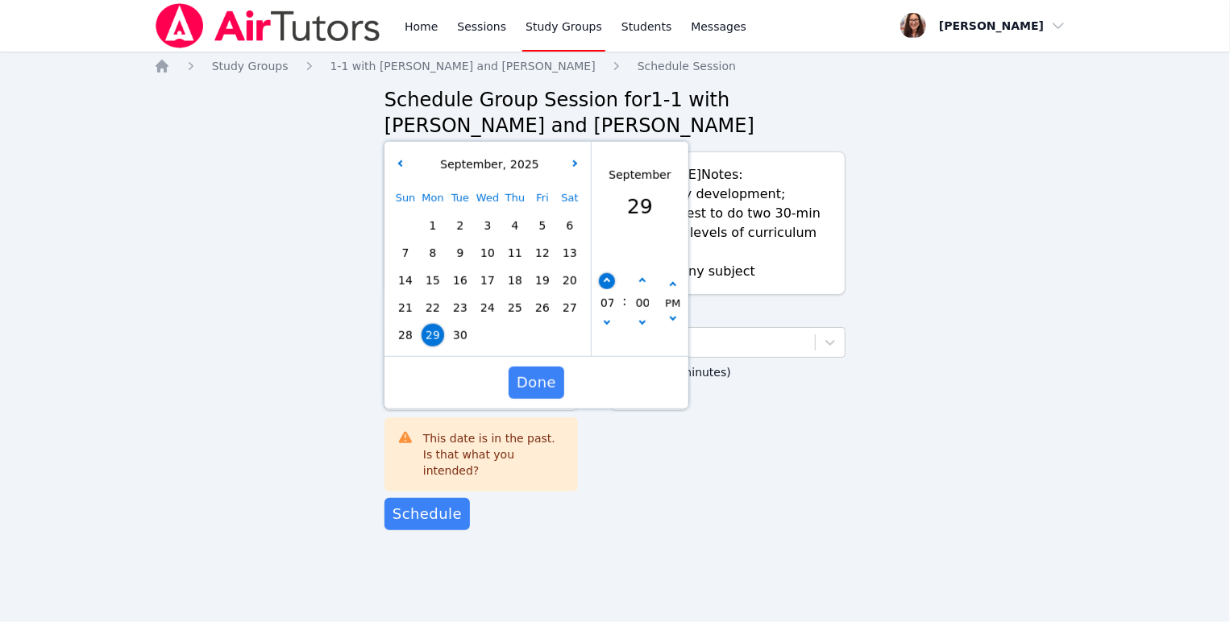
type input "08"
click at [581, 173] on button "button" at bounding box center [576, 164] width 16 height 16
click at [434, 319] on span "20" at bounding box center [433, 308] width 23 height 23
type input "[DATE] 08:00 pm"
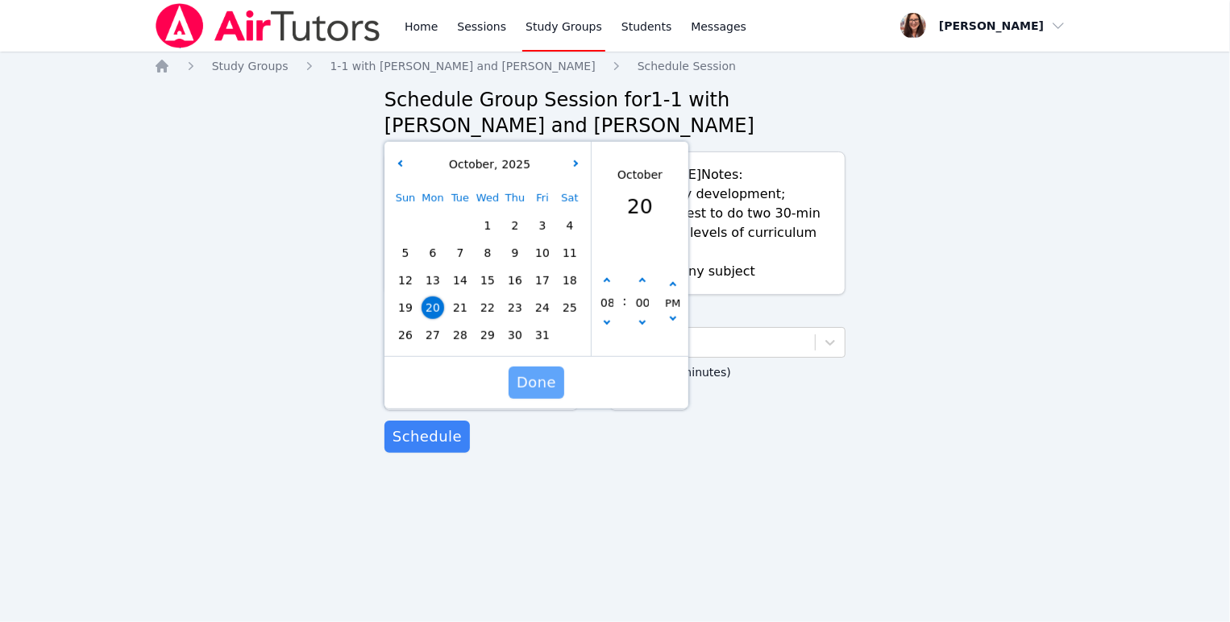
click at [546, 394] on span "Done" at bounding box center [537, 383] width 40 height 23
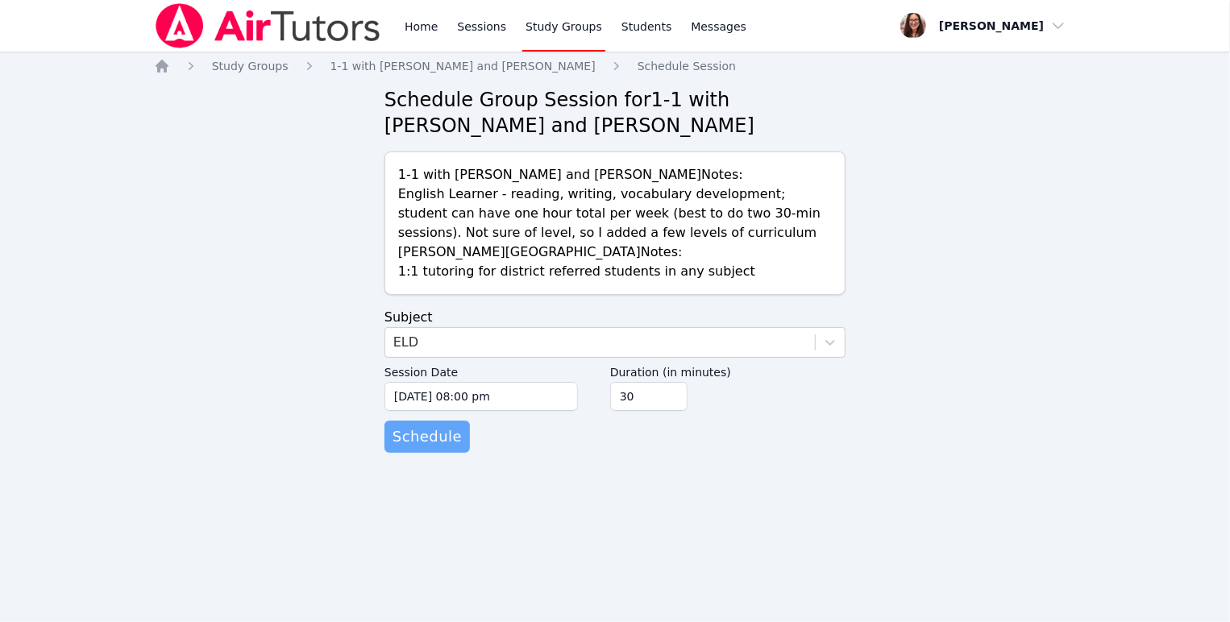
click at [452, 448] on span "Schedule" at bounding box center [427, 437] width 69 height 23
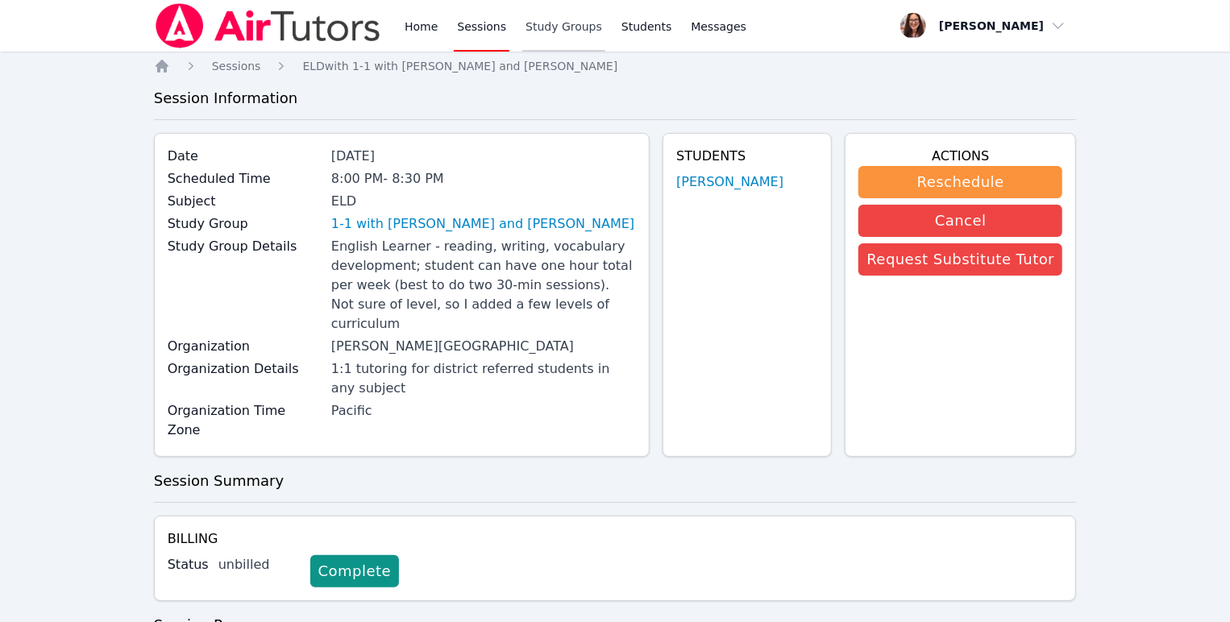
click at [605, 36] on link "Study Groups" at bounding box center [563, 26] width 83 height 52
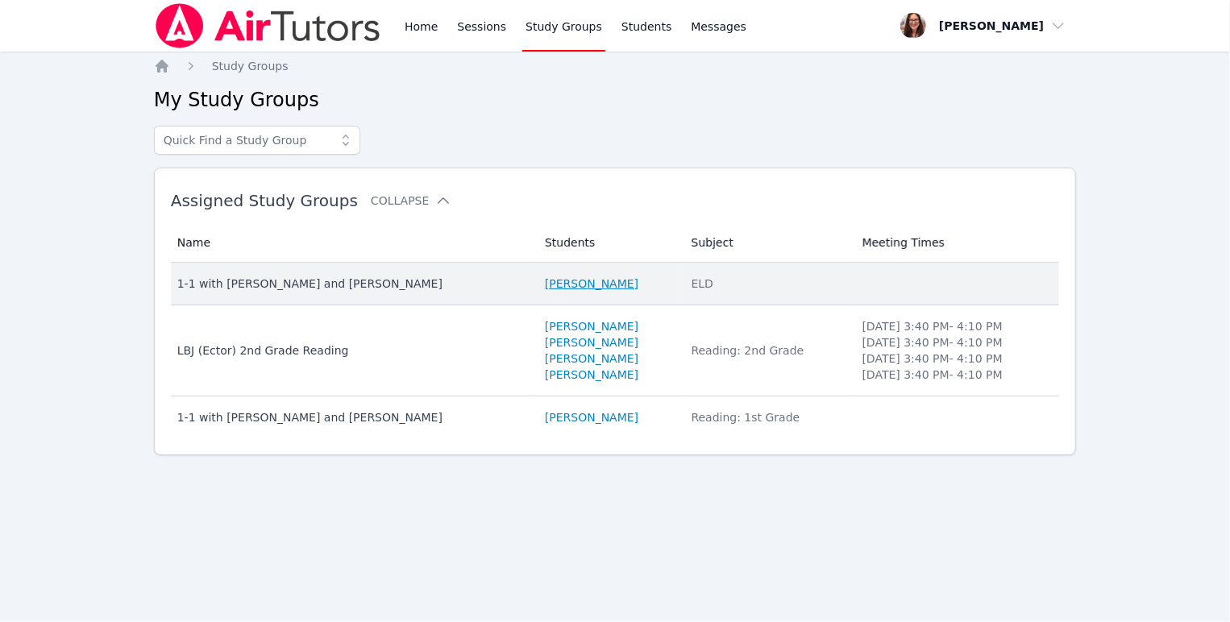
click at [593, 292] on link "[PERSON_NAME]" at bounding box center [592, 284] width 94 height 16
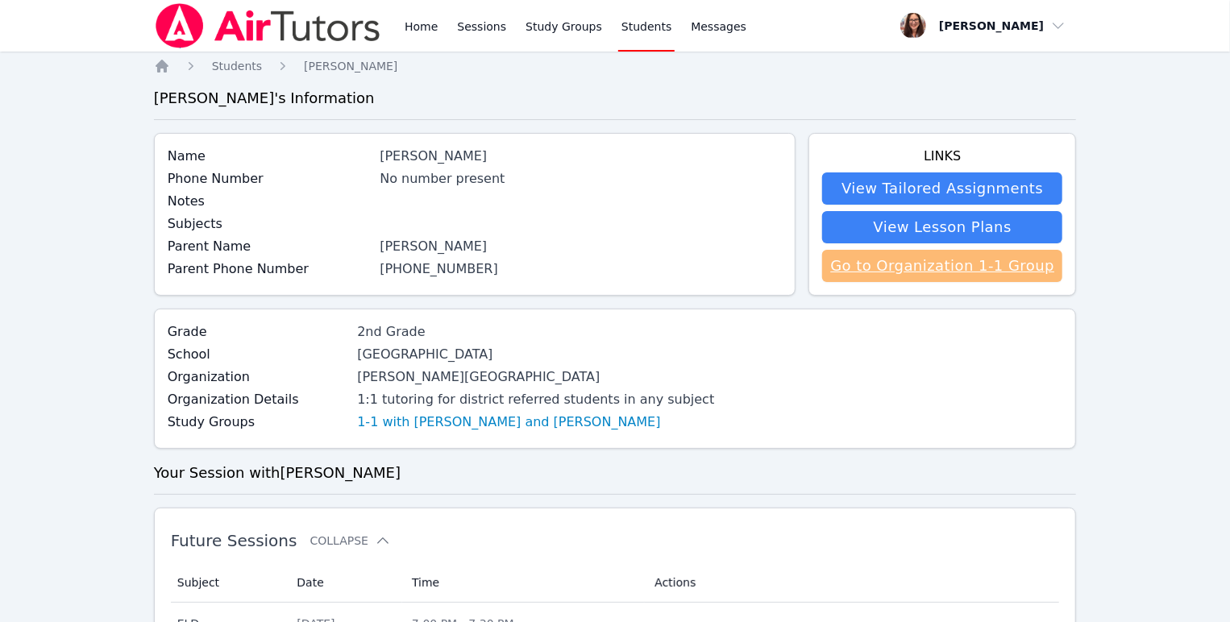
click at [842, 282] on link "Go to Organization 1-1 Group" at bounding box center [942, 266] width 240 height 32
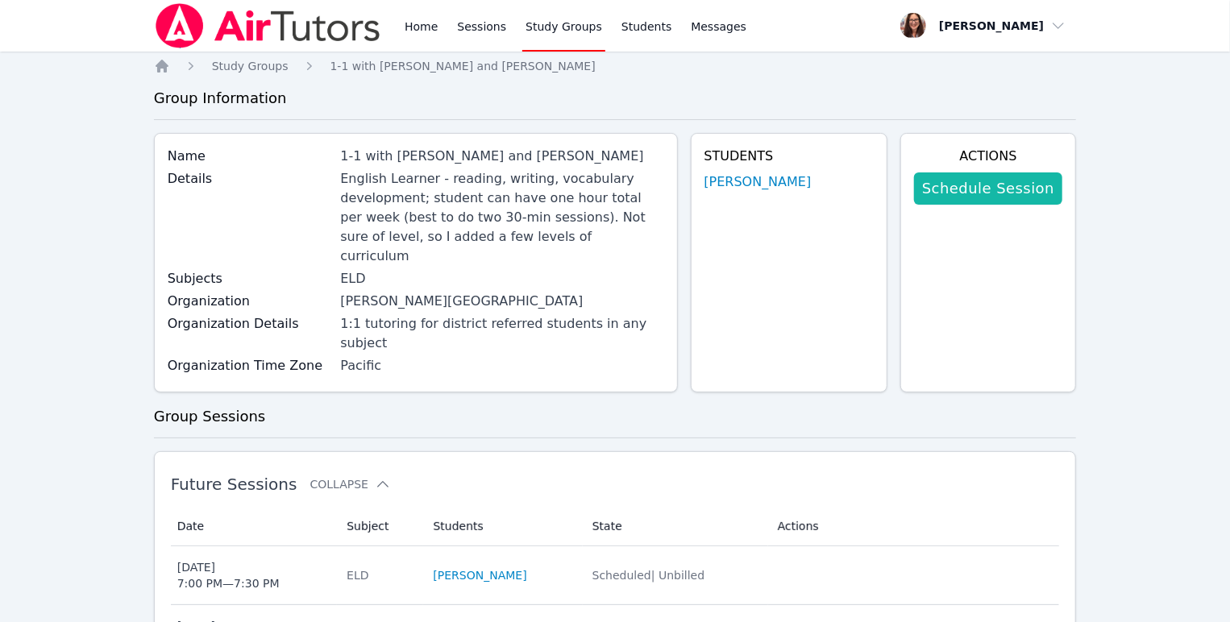
click at [980, 205] on link "Schedule Session" at bounding box center [988, 189] width 148 height 32
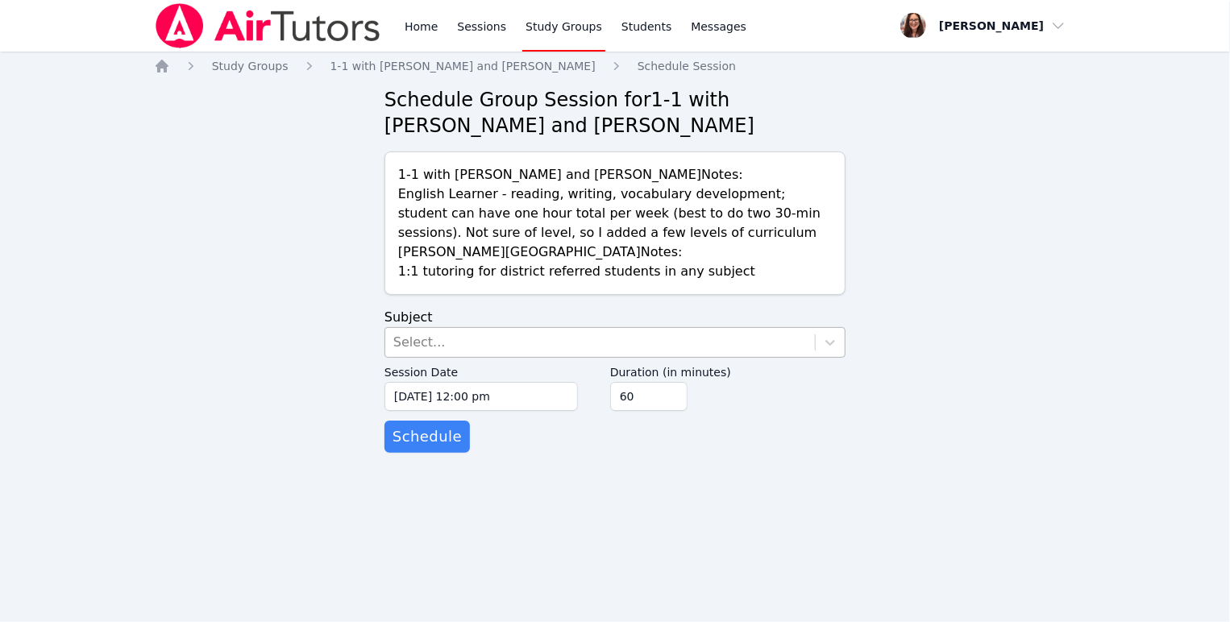
click at [561, 357] on div "Select..." at bounding box center [600, 342] width 430 height 29
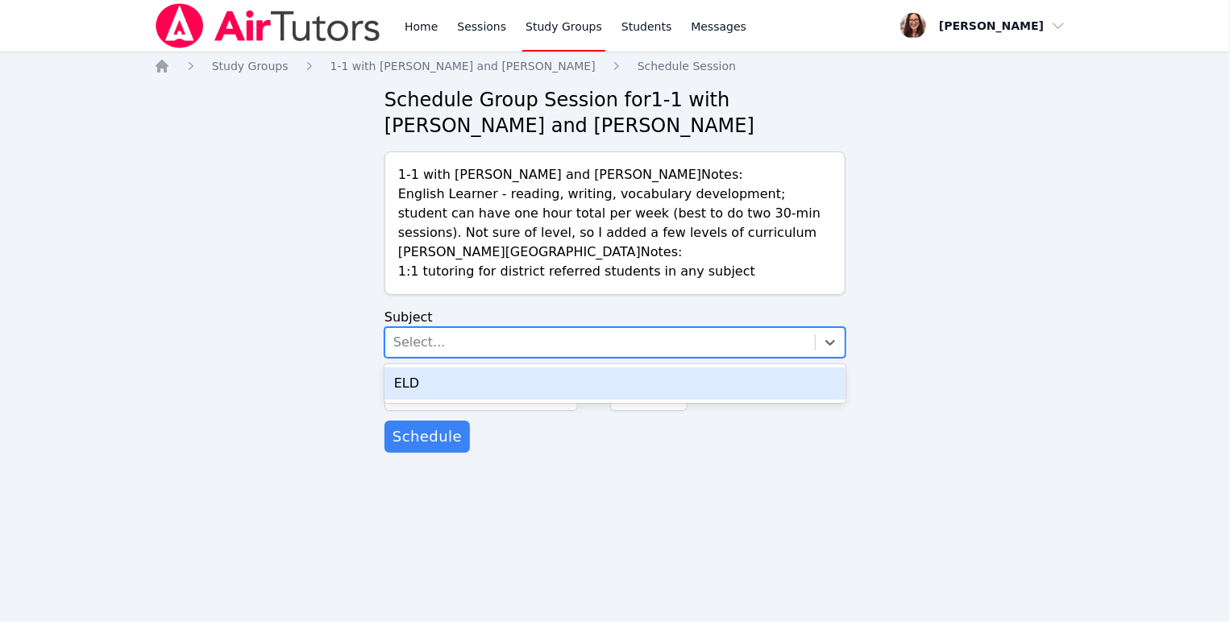
click at [580, 400] on div "ELD" at bounding box center [615, 384] width 461 height 32
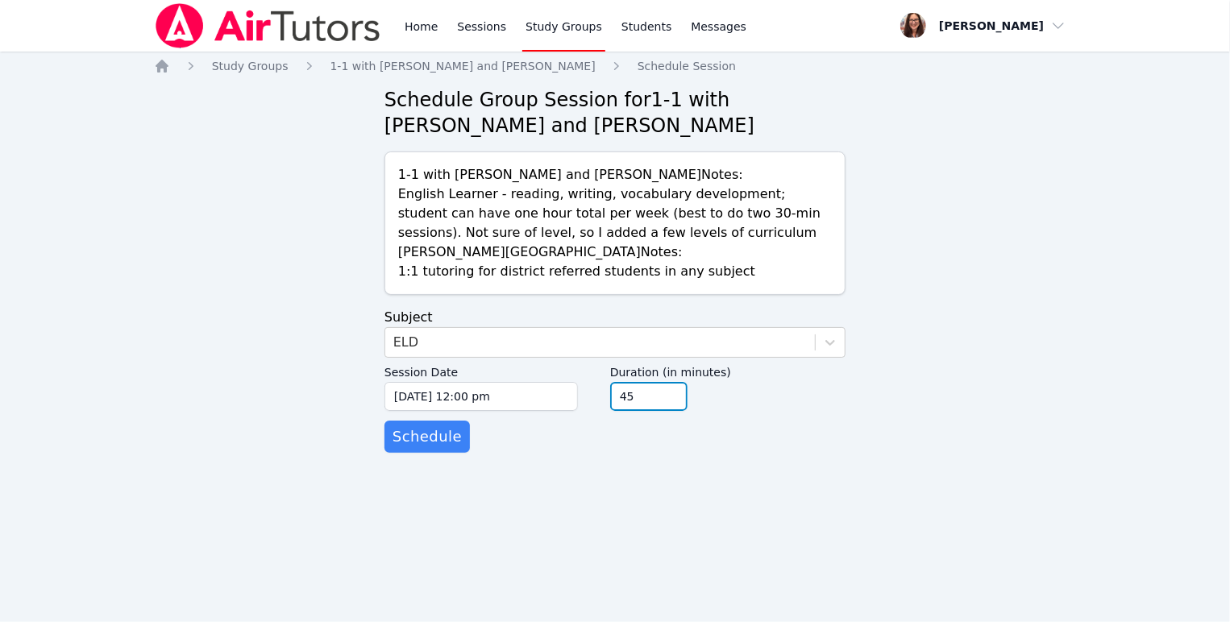
click at [688, 411] on input "45" at bounding box center [648, 396] width 77 height 29
type input "30"
click at [688, 411] on input "30" at bounding box center [648, 396] width 77 height 29
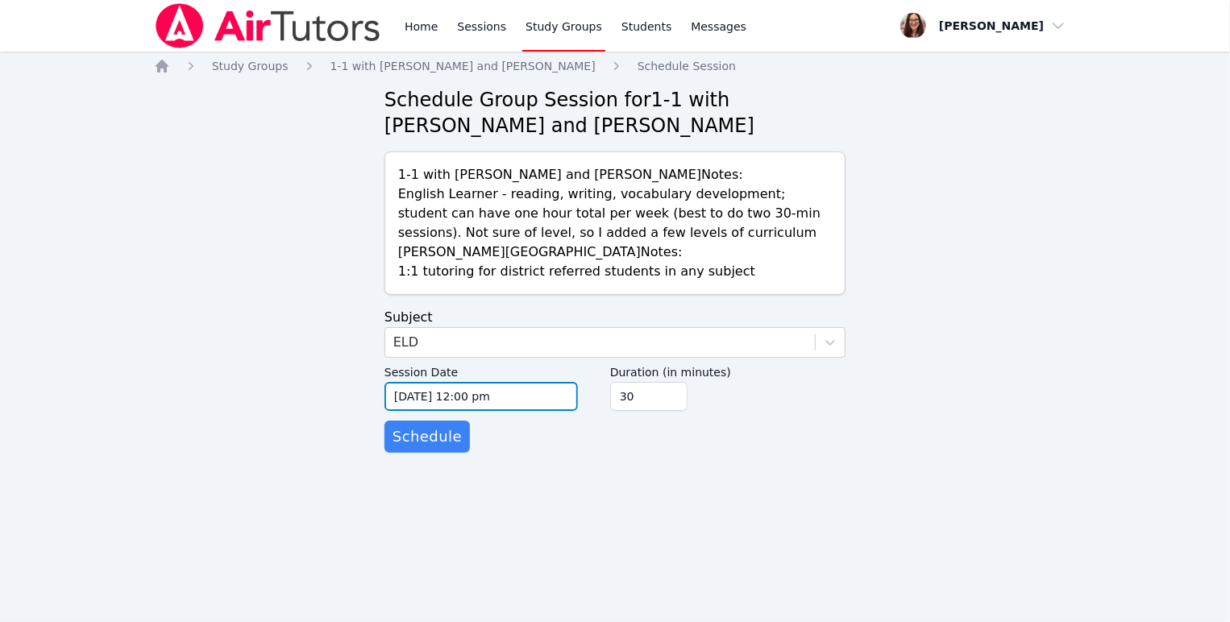
click at [519, 411] on input "[DATE] 12:00 pm" at bounding box center [481, 396] width 193 height 29
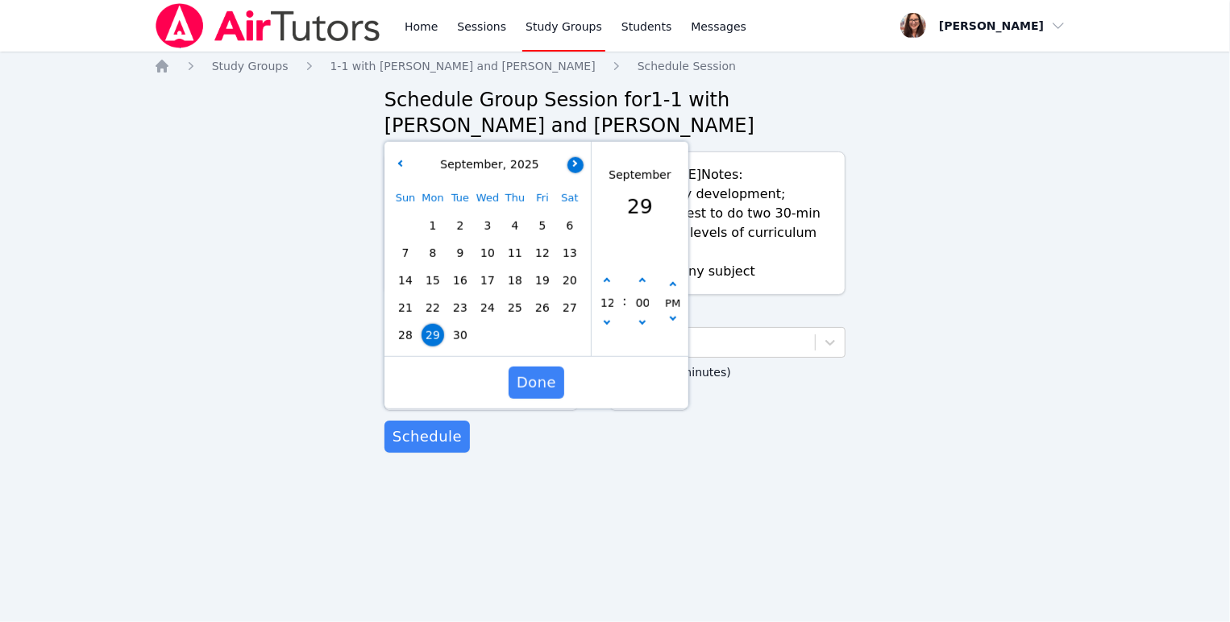
click at [578, 173] on button "button" at bounding box center [576, 164] width 16 height 16
click at [433, 347] on span "27" at bounding box center [433, 335] width 23 height 23
click at [605, 285] on icon "button" at bounding box center [607, 281] width 6 height 6
type input "[DATE] 01:00 pm"
type input "01"
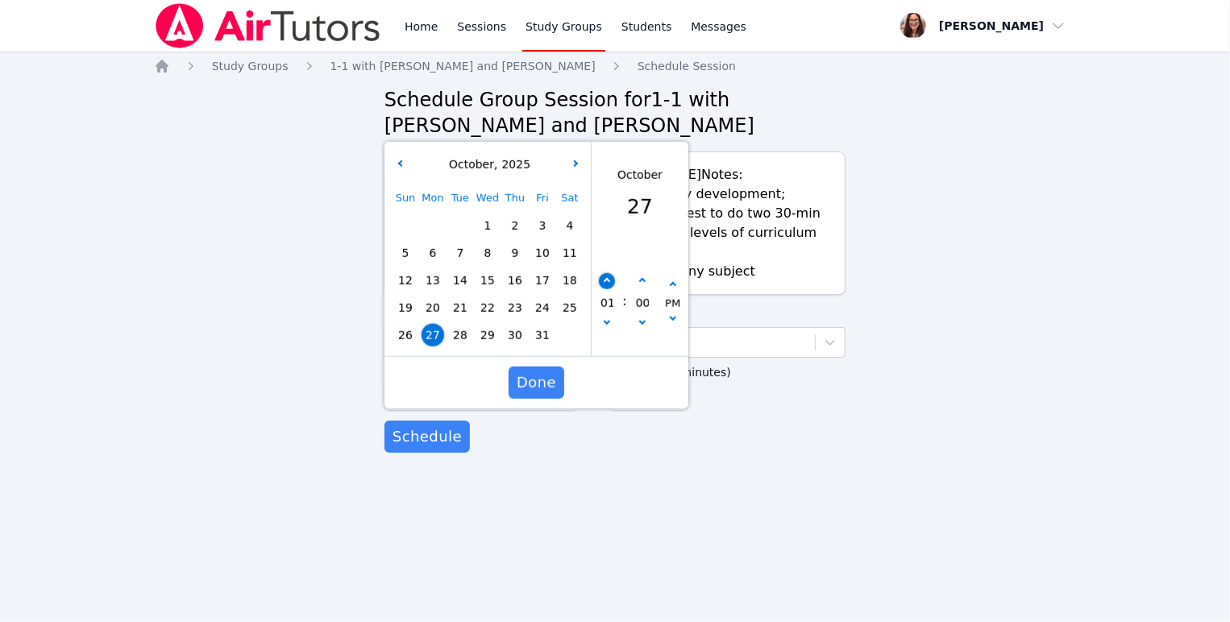
click at [605, 285] on icon "button" at bounding box center [607, 281] width 6 height 6
type input "[DATE] 02:00 pm"
type input "02"
click at [605, 285] on icon "button" at bounding box center [607, 281] width 6 height 6
type input "[DATE] 03:00 pm"
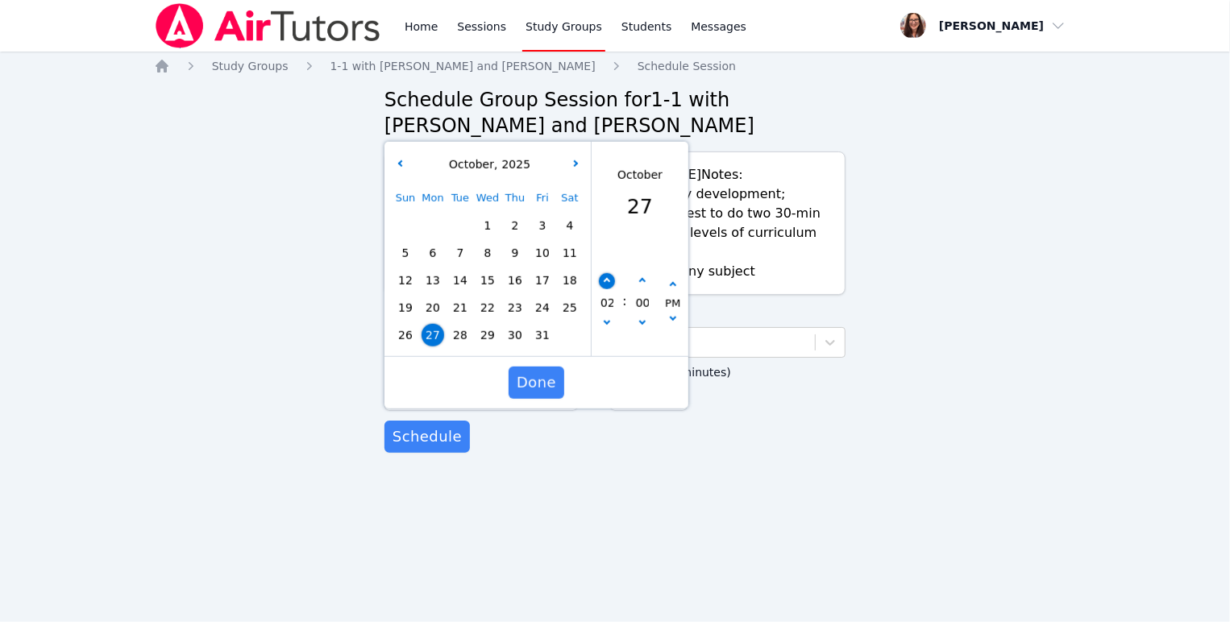
type input "03"
click at [605, 285] on icon "button" at bounding box center [607, 281] width 6 height 6
type input "[DATE] 04:00 pm"
type input "04"
click at [605, 285] on icon "button" at bounding box center [607, 281] width 6 height 6
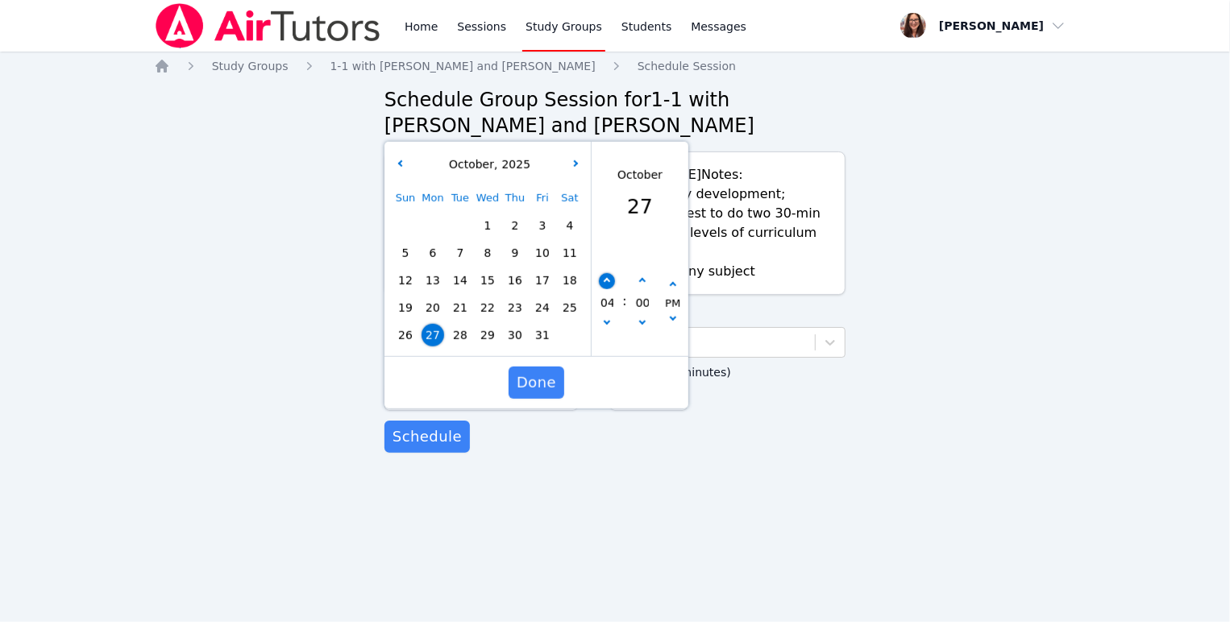
type input "[DATE] 05:00 pm"
type input "05"
click at [605, 285] on icon "button" at bounding box center [607, 281] width 6 height 6
type input "[DATE] 06:00 pm"
type input "06"
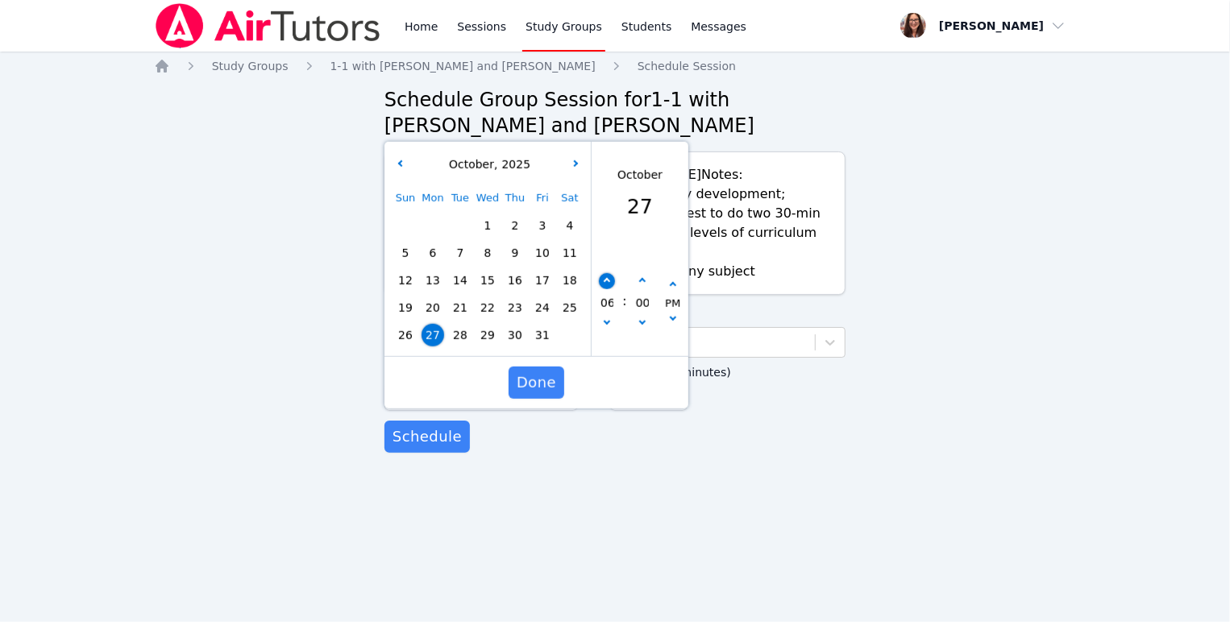
click at [605, 285] on icon "button" at bounding box center [607, 281] width 6 height 6
type input "[DATE] 07:00 pm"
type input "07"
click at [605, 285] on icon "button" at bounding box center [607, 281] width 6 height 6
type input "[DATE] 08:00 pm"
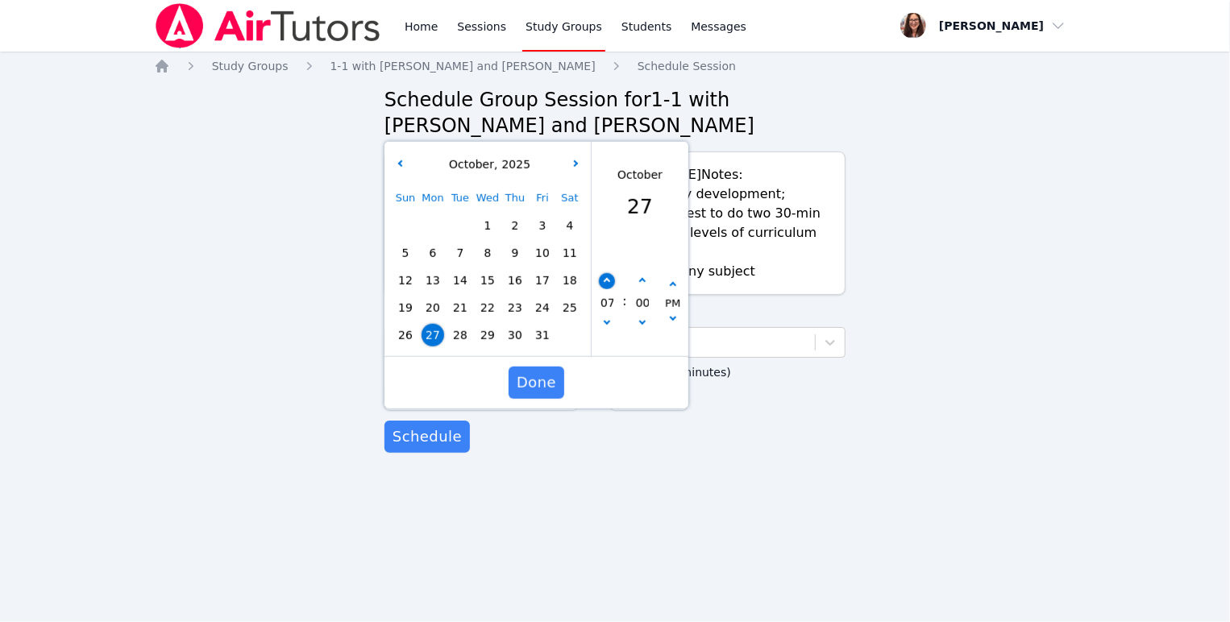
type input "08"
click at [529, 394] on span "Done" at bounding box center [537, 383] width 40 height 23
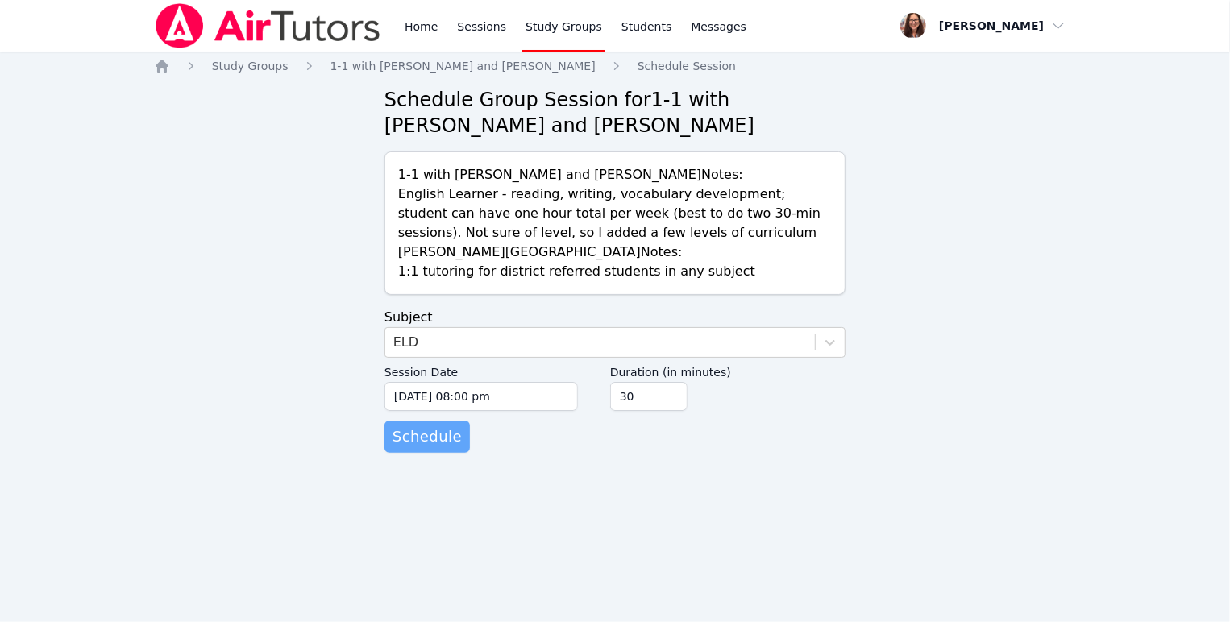
click at [462, 448] on span "Schedule" at bounding box center [427, 437] width 69 height 23
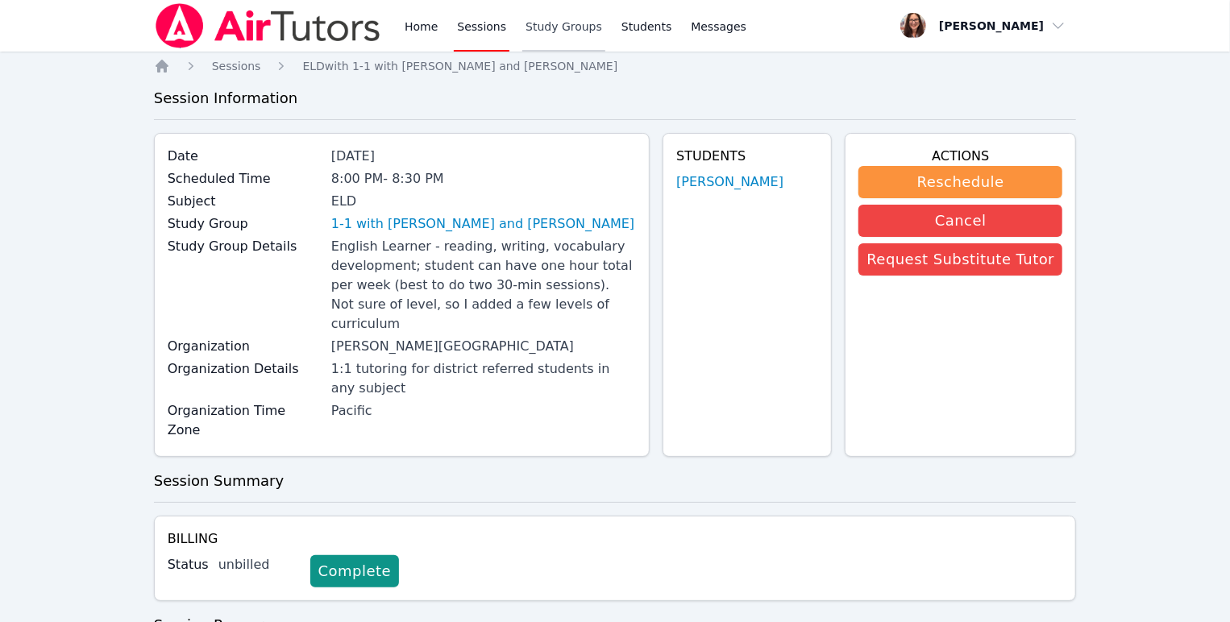
click at [605, 36] on link "Study Groups" at bounding box center [563, 26] width 83 height 52
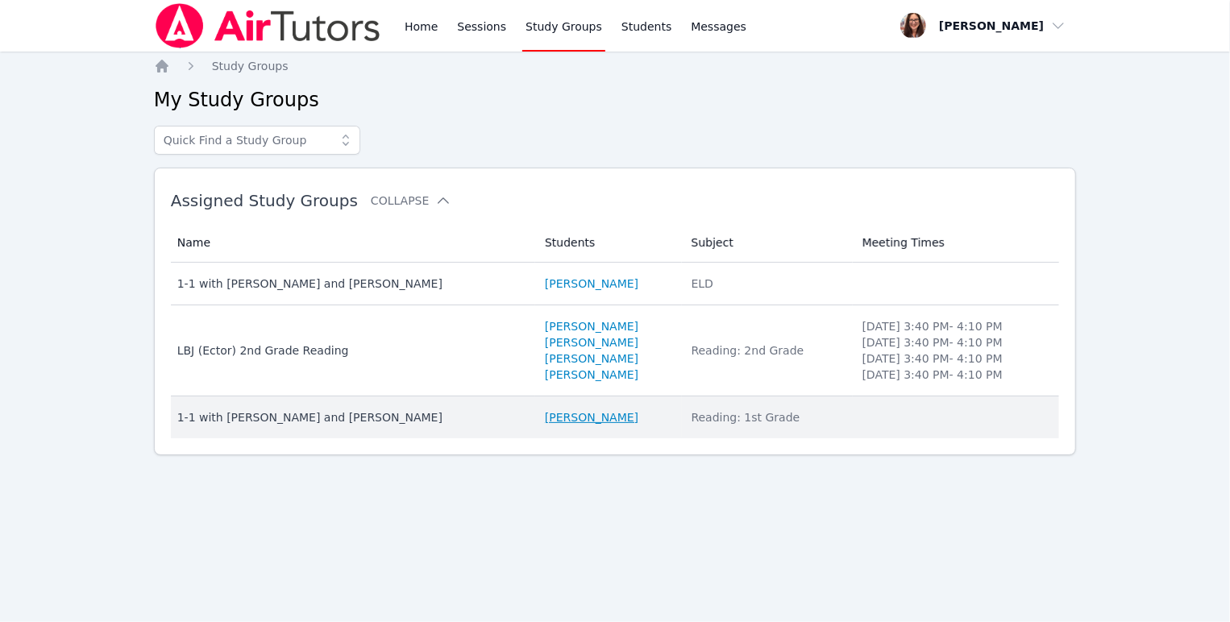
click at [568, 426] on link "[PERSON_NAME]" at bounding box center [592, 418] width 94 height 16
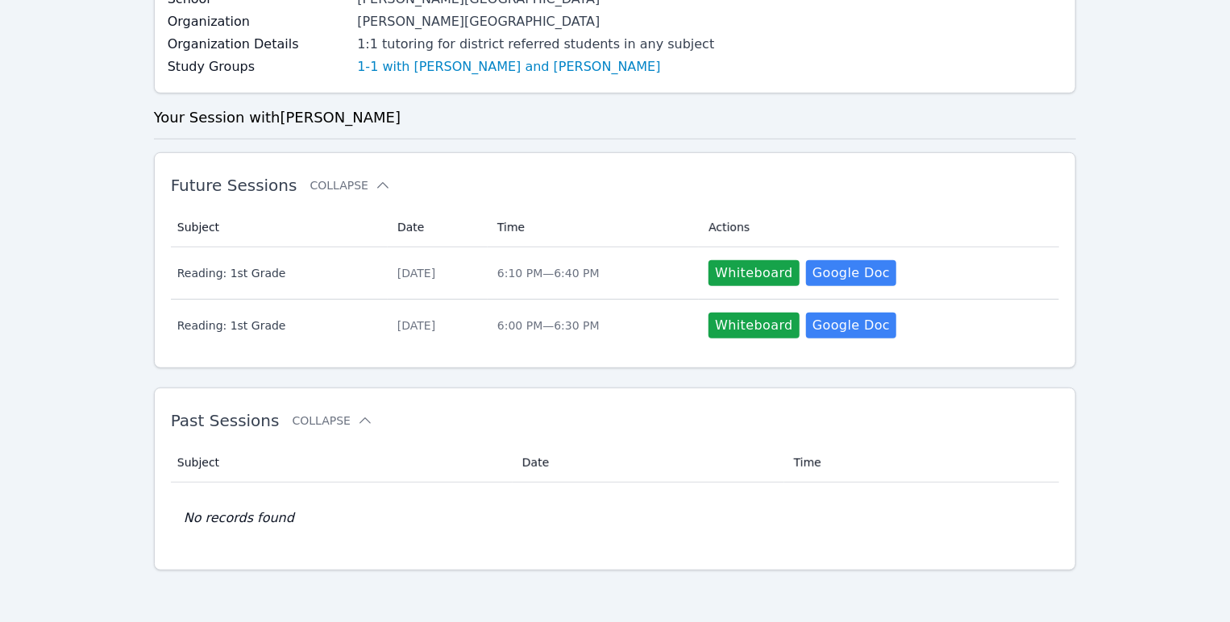
scroll to position [533, 0]
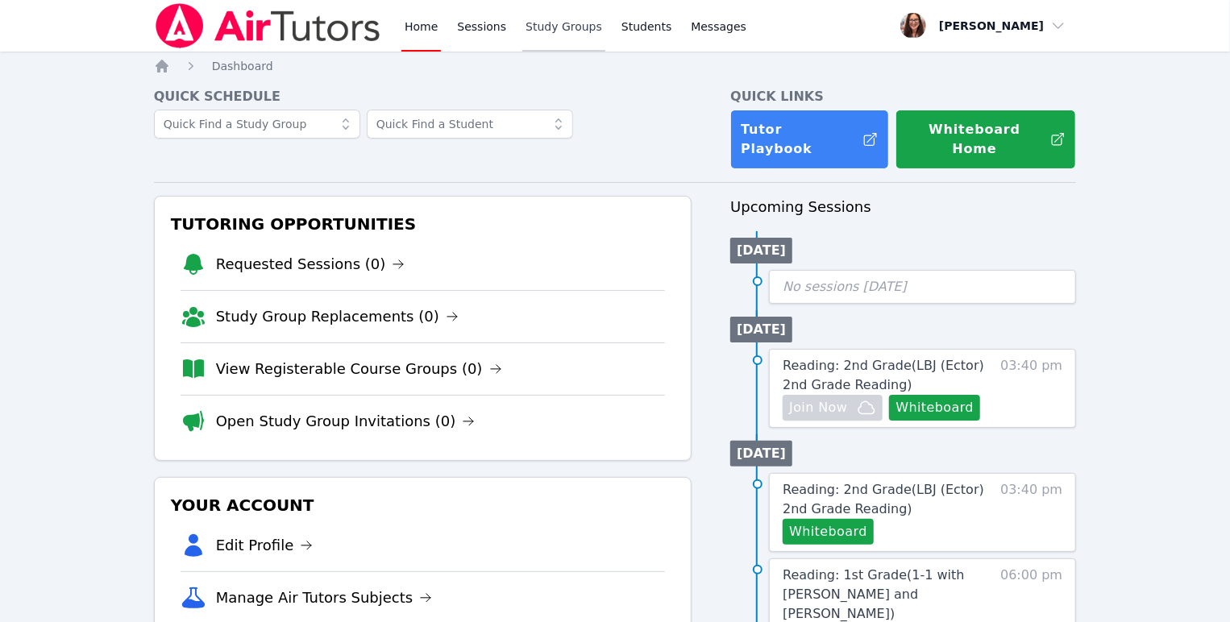
click at [605, 31] on link "Study Groups" at bounding box center [563, 26] width 83 height 52
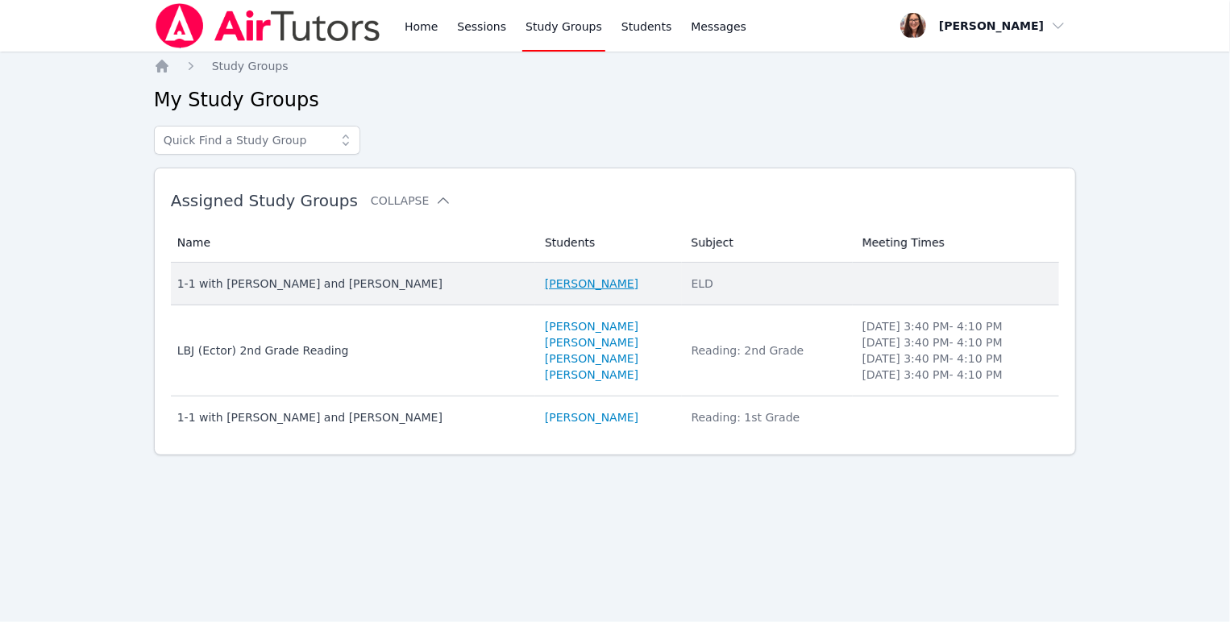
click at [562, 292] on link "[PERSON_NAME]" at bounding box center [592, 284] width 94 height 16
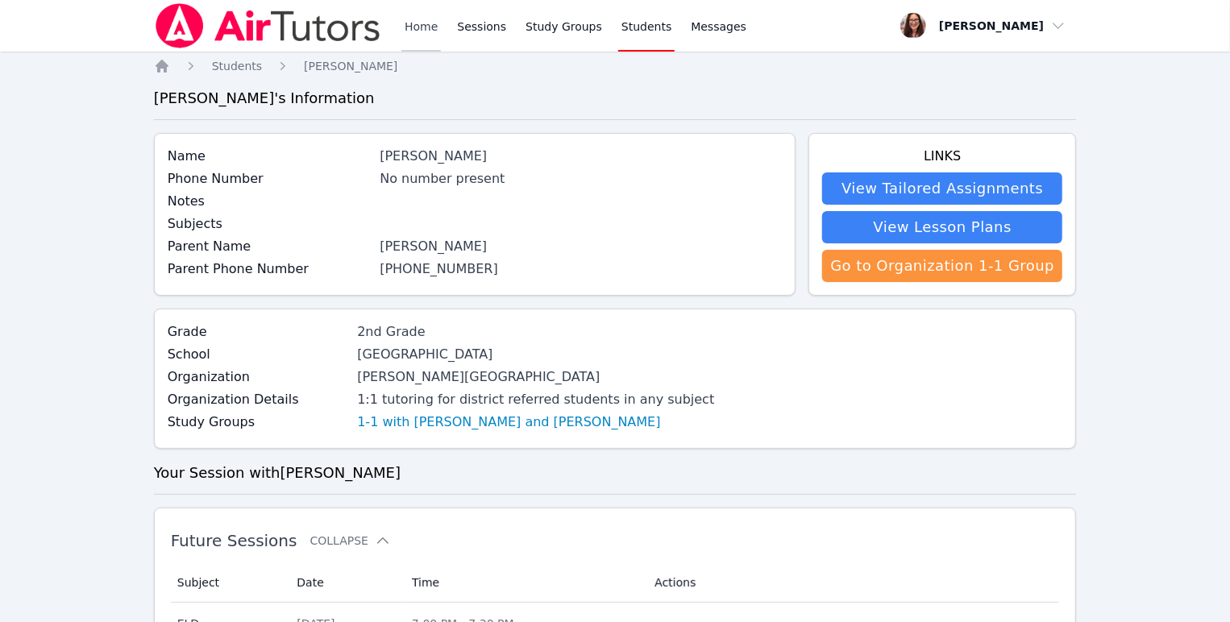
click at [441, 37] on link "Home" at bounding box center [422, 26] width 40 height 52
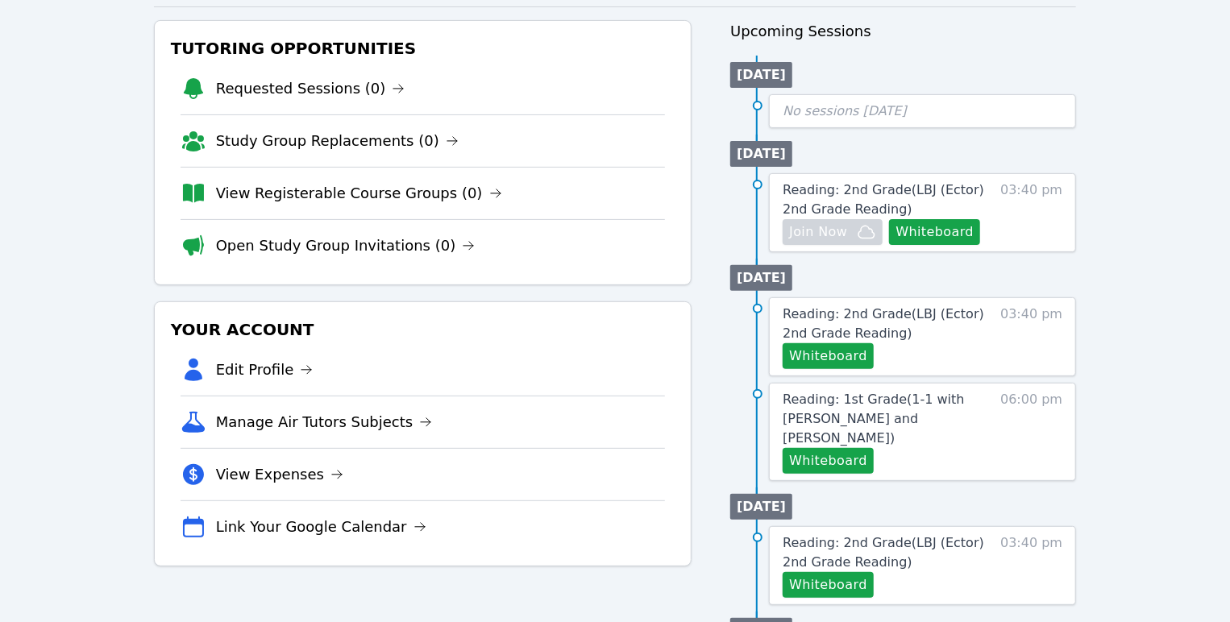
scroll to position [177, 0]
